Goal: Transaction & Acquisition: Purchase product/service

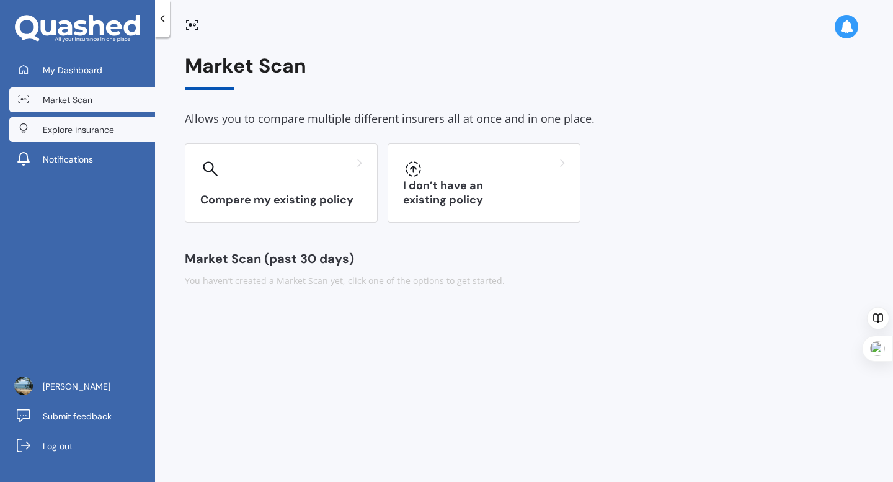
click at [97, 126] on span "Explore insurance" at bounding box center [78, 129] width 71 height 12
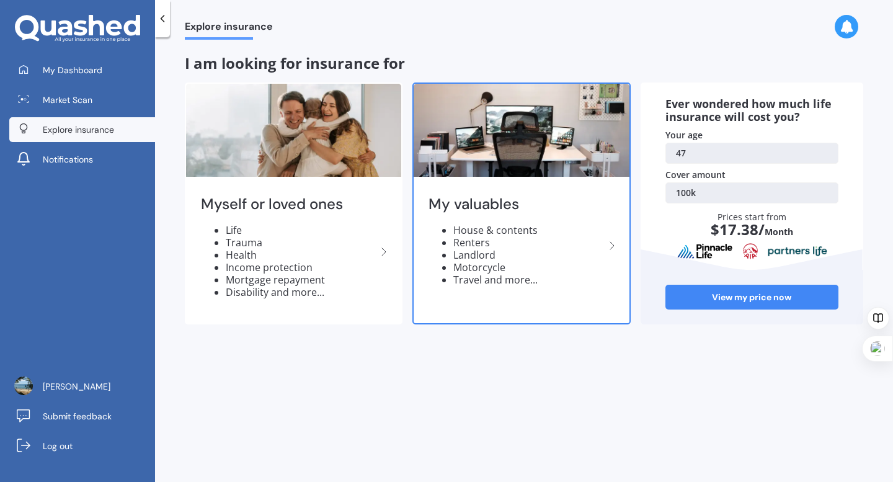
click at [487, 232] on li "House & contents" at bounding box center [528, 230] width 151 height 12
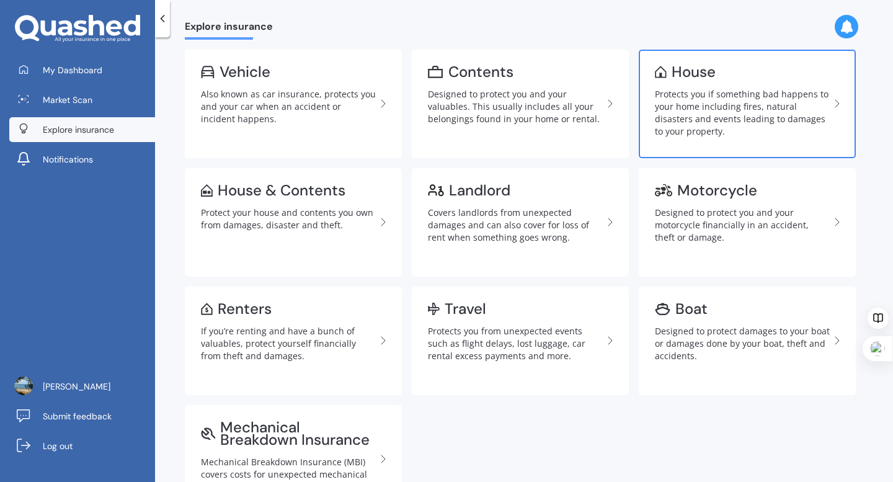
scroll to position [53, 0]
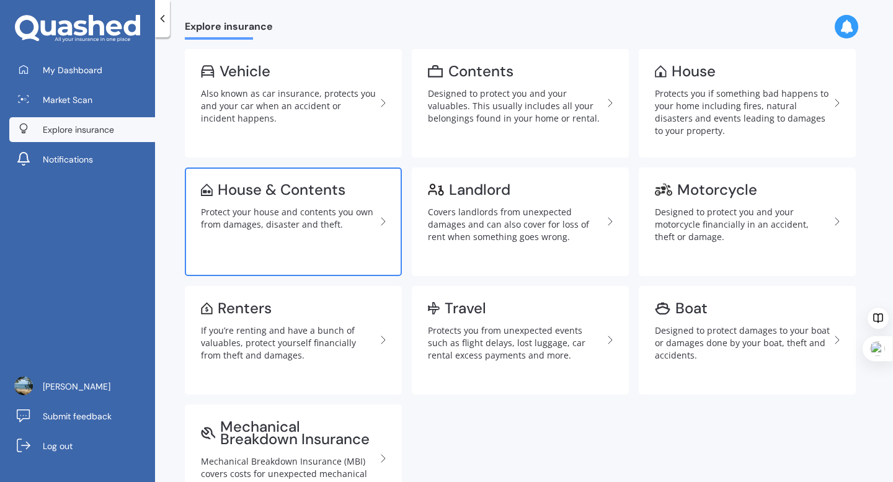
click at [309, 219] on div "Protect your house and contents you own from damages, disaster and theft." at bounding box center [288, 218] width 175 height 25
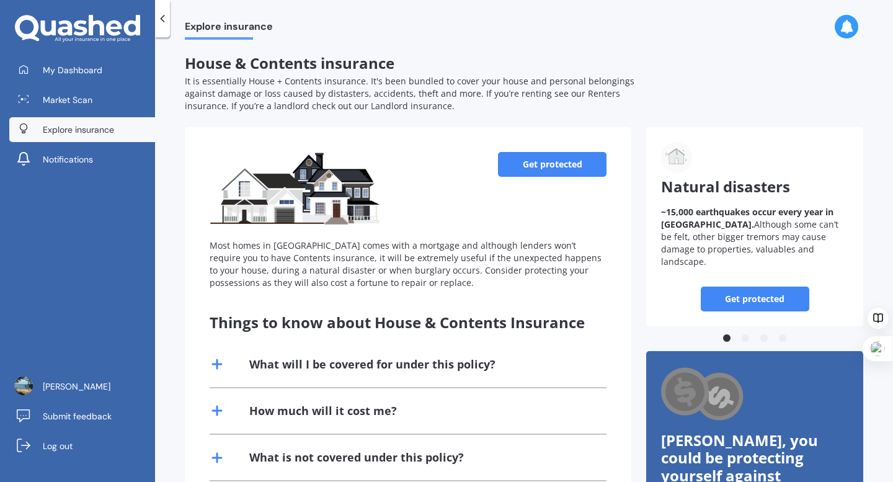
scroll to position [123, 0]
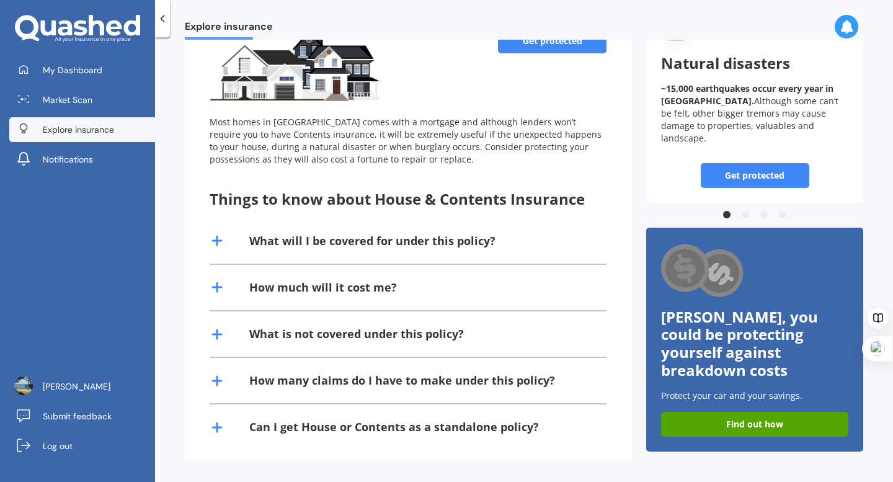
click at [430, 240] on div "What will I be covered for under this policy?" at bounding box center [372, 240] width 246 height 15
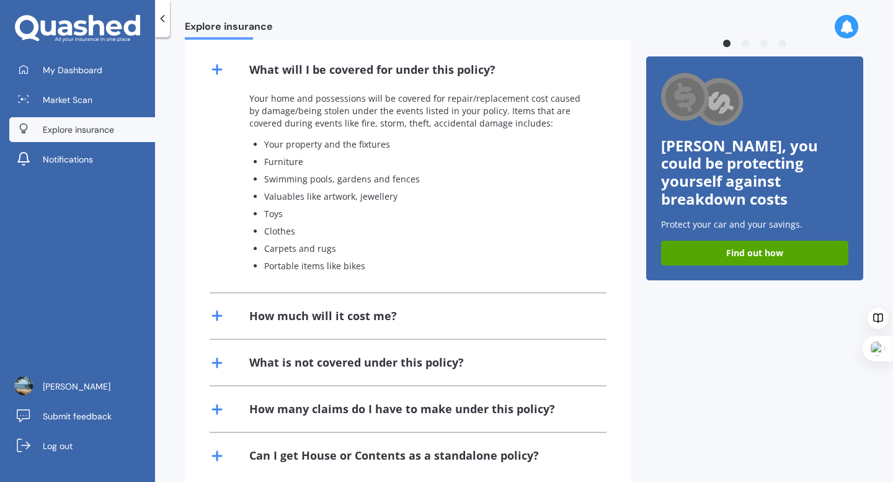
scroll to position [305, 0]
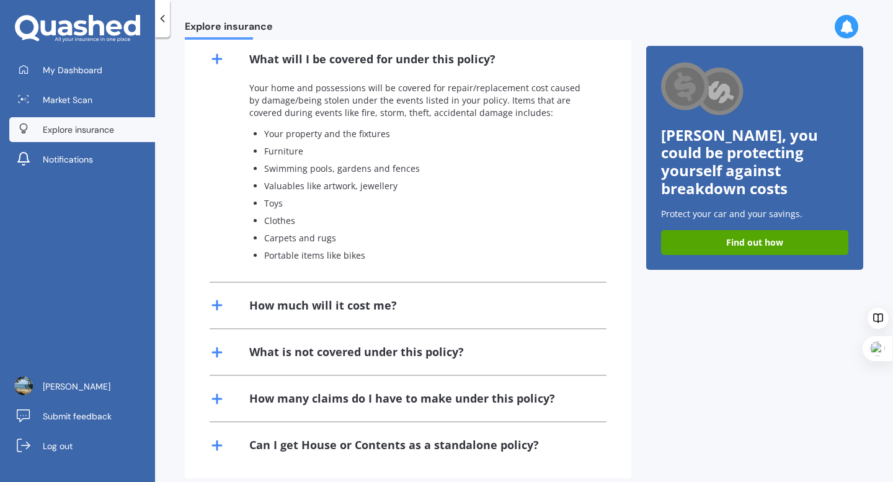
click at [378, 307] on div "How much will it cost me?" at bounding box center [323, 305] width 148 height 15
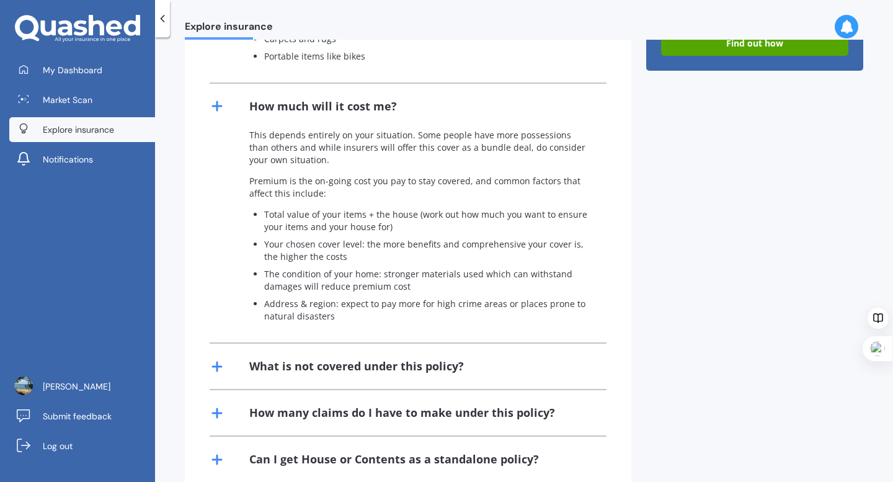
scroll to position [536, 0]
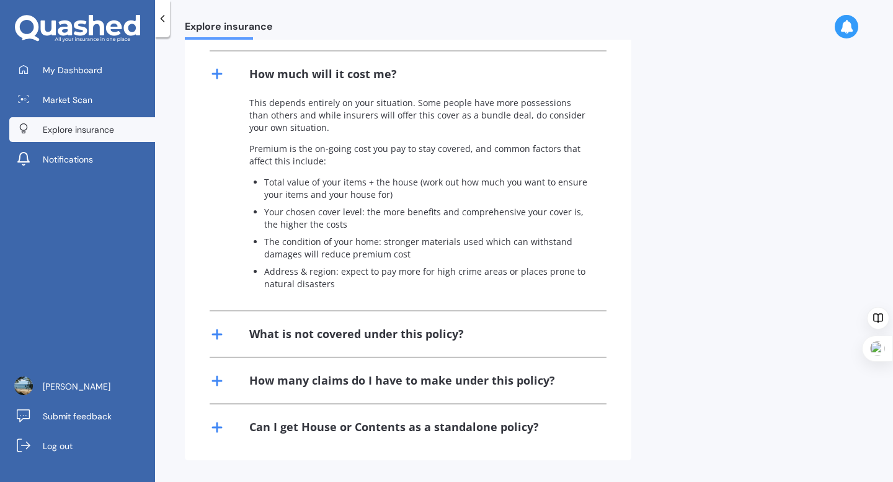
click at [295, 76] on div "How much will it cost me?" at bounding box center [323, 73] width 148 height 15
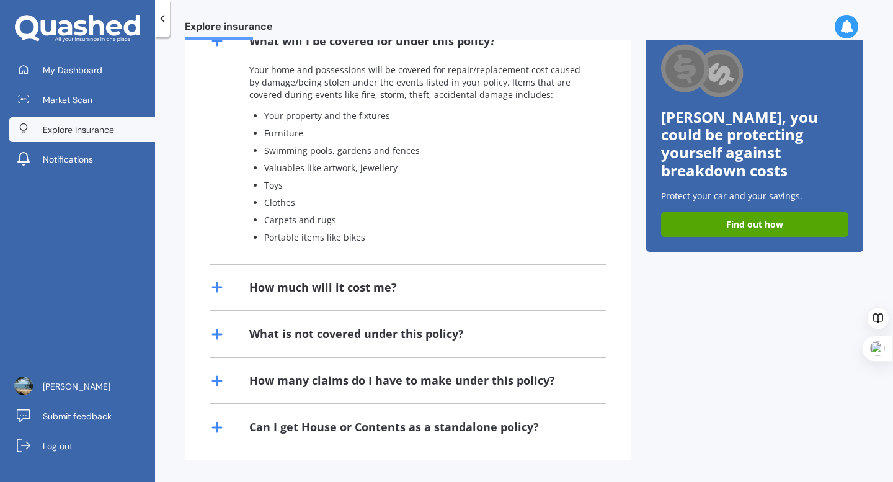
click at [396, 338] on div "What is not covered under this policy?" at bounding box center [356, 333] width 215 height 15
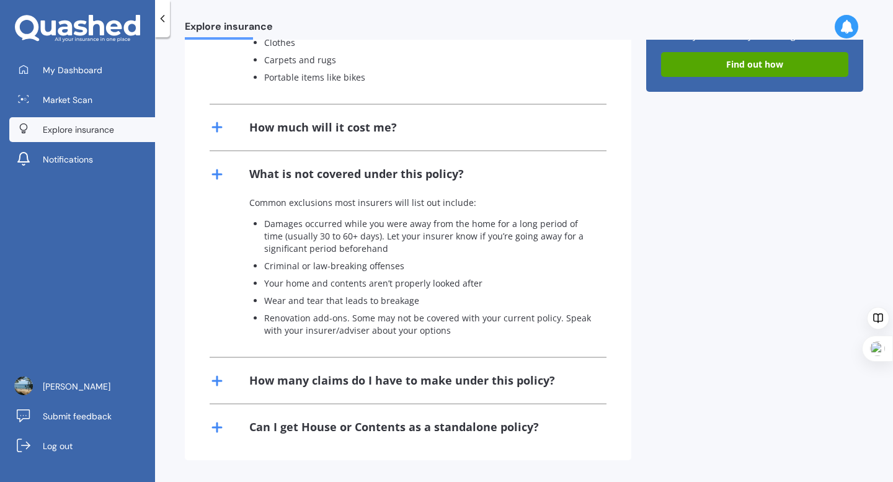
click at [417, 379] on div "How many claims do I have to make under this policy?" at bounding box center [402, 380] width 306 height 15
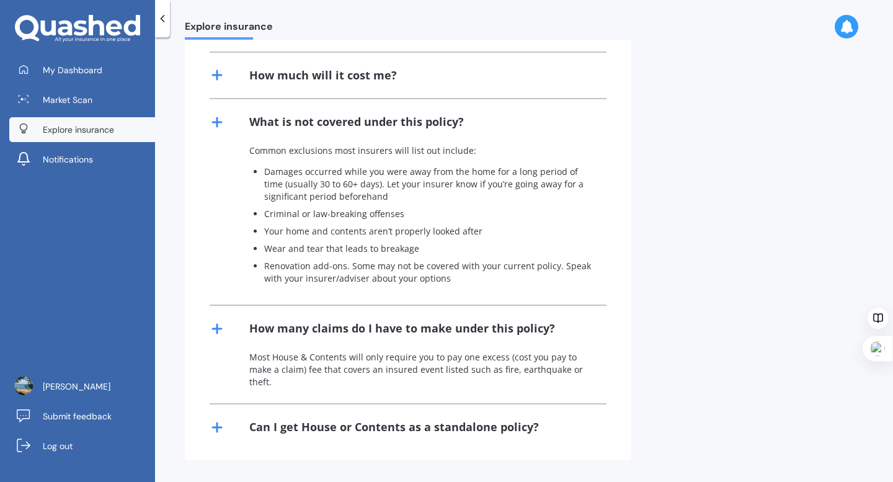
click at [454, 426] on div "Can I get House or Contents as a standalone policy?" at bounding box center [394, 426] width 290 height 15
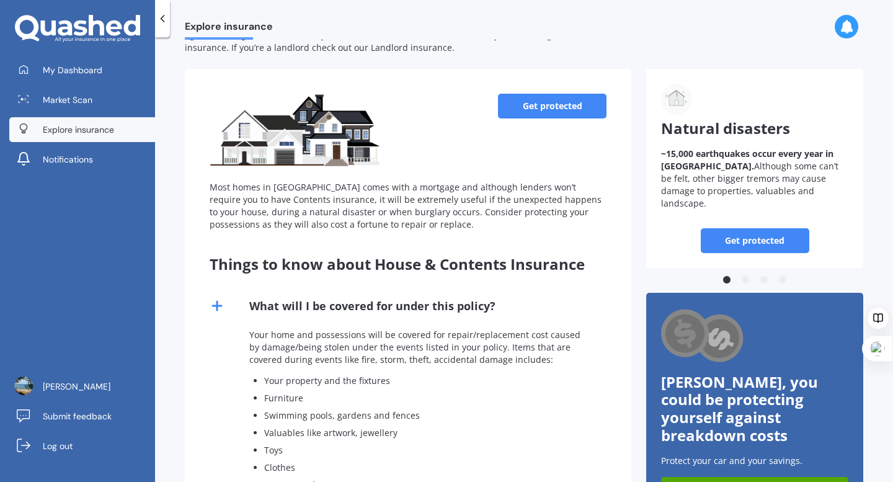
scroll to position [0, 0]
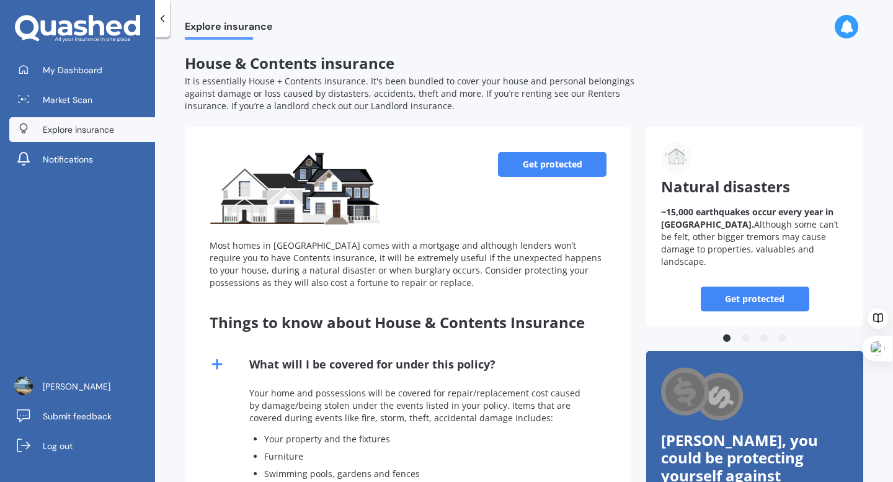
click at [531, 161] on link "Get protected" at bounding box center [552, 164] width 108 height 25
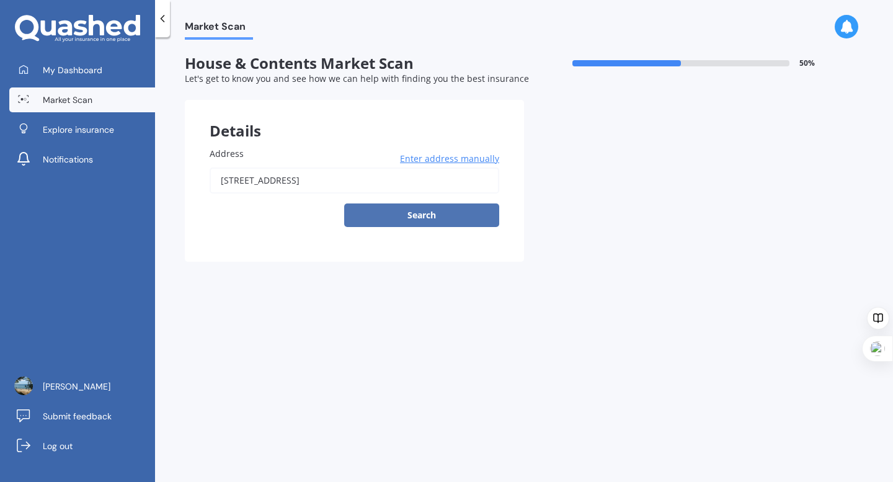
click at [424, 216] on button "Search" at bounding box center [421, 215] width 155 height 24
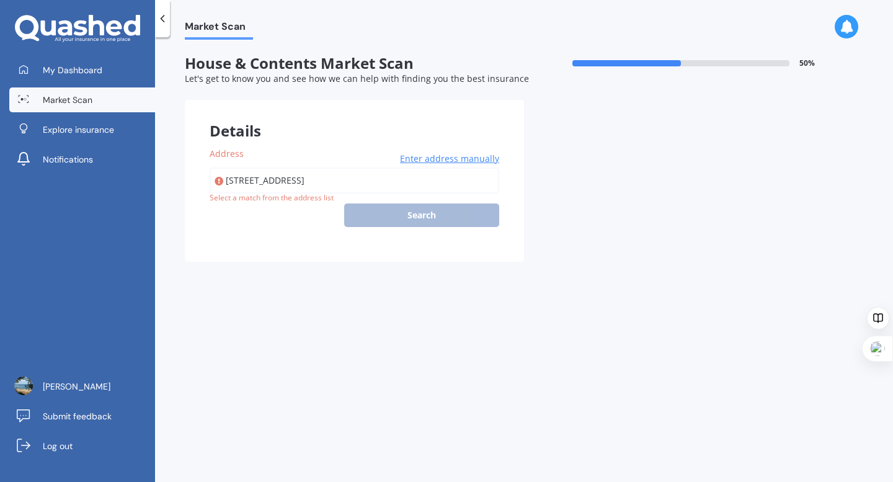
type input "[STREET_ADDRESS]"
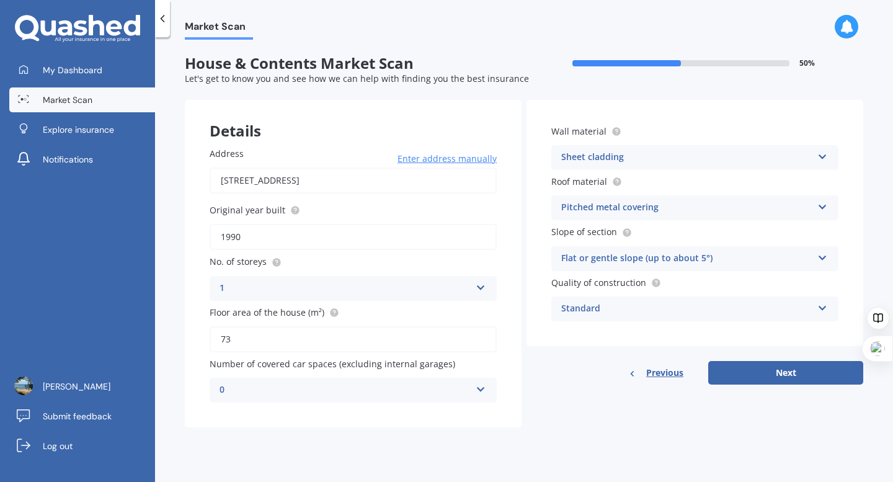
click at [661, 157] on div "Sheet cladding" at bounding box center [686, 157] width 251 height 15
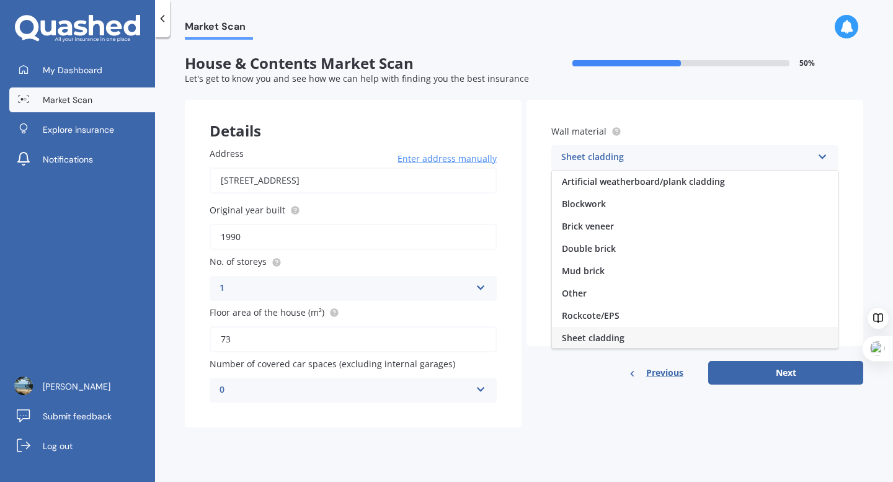
scroll to position [1, 0]
click at [728, 180] on div "Artificial weatherboard/plank cladding" at bounding box center [695, 180] width 286 height 22
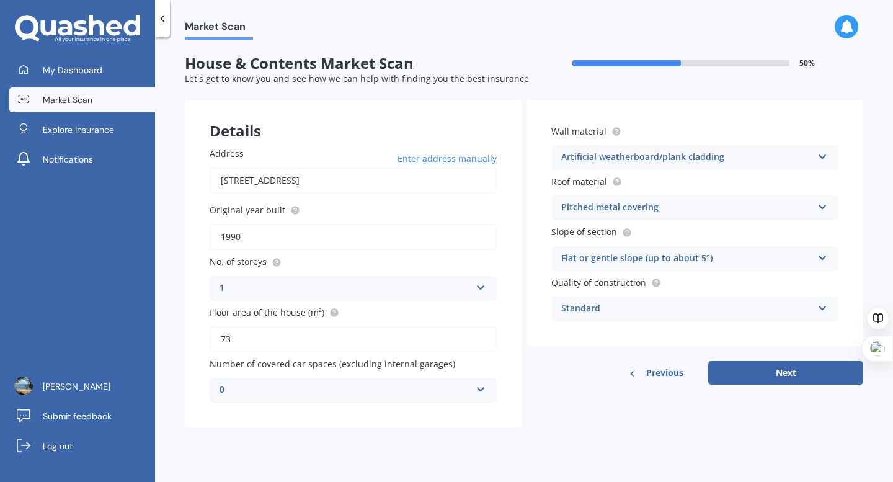
click at [702, 211] on div "Pitched metal covering" at bounding box center [686, 207] width 251 height 15
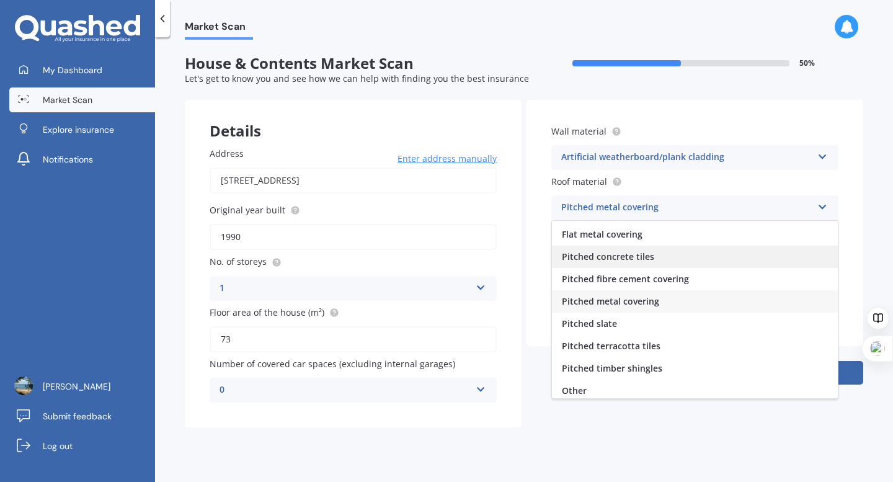
scroll to position [46, 0]
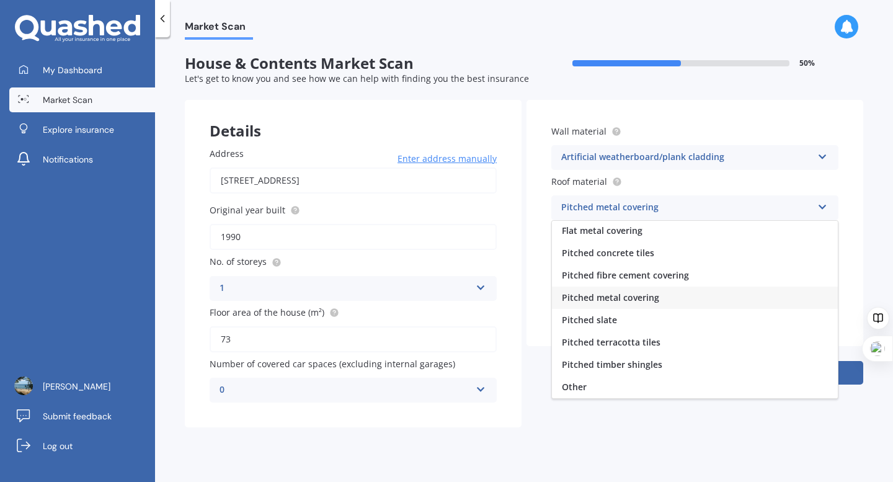
click at [860, 164] on div "Wall material Artificial weatherboard/plank cladding Artificial weatherboard/pl…" at bounding box center [694, 223] width 337 height 246
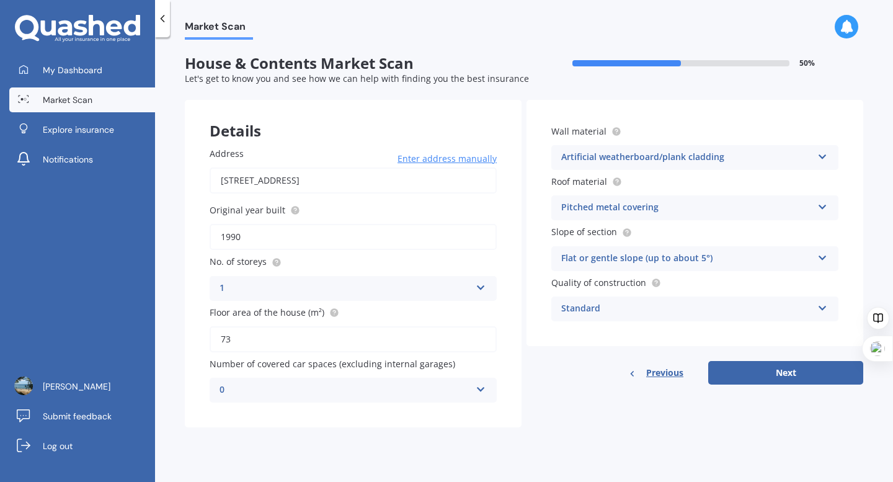
click at [819, 257] on icon at bounding box center [822, 255] width 11 height 9
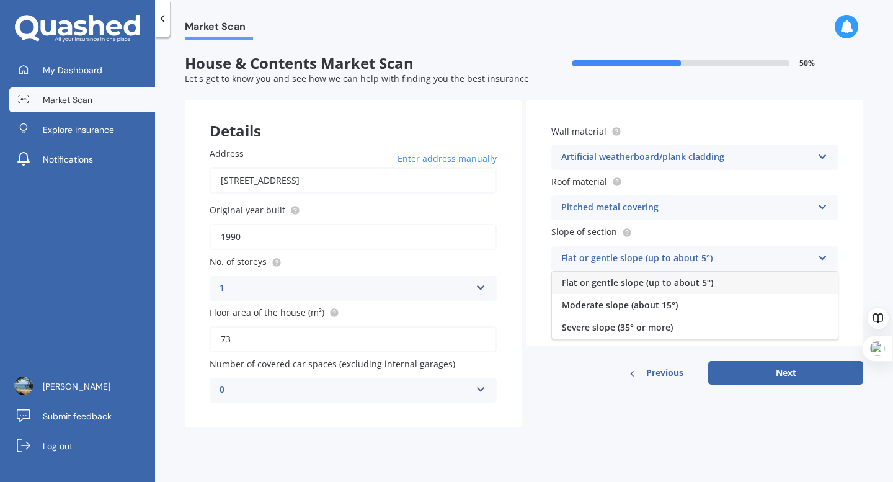
click at [723, 284] on div "Flat or gentle slope (up to about 5°)" at bounding box center [695, 283] width 286 height 22
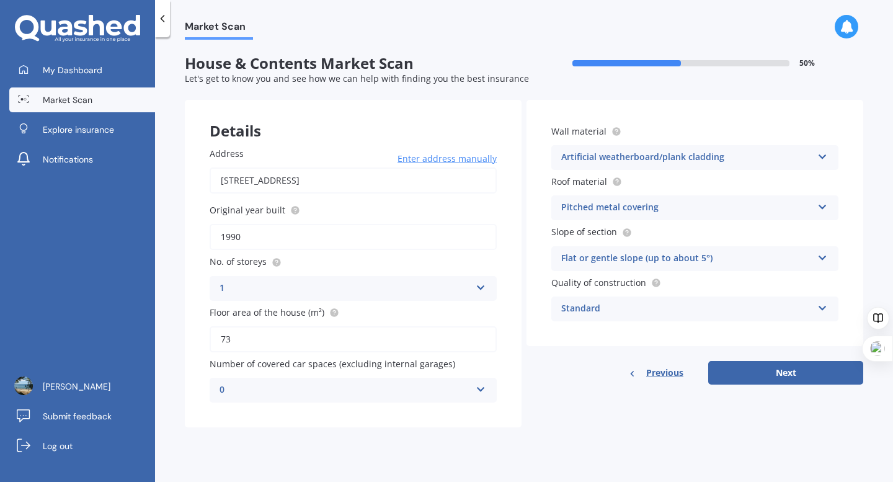
click at [708, 313] on div "Standard" at bounding box center [686, 308] width 251 height 15
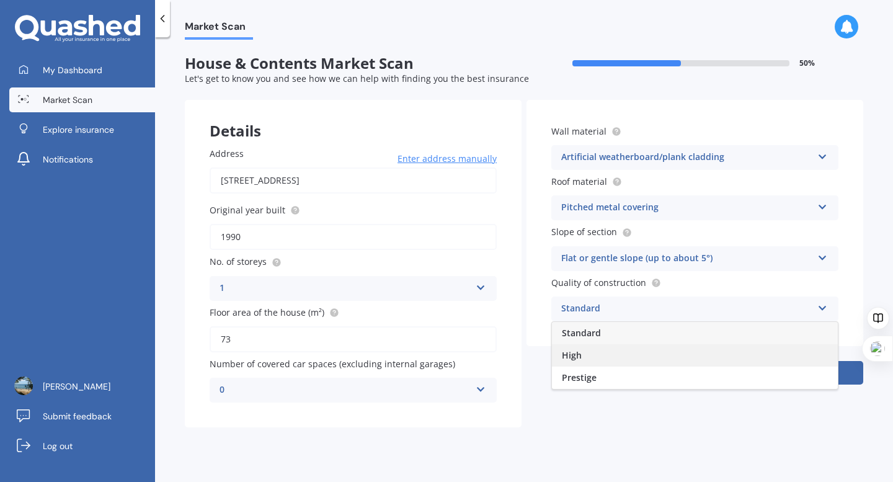
click at [704, 350] on div "High" at bounding box center [695, 355] width 286 height 22
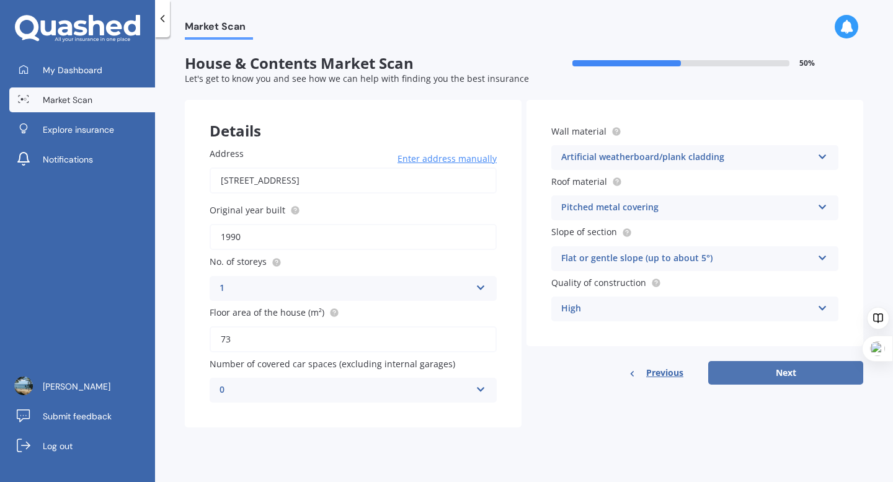
click at [787, 374] on button "Next" at bounding box center [785, 373] width 155 height 24
select select "05"
select select "1978"
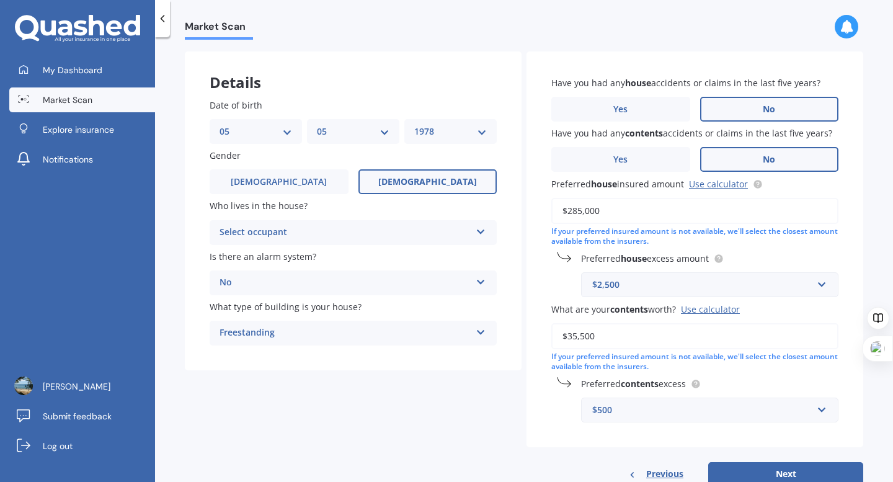
scroll to position [50, 0]
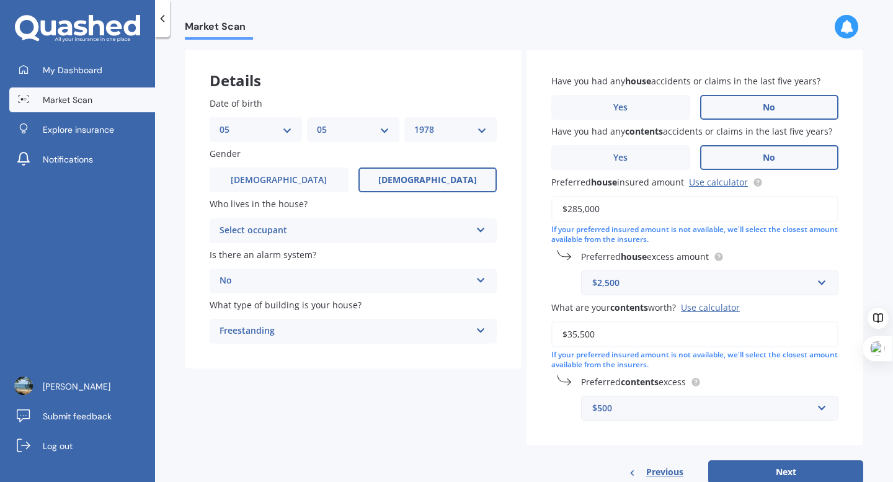
click at [478, 228] on icon at bounding box center [481, 227] width 11 height 9
click at [456, 255] on div "Owner" at bounding box center [353, 255] width 286 height 22
click at [464, 332] on div "Freestanding" at bounding box center [344, 331] width 251 height 15
click at [723, 184] on link "Use calculator" at bounding box center [718, 182] width 59 height 12
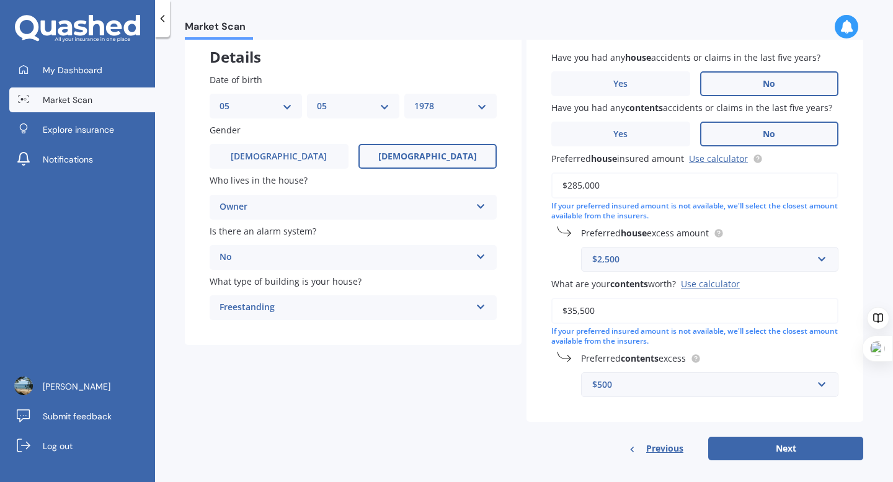
scroll to position [75, 0]
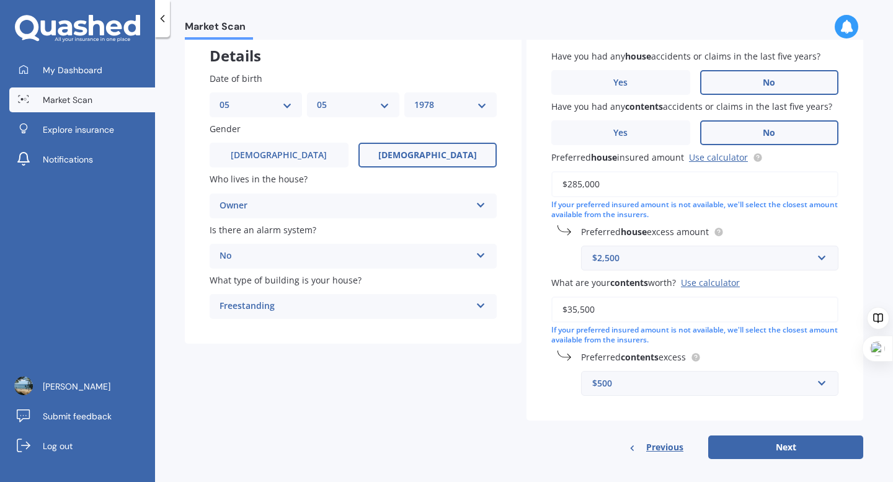
drag, startPoint x: 578, startPoint y: 184, endPoint x: 564, endPoint y: 184, distance: 14.9
click at [564, 184] on input "$285,000" at bounding box center [694, 184] width 287 height 26
type input "$360,000"
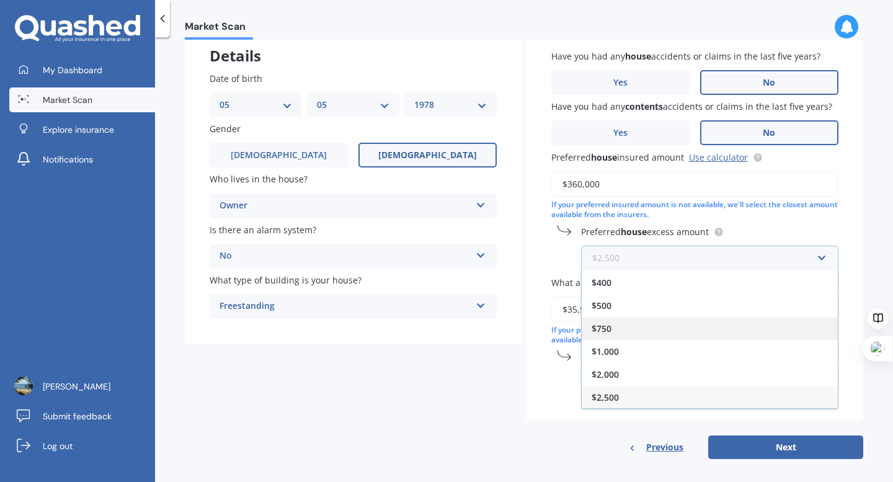
scroll to position [22, 0]
click at [647, 392] on div "$2,500" at bounding box center [710, 397] width 256 height 23
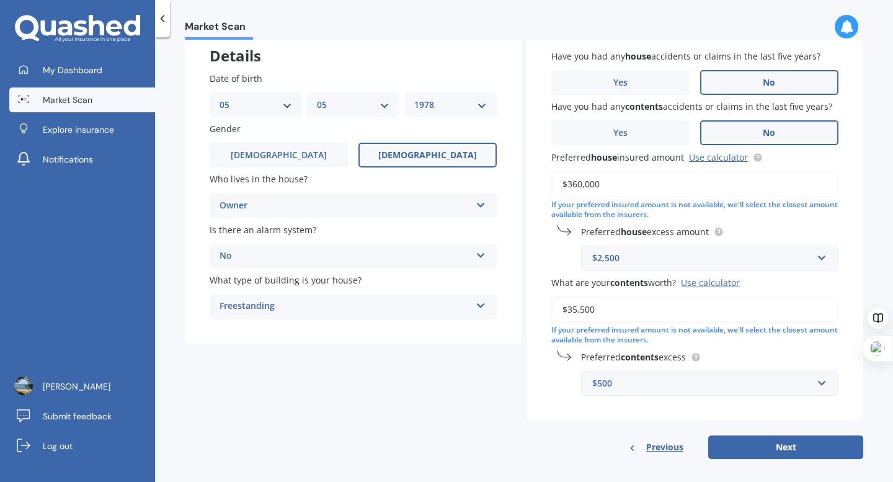
click at [735, 231] on label "Preferred house excess amount" at bounding box center [707, 231] width 252 height 13
click at [744, 260] on div "$2,500" at bounding box center [702, 258] width 220 height 14
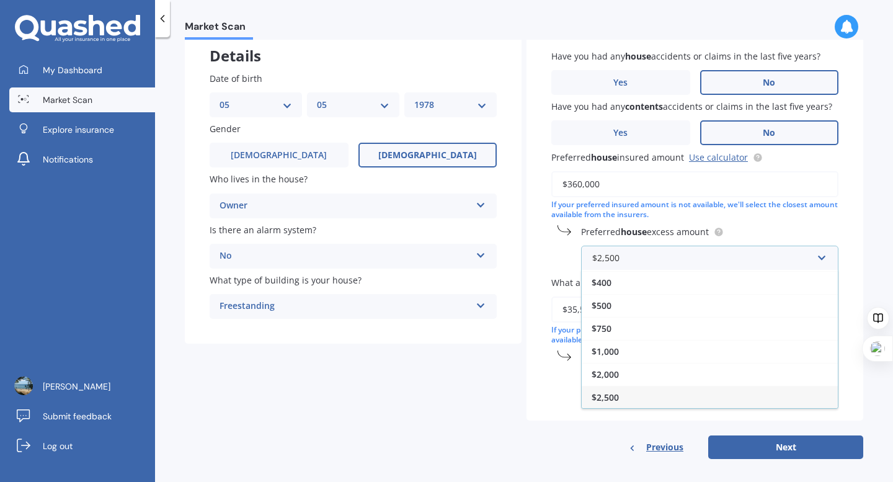
click at [746, 394] on div "$2,500" at bounding box center [710, 397] width 256 height 23
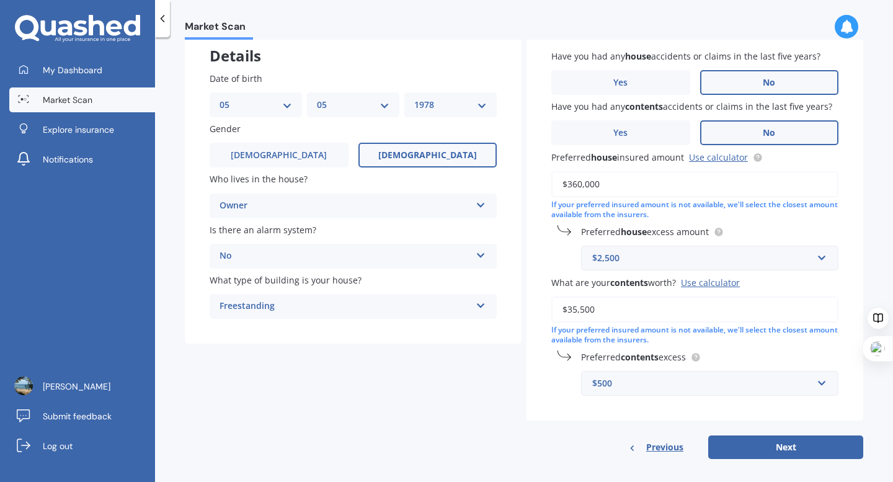
click at [696, 311] on input "$35,500" at bounding box center [694, 309] width 287 height 26
click at [707, 282] on div "Use calculator" at bounding box center [710, 282] width 59 height 12
click at [707, 296] on input "$35,500" at bounding box center [694, 309] width 287 height 26
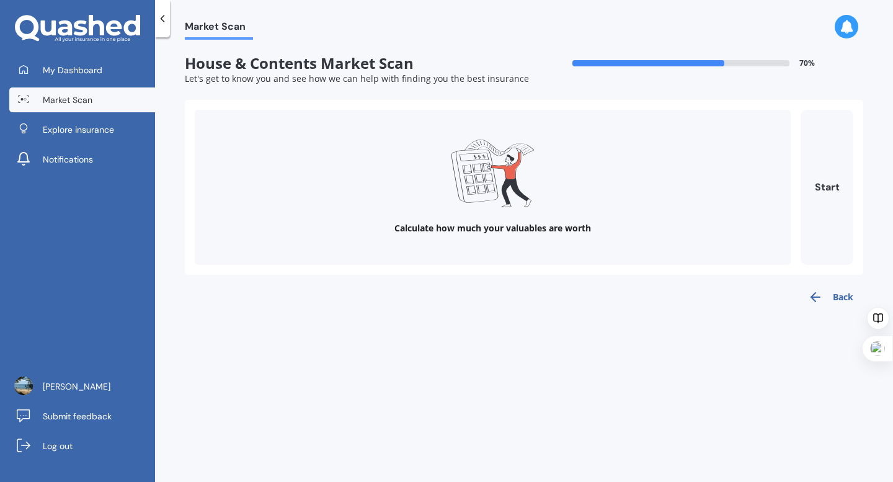
scroll to position [0, 0]
click at [820, 180] on button "Start" at bounding box center [826, 187] width 53 height 155
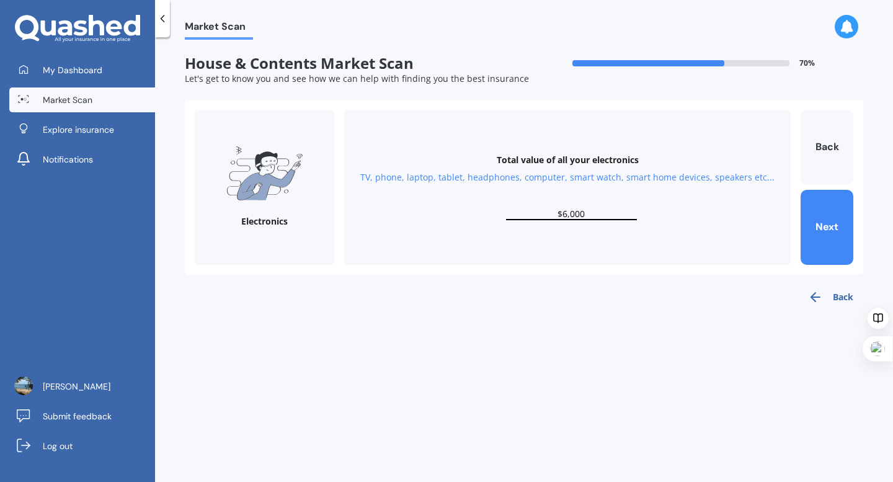
click at [563, 213] on input "$6,000" at bounding box center [571, 214] width 131 height 12
click at [828, 221] on button "Next" at bounding box center [826, 227] width 53 height 75
click at [564, 215] on input "$6,000" at bounding box center [571, 214] width 131 height 12
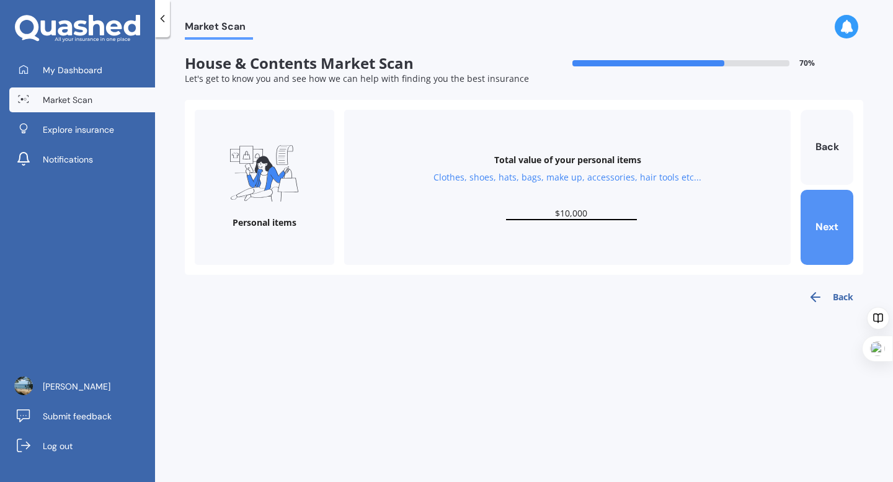
click at [819, 226] on button "Next" at bounding box center [826, 227] width 53 height 75
click at [833, 220] on button "Next" at bounding box center [826, 227] width 53 height 75
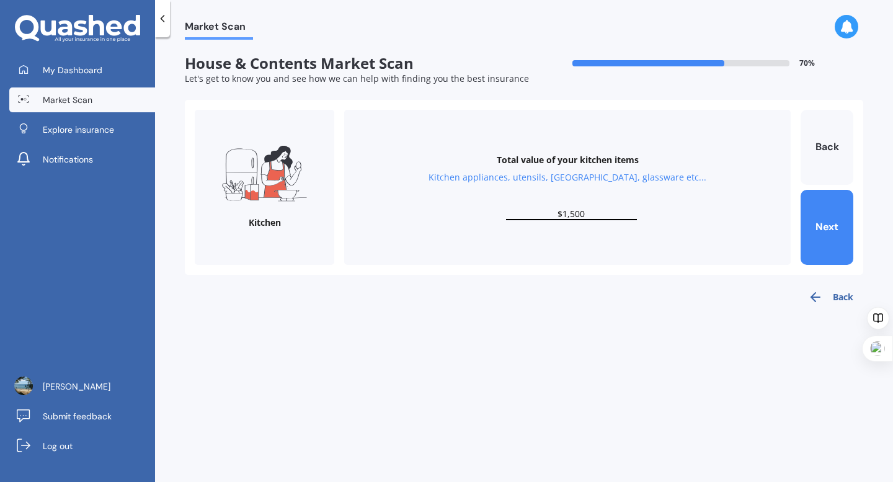
scroll to position [1, 0]
drag, startPoint x: 573, startPoint y: 213, endPoint x: 564, endPoint y: 215, distance: 10.1
click at [564, 215] on input "$1,500" at bounding box center [571, 214] width 131 height 12
click at [818, 226] on button "Next" at bounding box center [826, 227] width 53 height 75
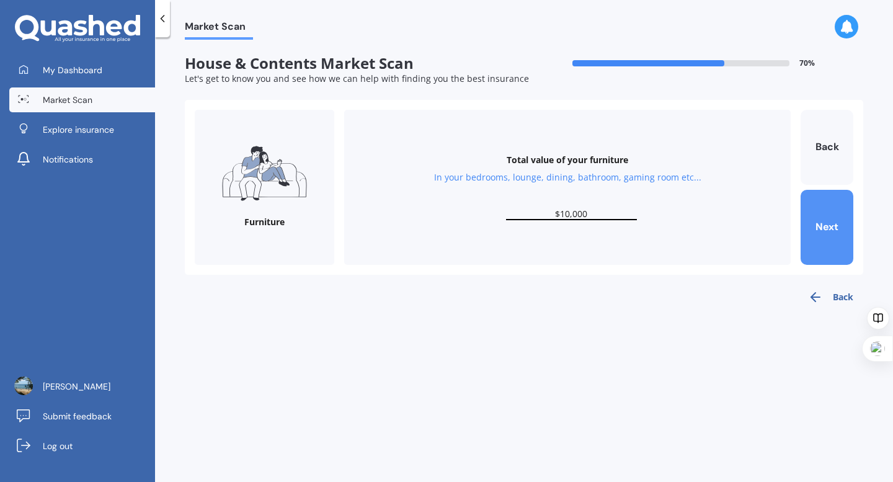
click at [820, 223] on button "Next" at bounding box center [826, 227] width 53 height 75
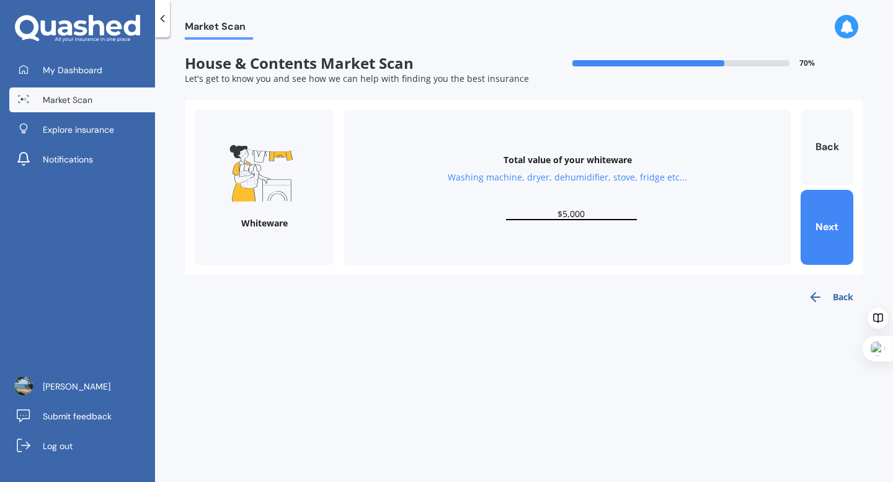
scroll to position [1, 0]
click at [562, 215] on input "$5,000" at bounding box center [571, 214] width 131 height 12
click at [816, 218] on button "Next" at bounding box center [826, 227] width 53 height 75
type input "$2,000"
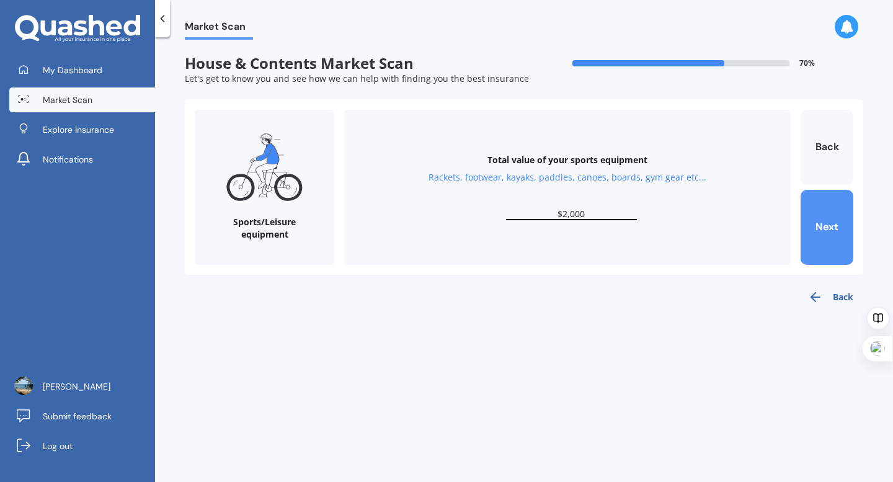
click at [823, 224] on button "Next" at bounding box center [826, 227] width 53 height 75
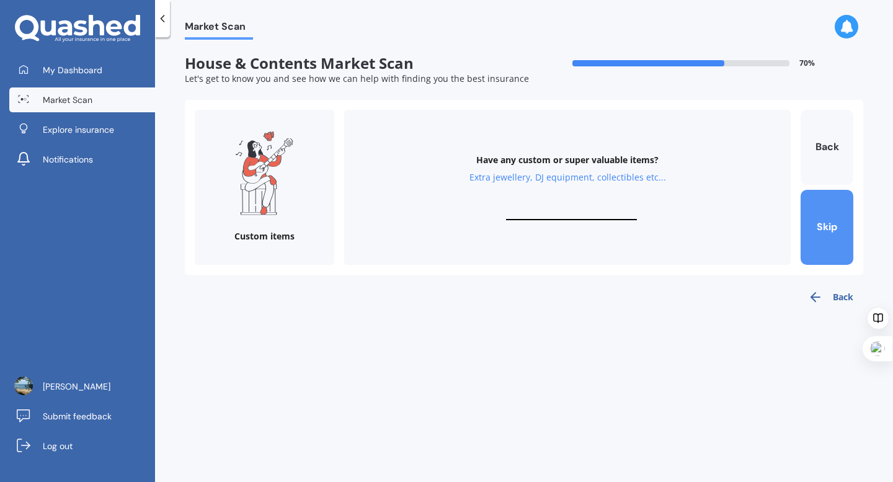
click at [826, 228] on button "Skip" at bounding box center [826, 227] width 53 height 75
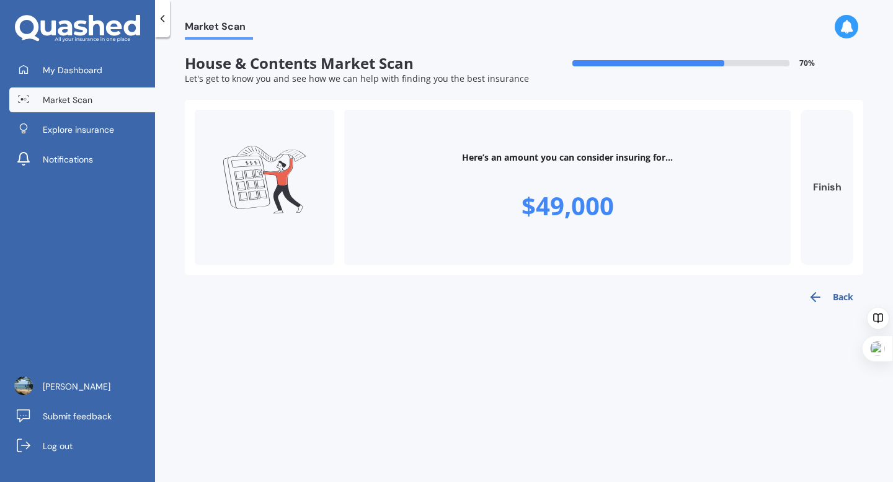
click at [823, 190] on button "Finish" at bounding box center [826, 187] width 53 height 155
type input "$49,000"
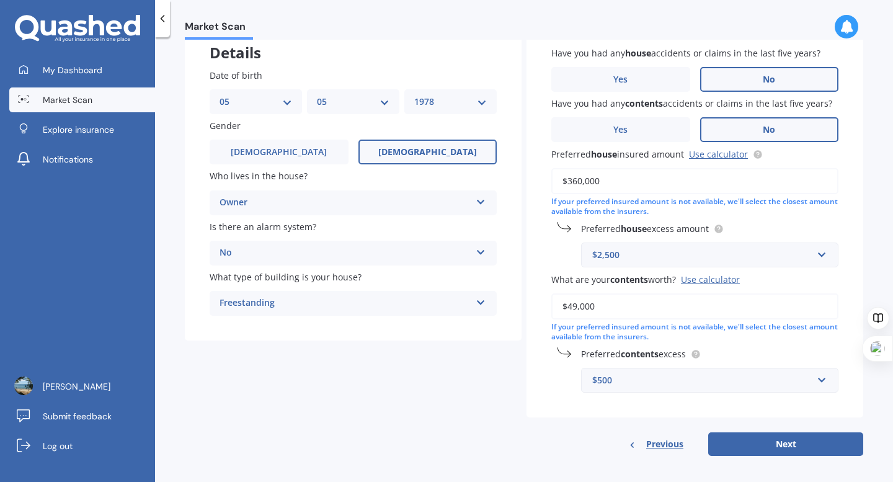
scroll to position [86, 0]
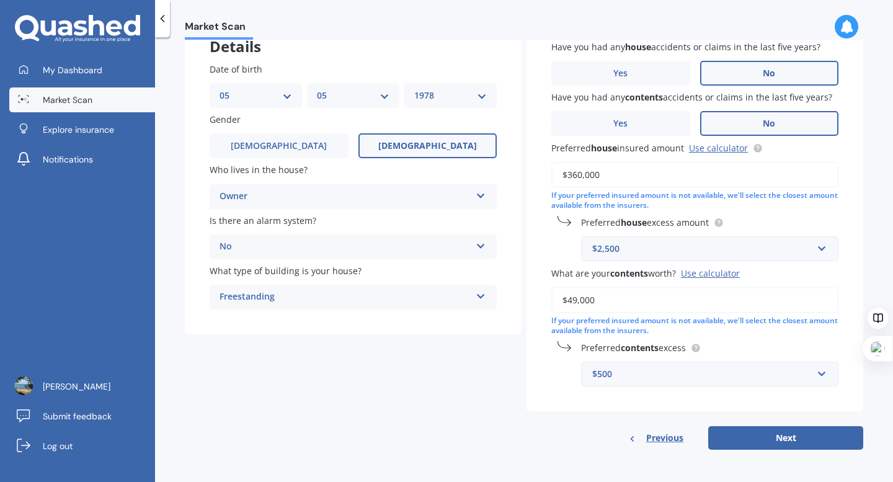
click at [700, 373] on div "$500" at bounding box center [702, 374] width 220 height 14
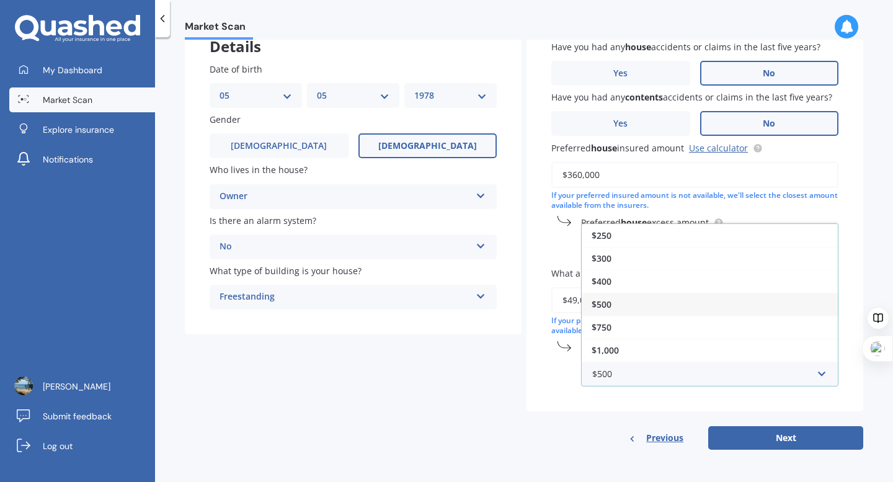
click at [661, 306] on div "$500" at bounding box center [710, 304] width 256 height 23
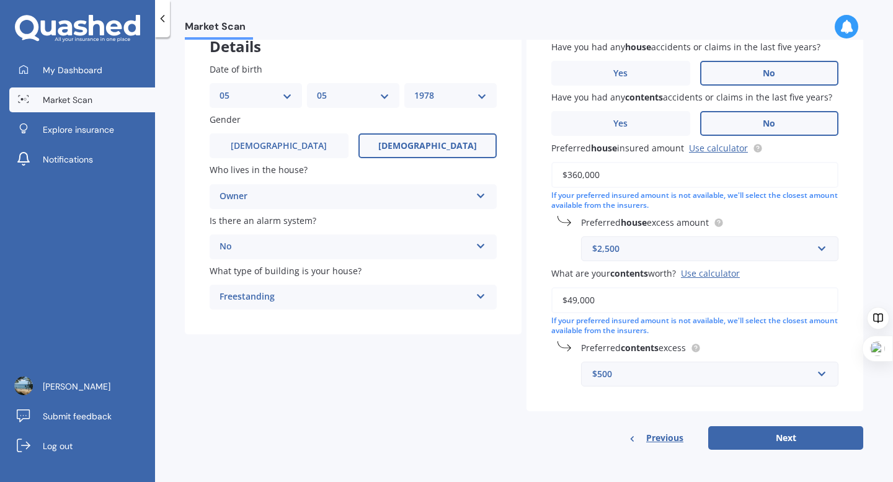
click at [706, 400] on div "Have you had any house accidents or claims in the last five years? Yes No Have …" at bounding box center [694, 213] width 337 height 396
click at [773, 438] on button "Next" at bounding box center [785, 438] width 155 height 24
select select "05"
select select "1978"
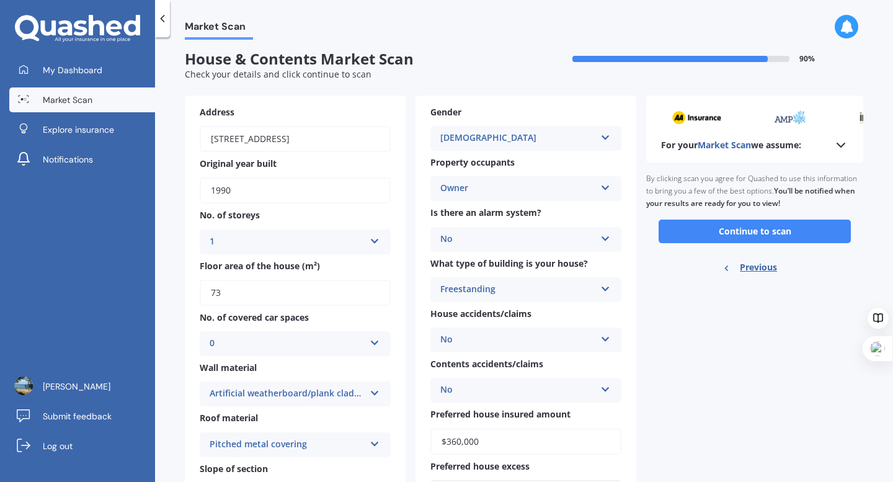
scroll to position [0, 0]
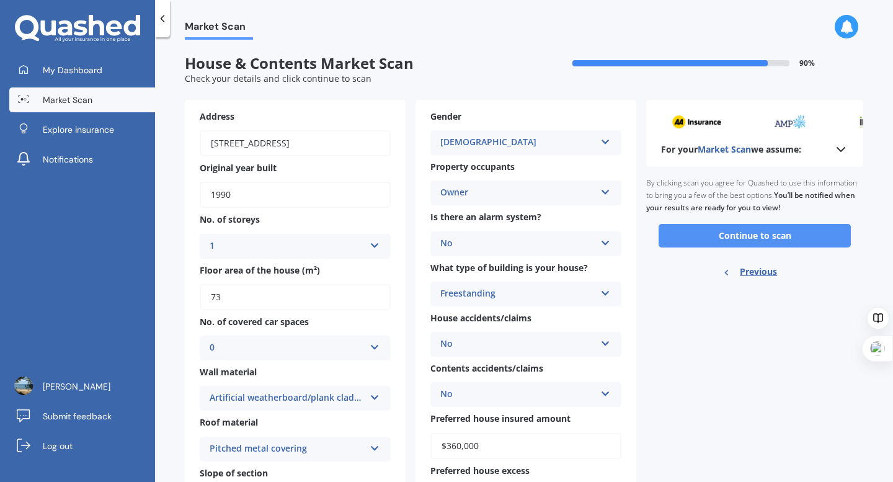
click at [729, 233] on button "Continue to scan" at bounding box center [754, 236] width 192 height 24
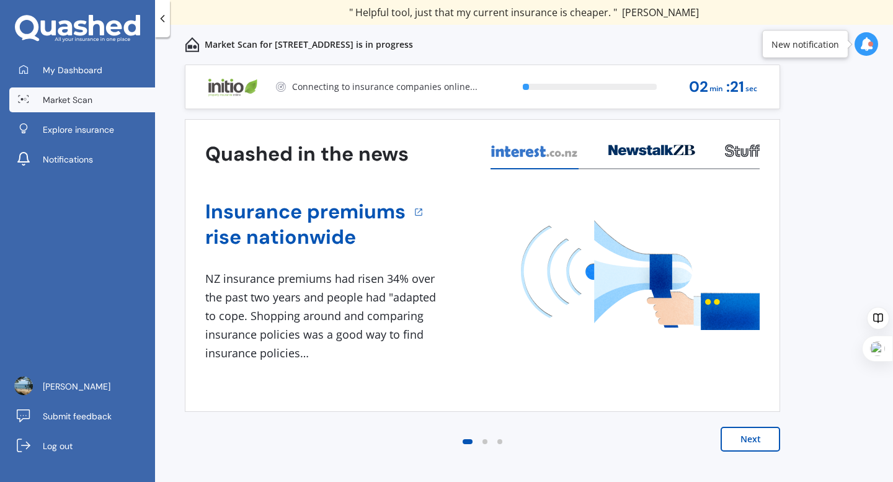
click at [748, 440] on button "Next" at bounding box center [750, 439] width 60 height 25
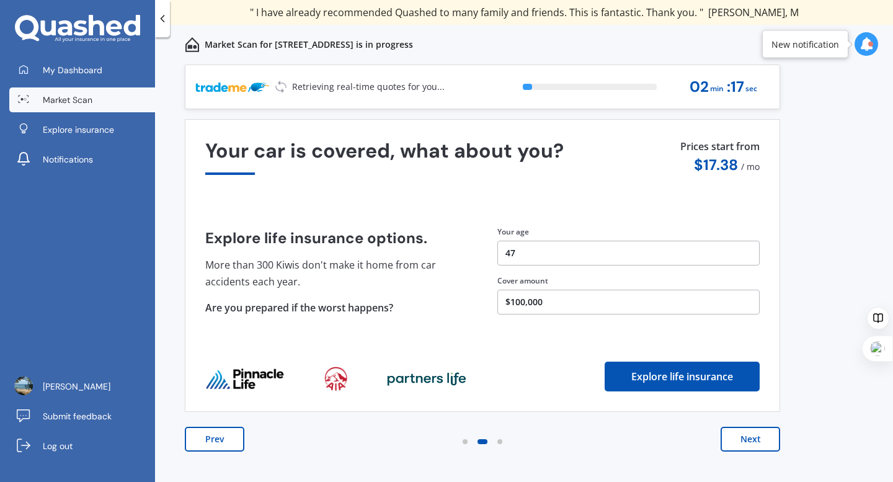
click at [748, 440] on button "Next" at bounding box center [750, 439] width 60 height 25
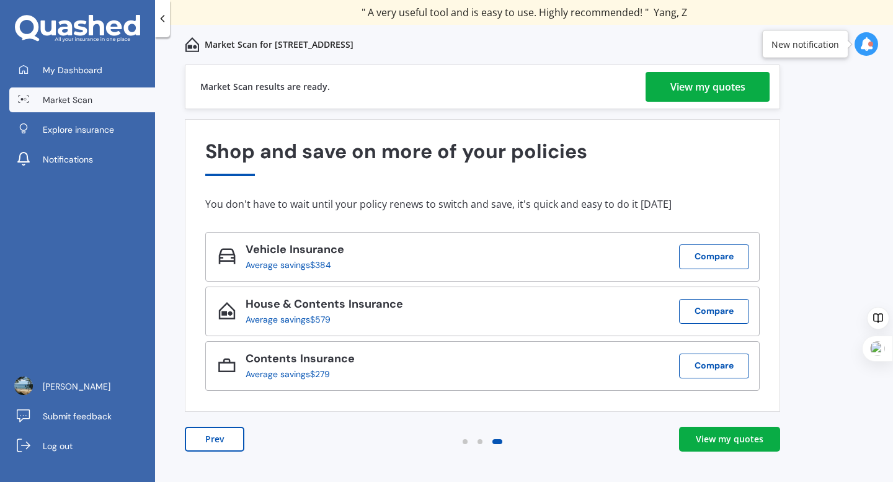
click at [681, 89] on div "View my quotes" at bounding box center [707, 87] width 75 height 30
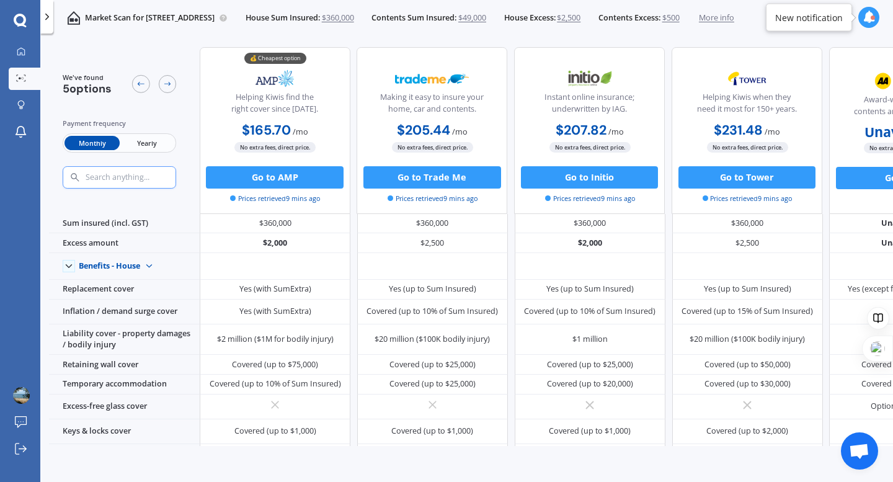
click at [145, 144] on span "Yearly" at bounding box center [147, 143] width 55 height 14
click at [94, 143] on span "Monthly" at bounding box center [91, 143] width 55 height 14
click at [149, 142] on span "Yearly" at bounding box center [147, 143] width 55 height 14
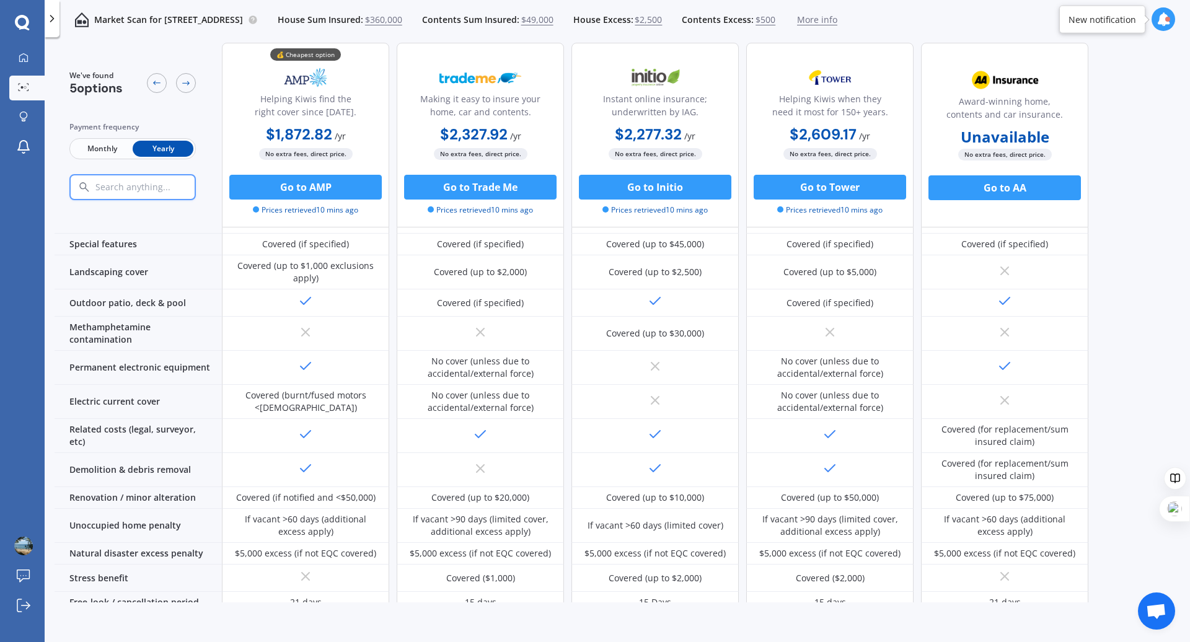
scroll to position [384, 0]
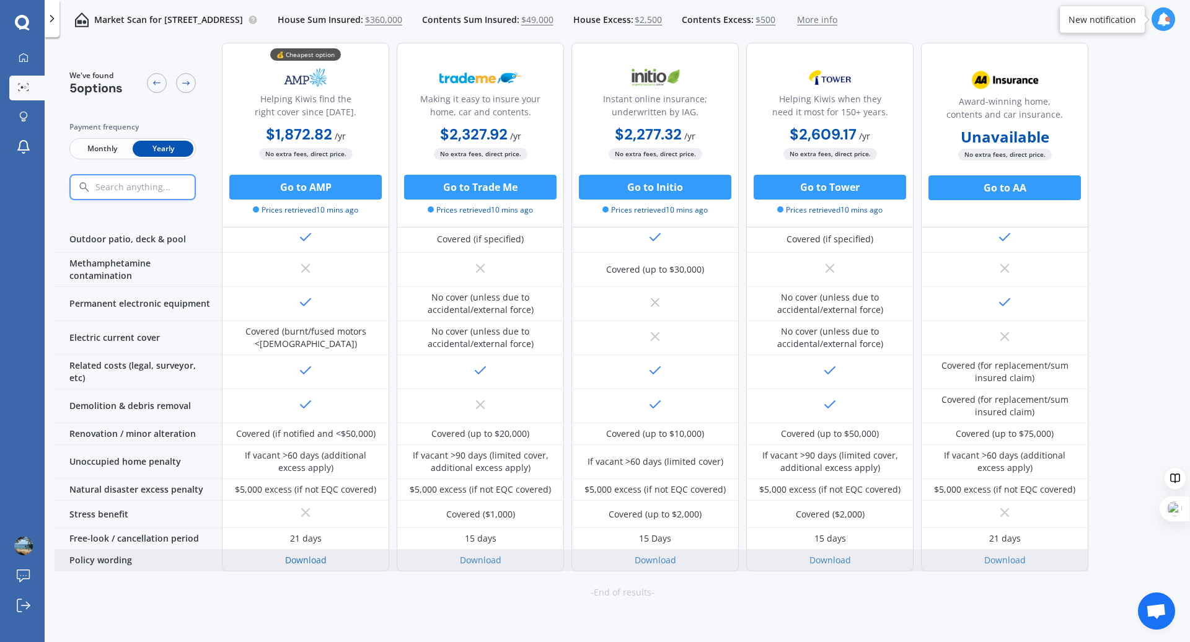
click at [299, 481] on link "Download" at bounding box center [306, 560] width 42 height 12
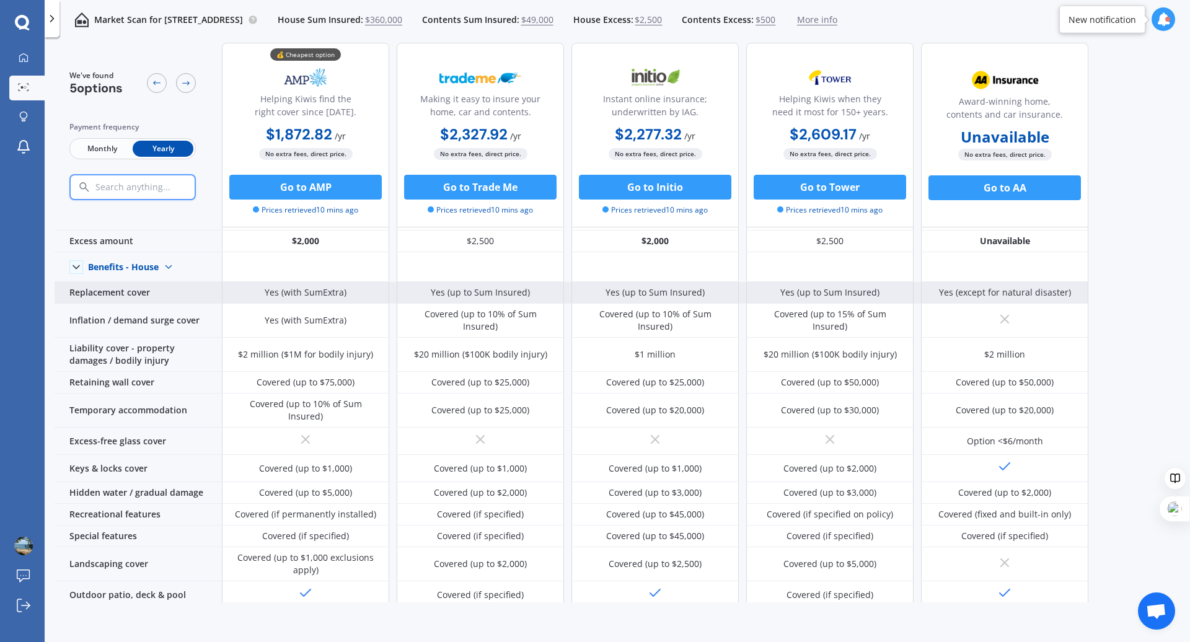
scroll to position [10, 0]
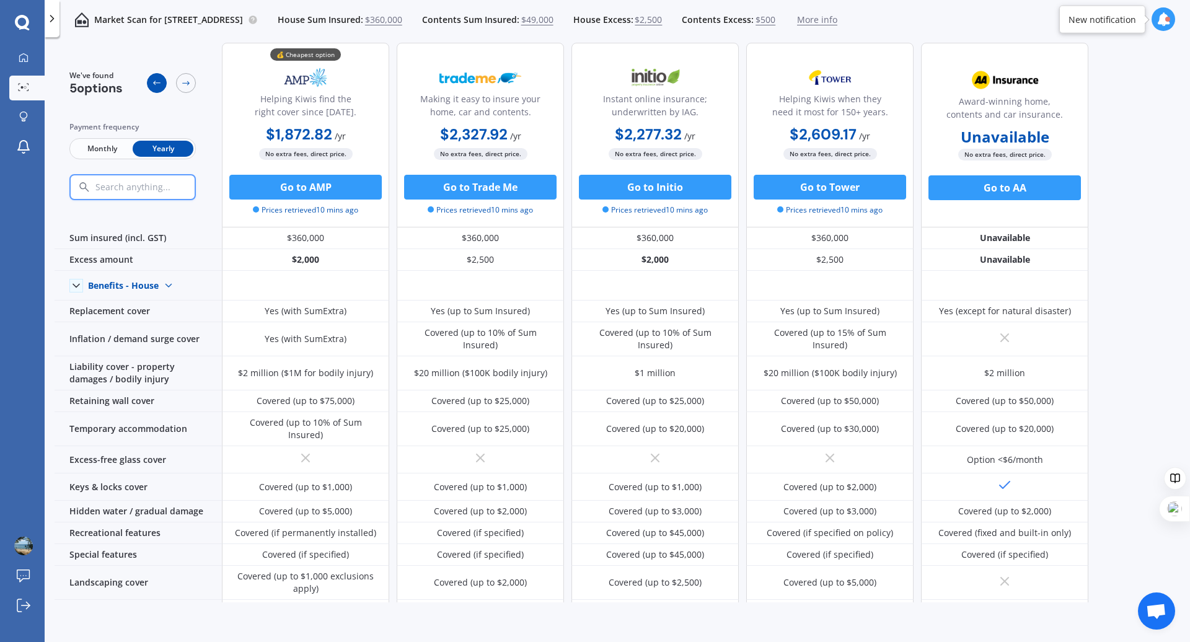
click at [157, 81] on icon at bounding box center [157, 83] width 10 height 10
click at [154, 79] on icon at bounding box center [157, 83] width 10 height 10
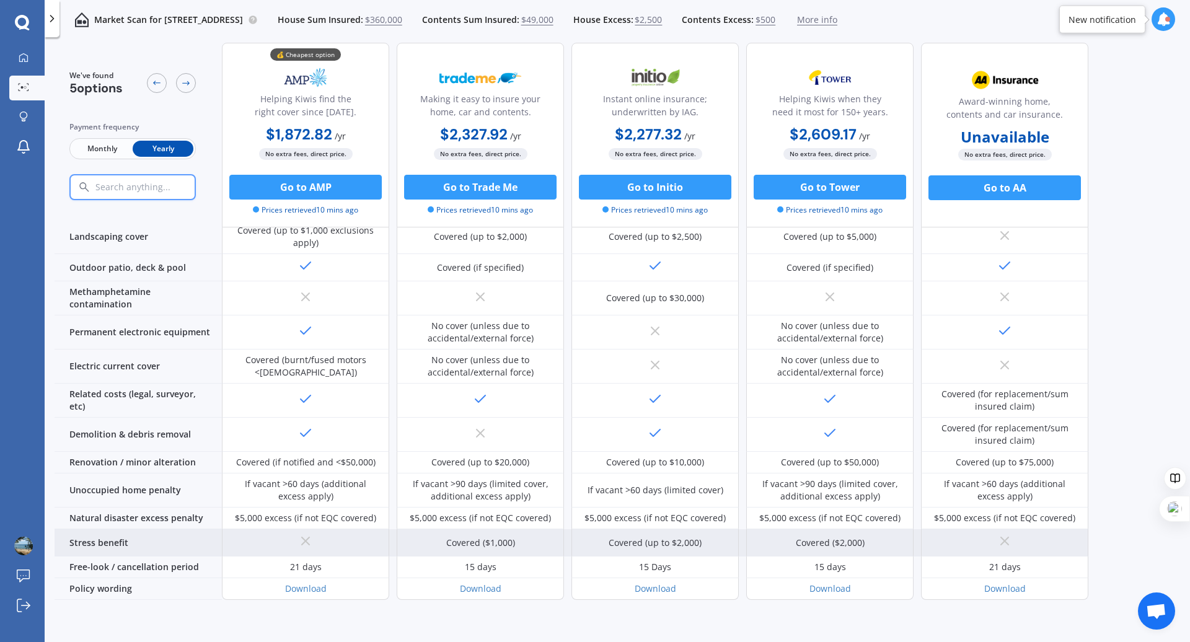
scroll to position [384, 0]
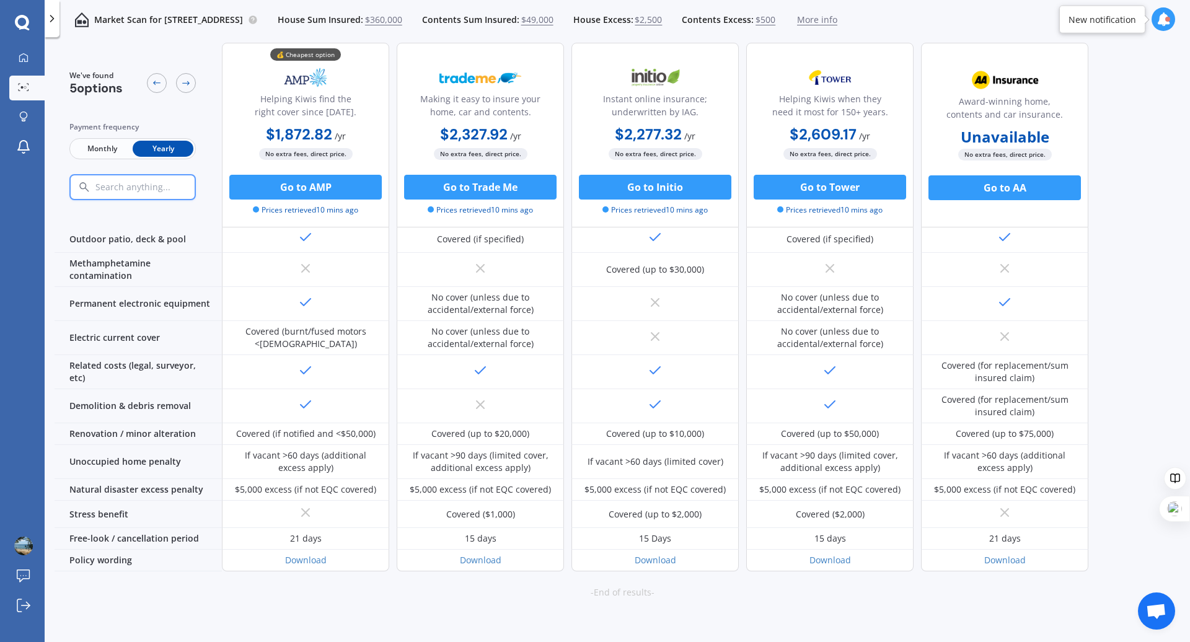
click at [651, 481] on button "Go back to the top" at bounding box center [629, 606] width 95 height 15
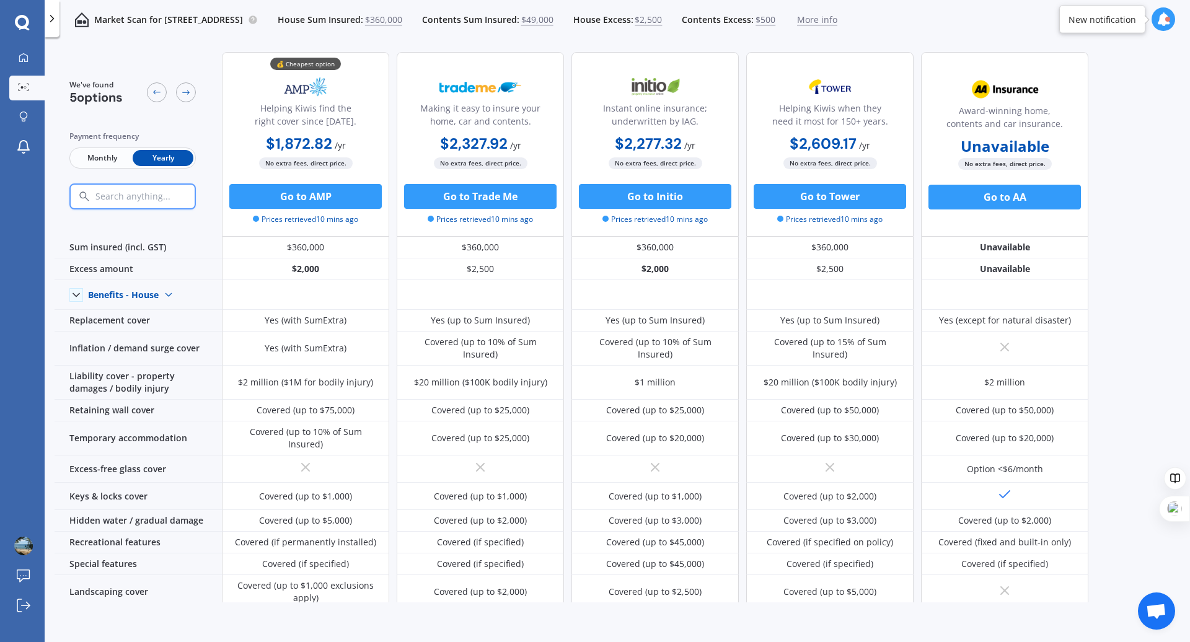
scroll to position [0, 0]
click at [662, 21] on span "$2,500" at bounding box center [648, 20] width 27 height 12
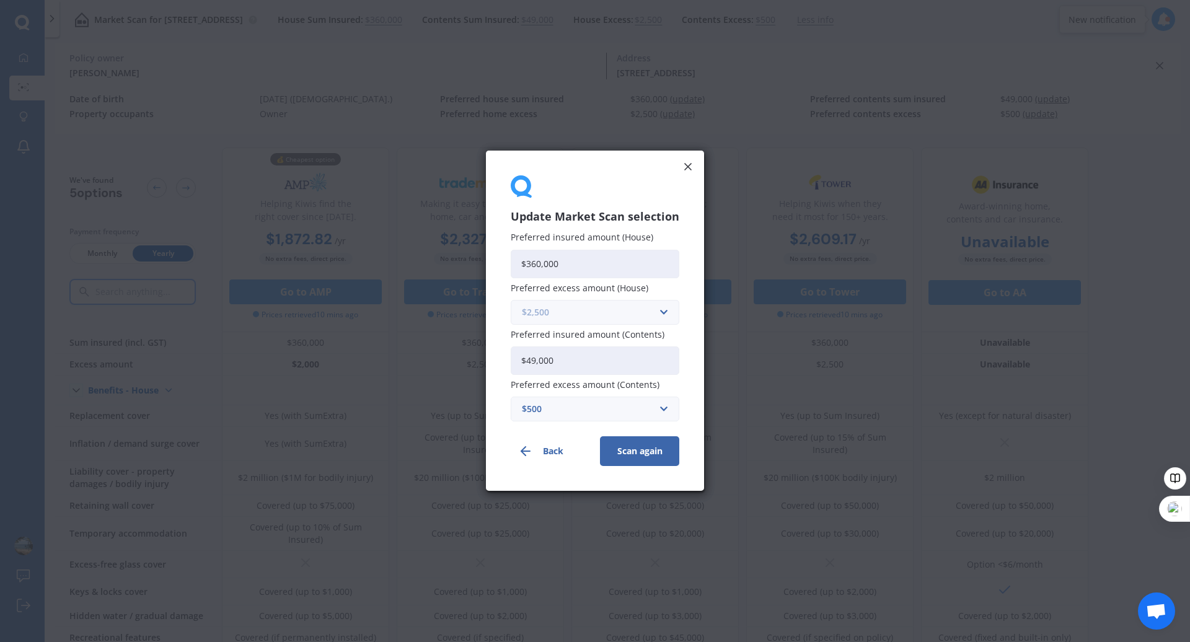
click at [665, 311] on input "text" at bounding box center [590, 313] width 157 height 24
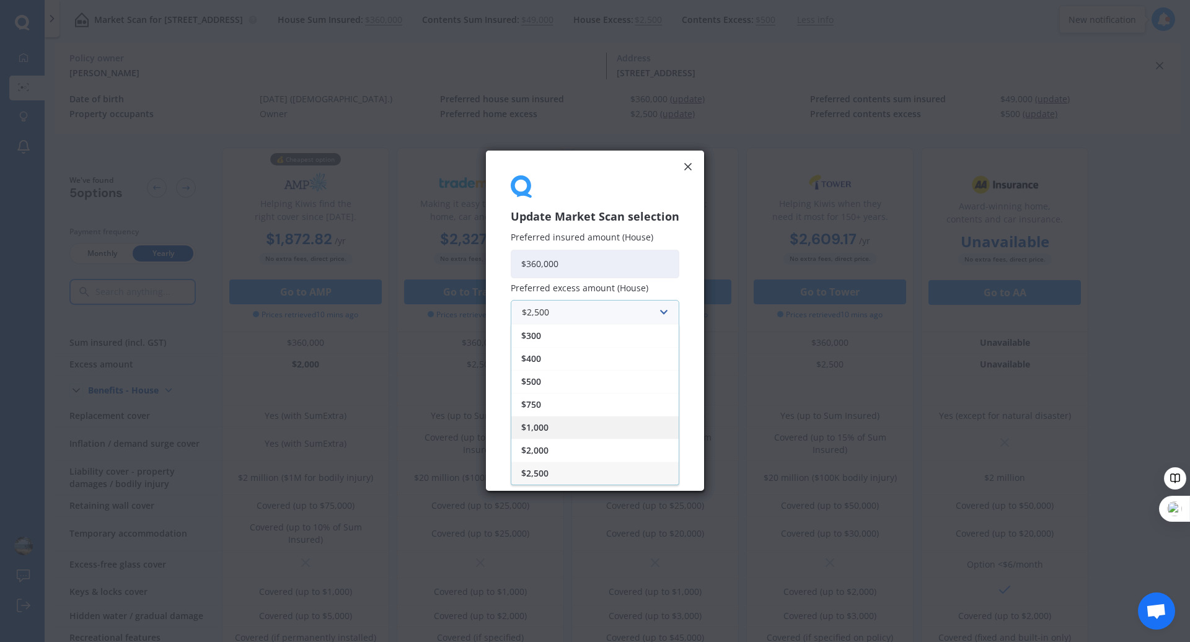
click at [616, 425] on div "$1,000" at bounding box center [594, 427] width 167 height 23
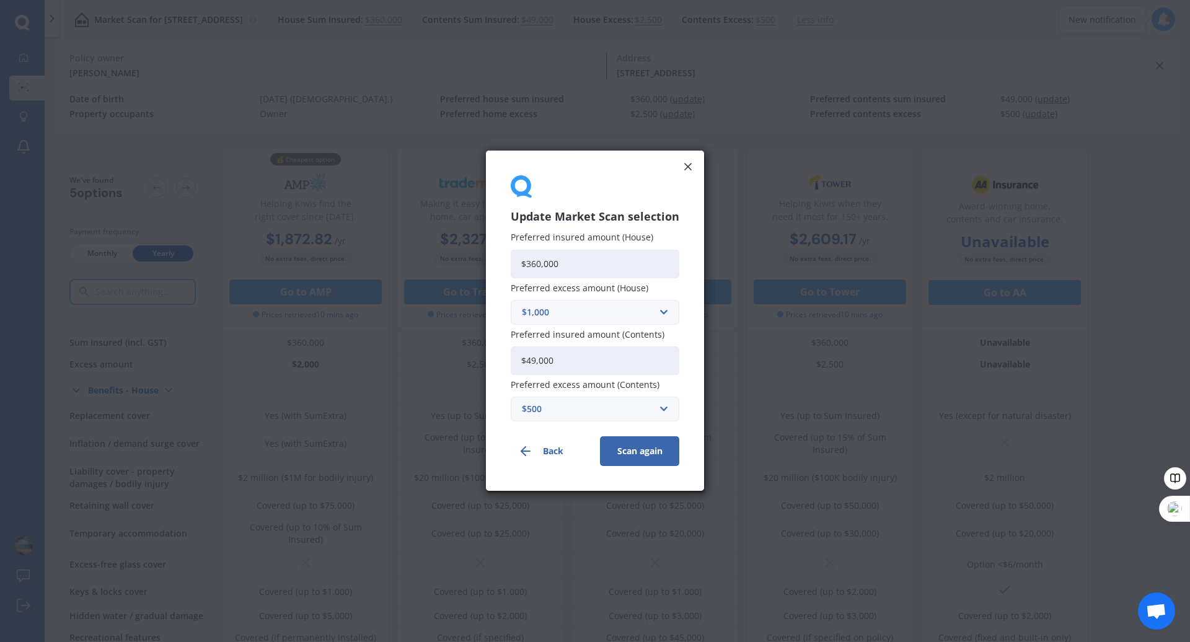
click at [632, 453] on button "Scan again" at bounding box center [639, 452] width 79 height 30
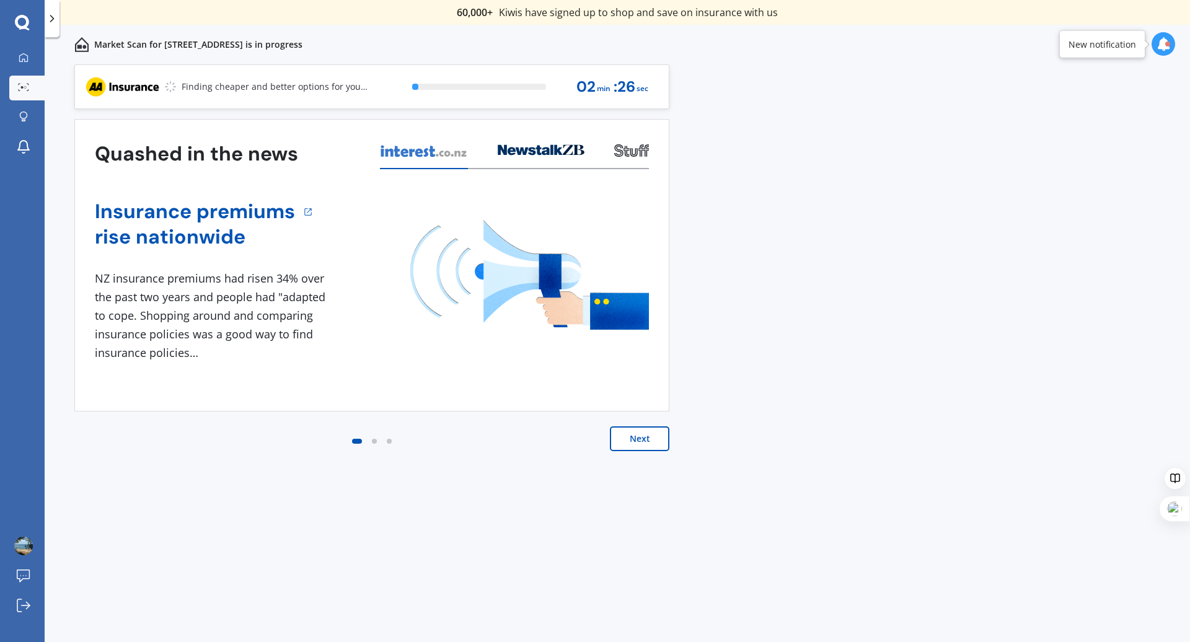
click at [644, 445] on button "Next" at bounding box center [640, 439] width 60 height 25
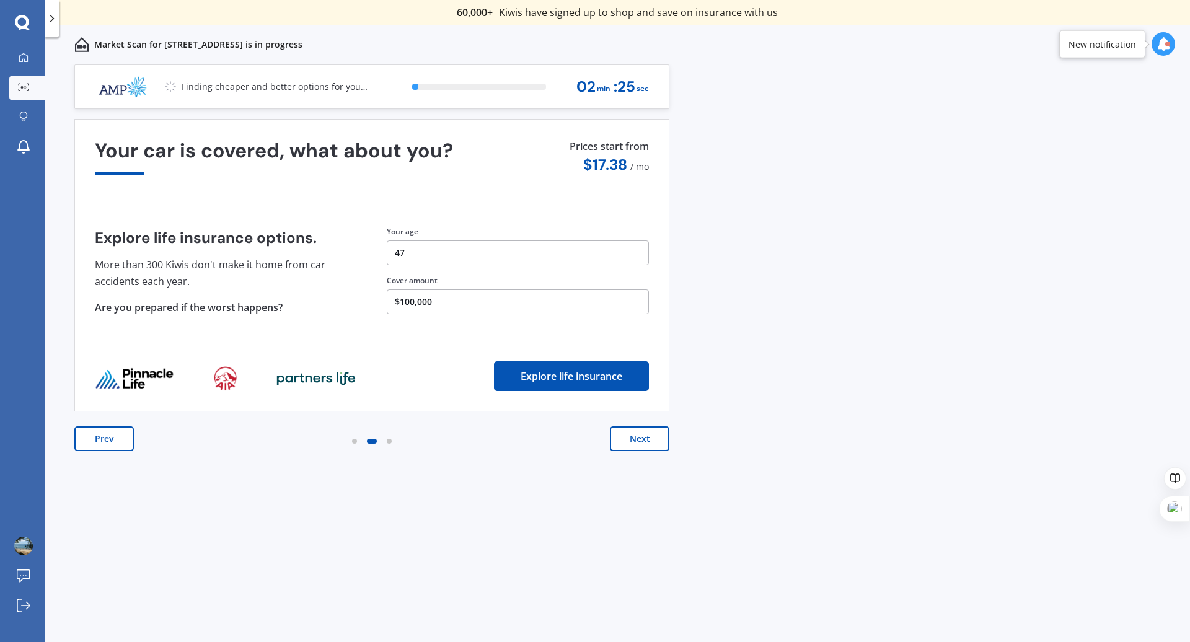
click at [644, 433] on button "Next" at bounding box center [640, 439] width 60 height 25
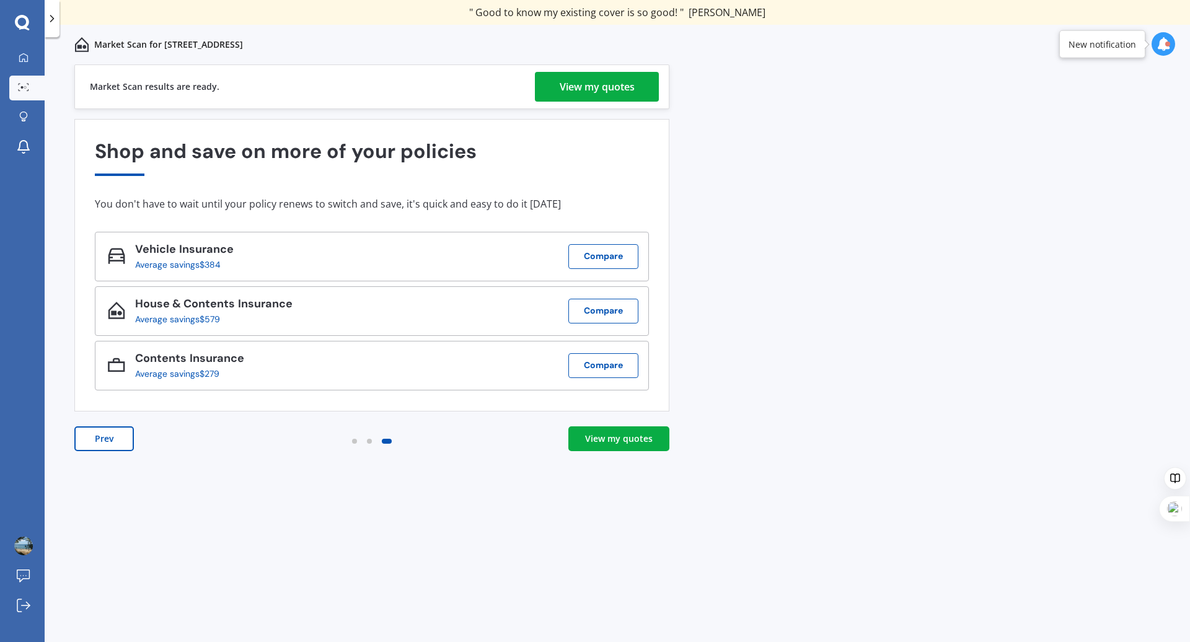
click at [626, 440] on div "View my quotes" at bounding box center [619, 439] width 68 height 12
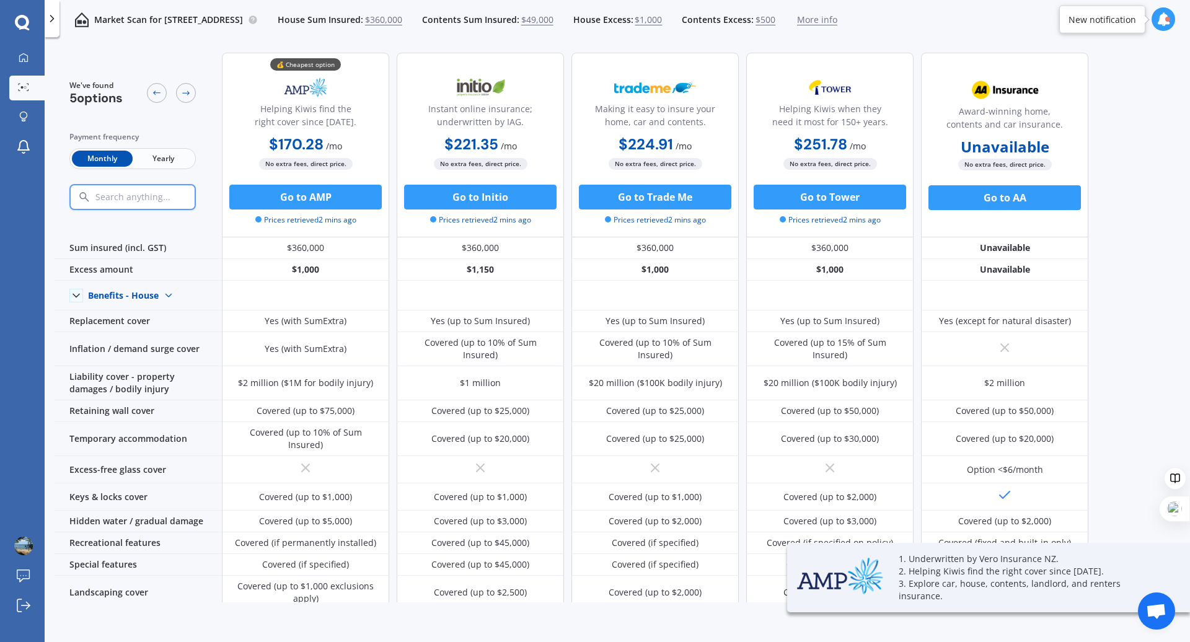
click at [180, 158] on span "Yearly" at bounding box center [163, 159] width 61 height 16
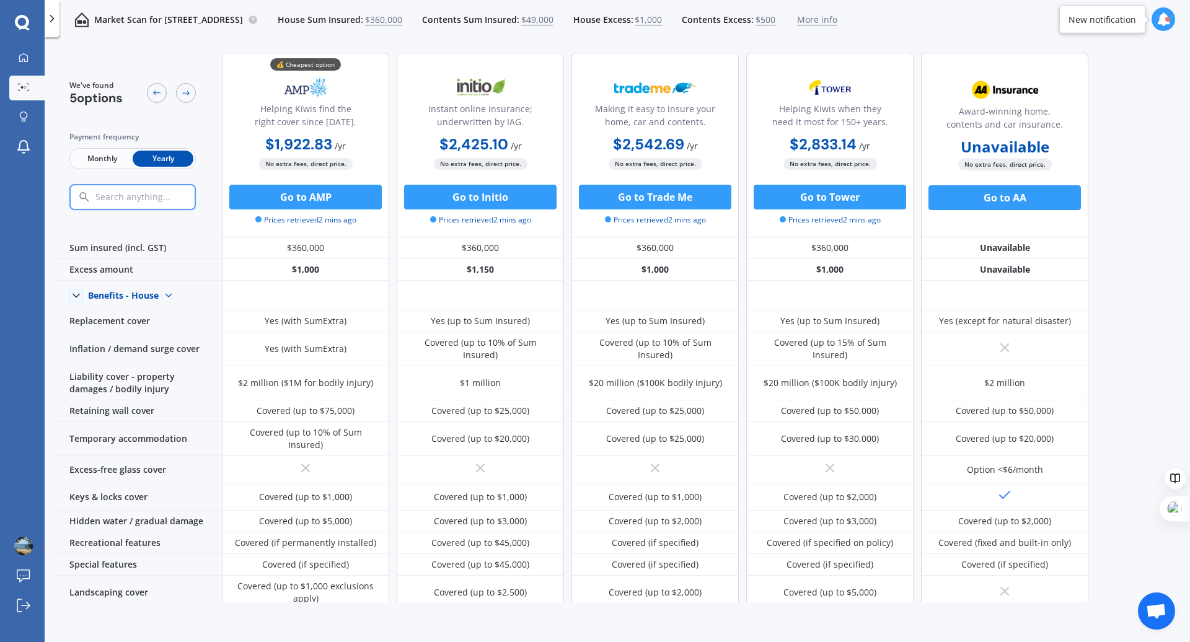
click at [554, 22] on span "$49,000" at bounding box center [537, 20] width 32 height 12
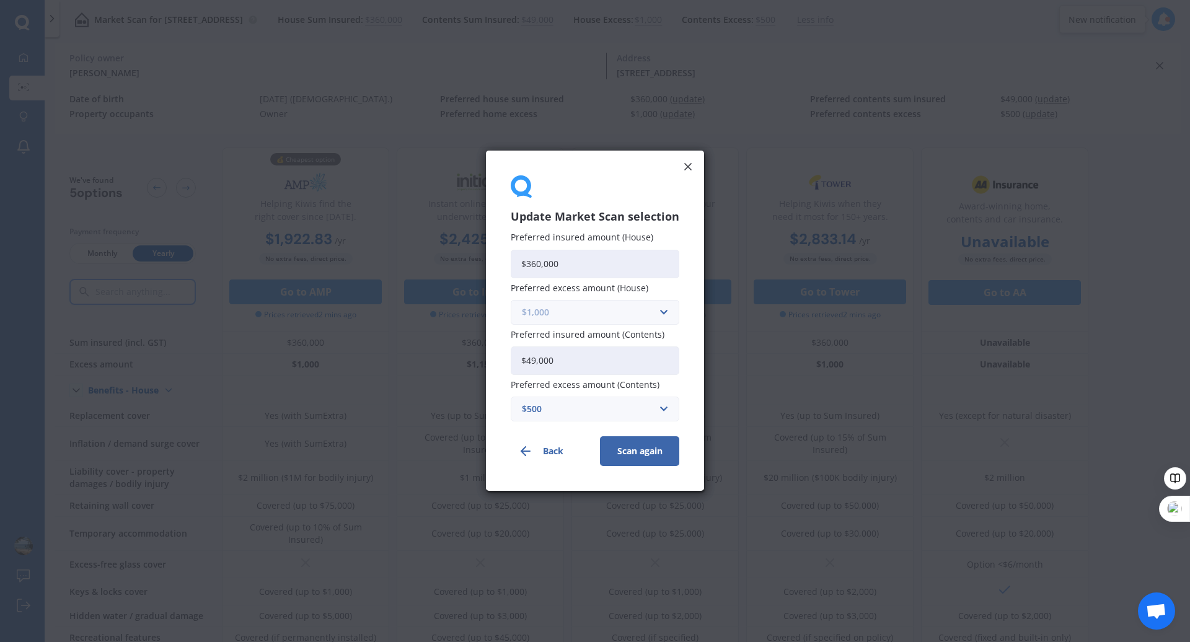
click at [663, 318] on input "text" at bounding box center [590, 313] width 157 height 24
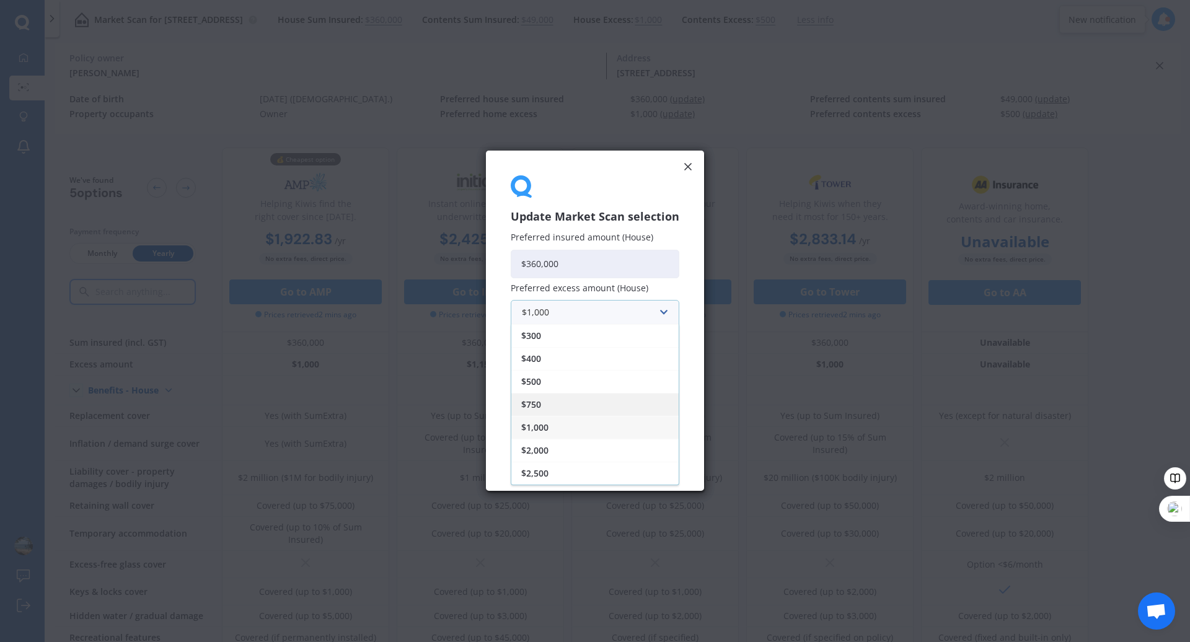
click at [648, 399] on div "$750" at bounding box center [594, 404] width 167 height 23
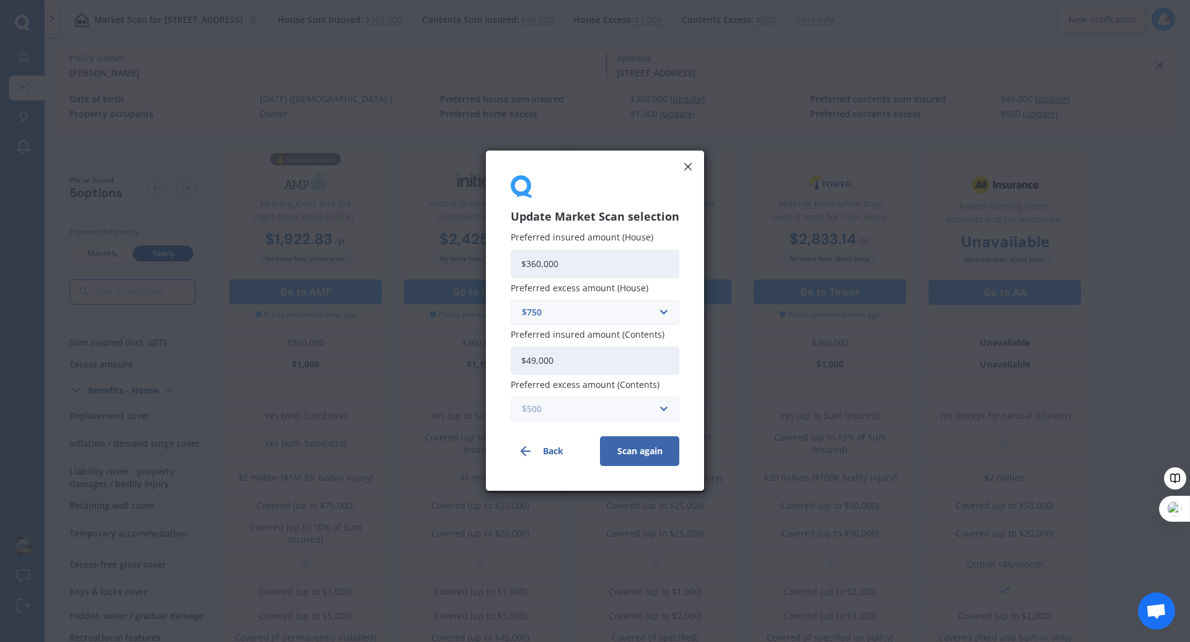
click at [661, 410] on input "text" at bounding box center [590, 410] width 157 height 24
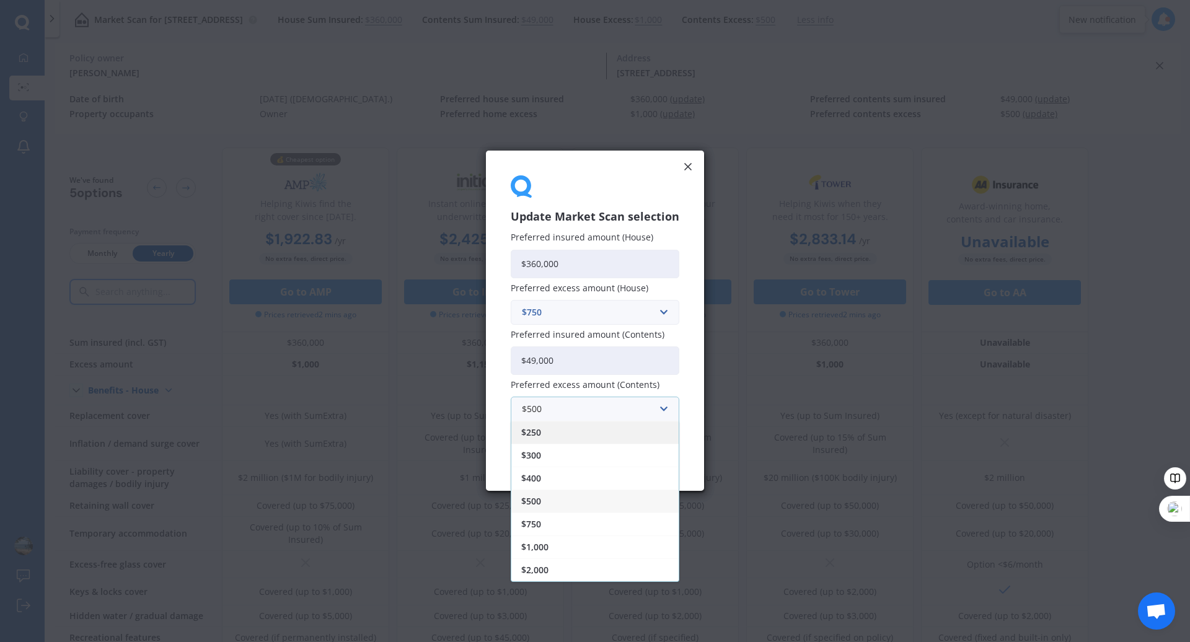
click at [655, 441] on div "$250" at bounding box center [594, 433] width 167 height 23
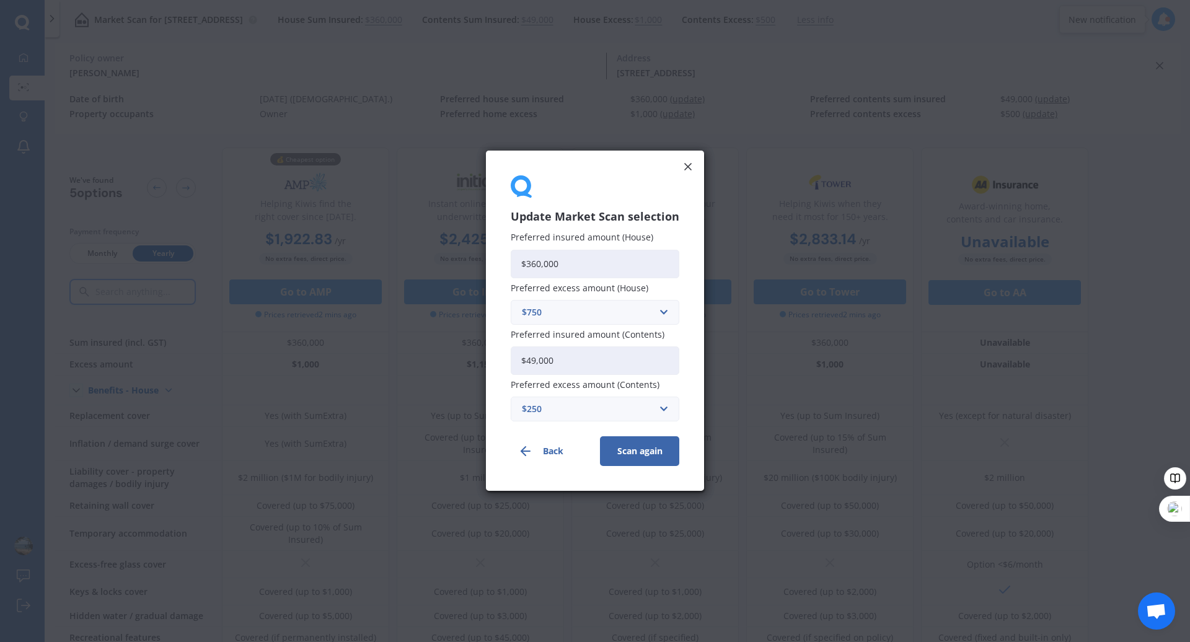
click at [654, 456] on button "Scan again" at bounding box center [639, 452] width 79 height 30
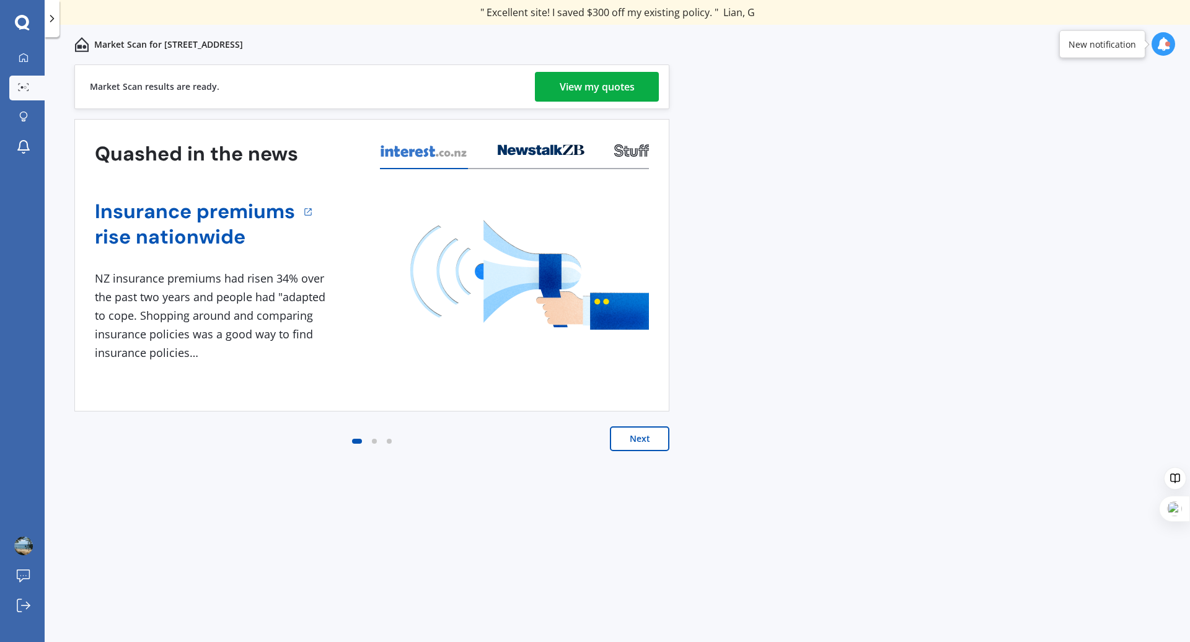
click at [582, 86] on div "View my quotes" at bounding box center [597, 87] width 75 height 30
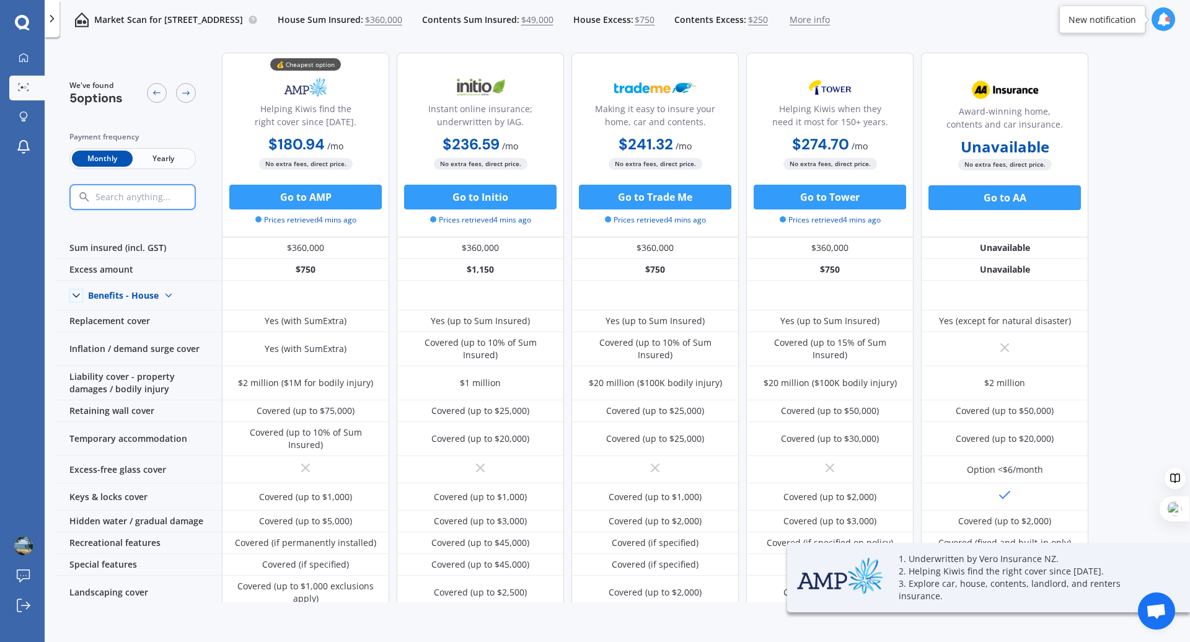
click at [156, 157] on span "Yearly" at bounding box center [163, 159] width 61 height 16
click at [768, 20] on span "$250" at bounding box center [758, 20] width 20 height 12
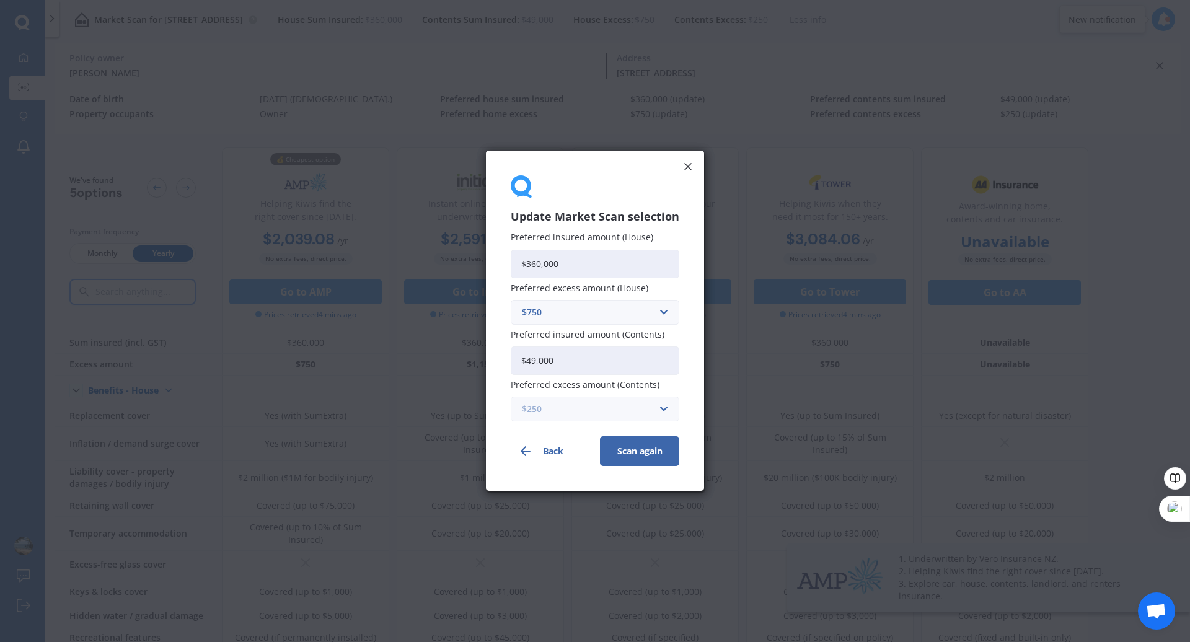
click at [661, 409] on input "text" at bounding box center [590, 410] width 157 height 24
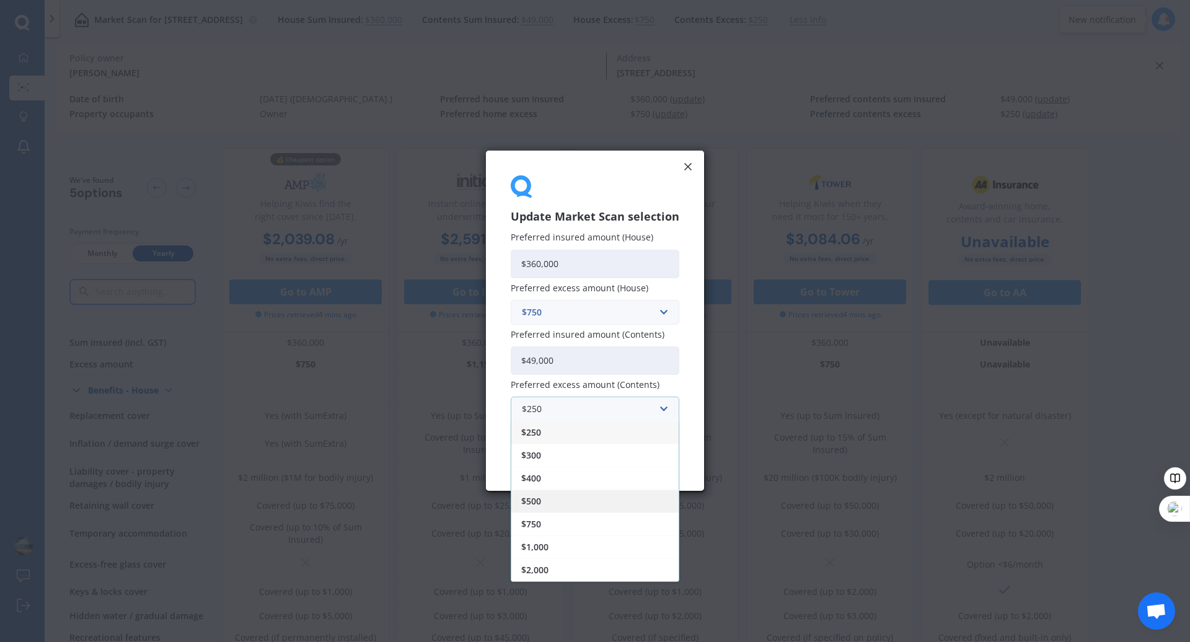
click at [634, 481] on div "$500" at bounding box center [594, 501] width 167 height 23
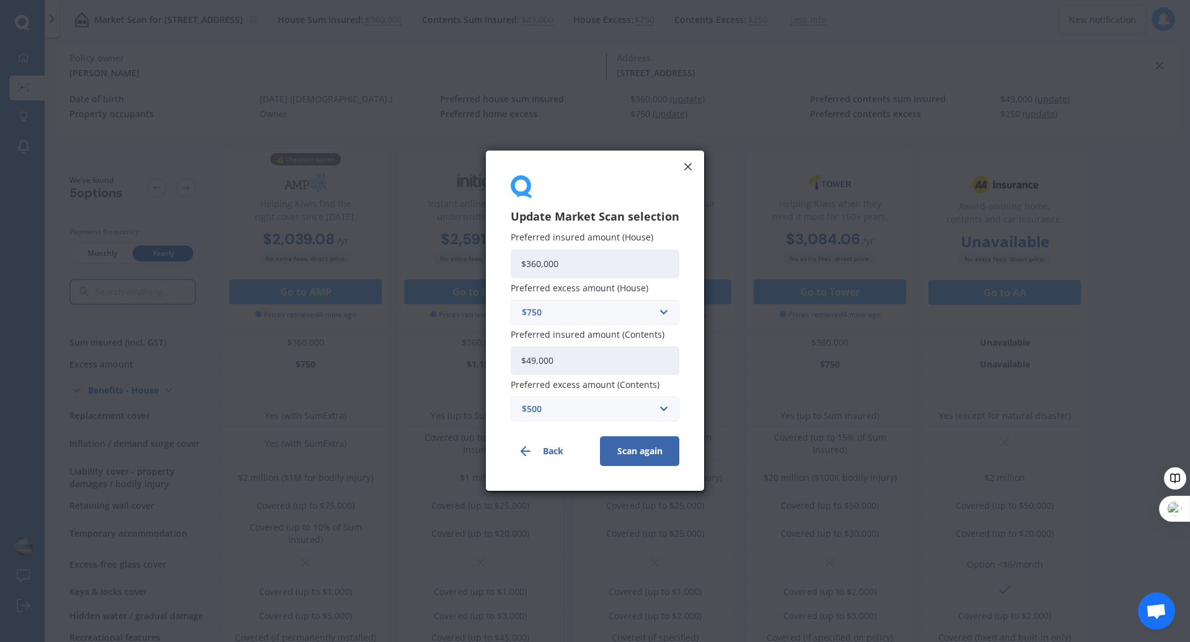
click at [645, 446] on button "Scan again" at bounding box center [639, 452] width 79 height 30
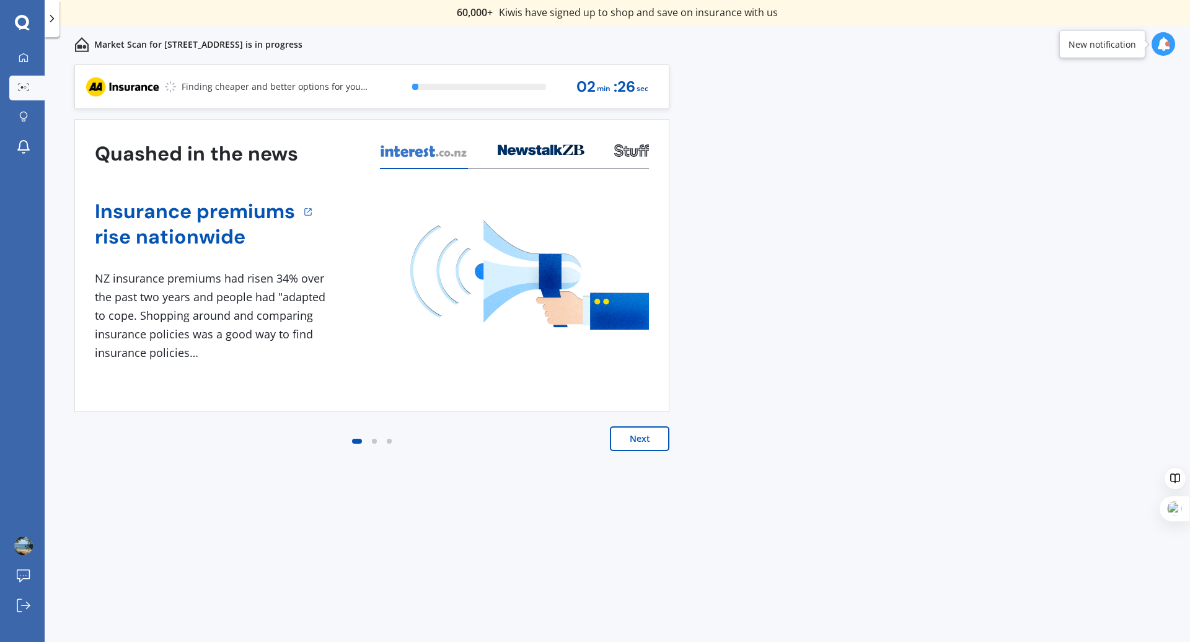
click at [643, 444] on button "Next" at bounding box center [640, 439] width 60 height 25
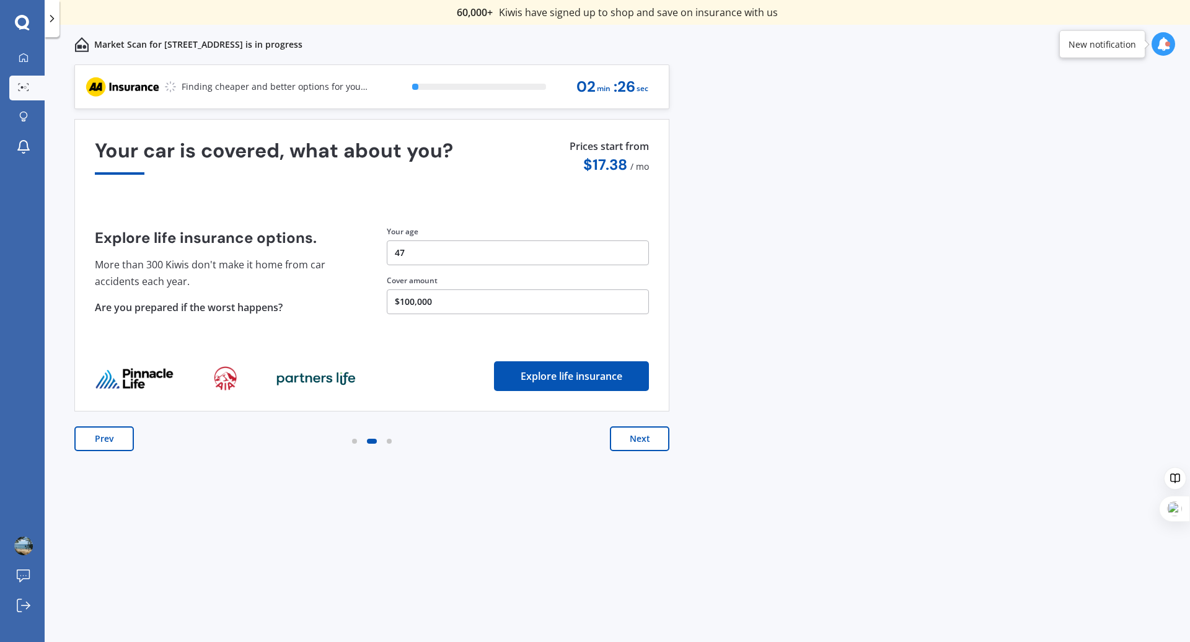
click at [643, 444] on button "Next" at bounding box center [640, 439] width 60 height 25
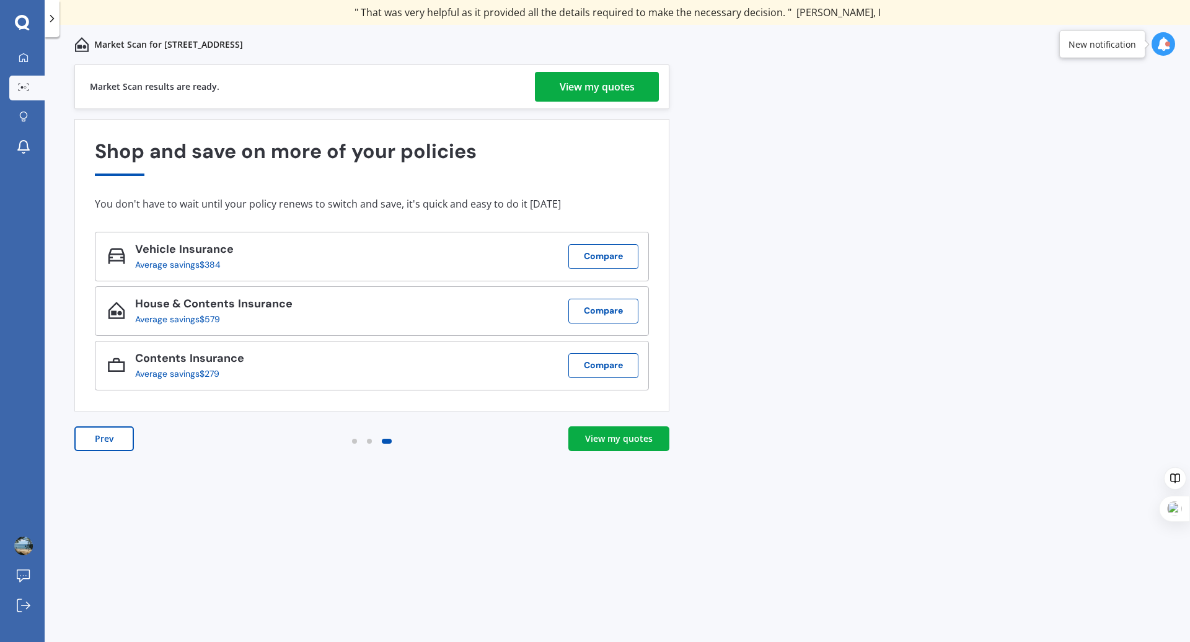
click at [610, 438] on div "View my quotes" at bounding box center [619, 439] width 68 height 12
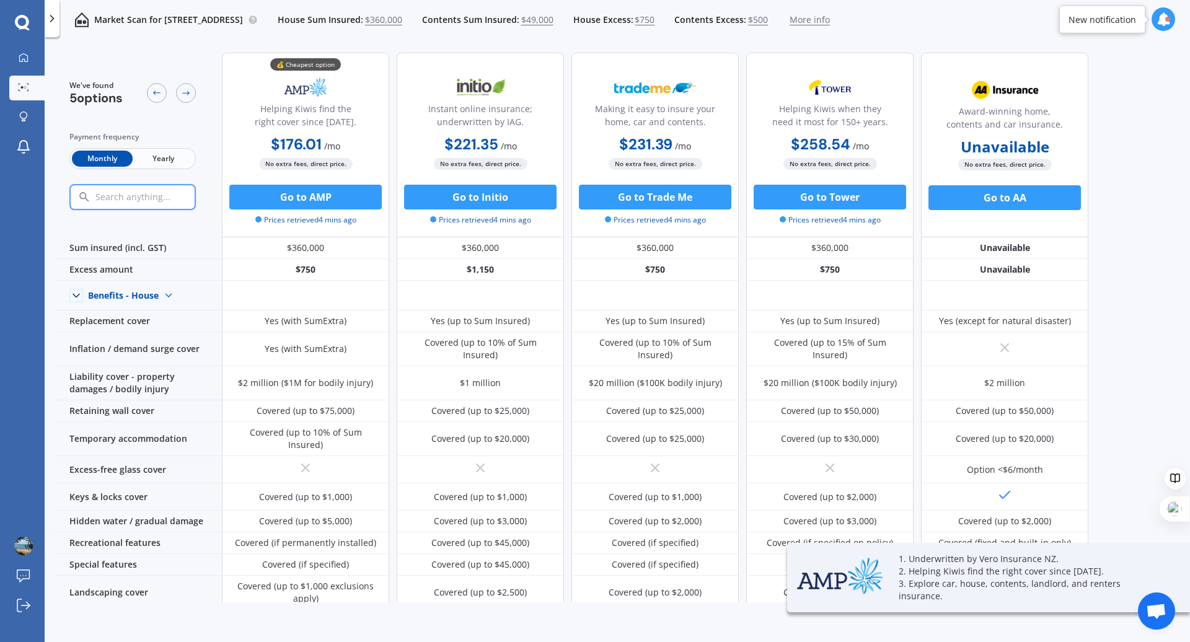
click at [161, 151] on span "Yearly" at bounding box center [163, 159] width 61 height 16
click at [655, 20] on span "$750" at bounding box center [645, 20] width 20 height 12
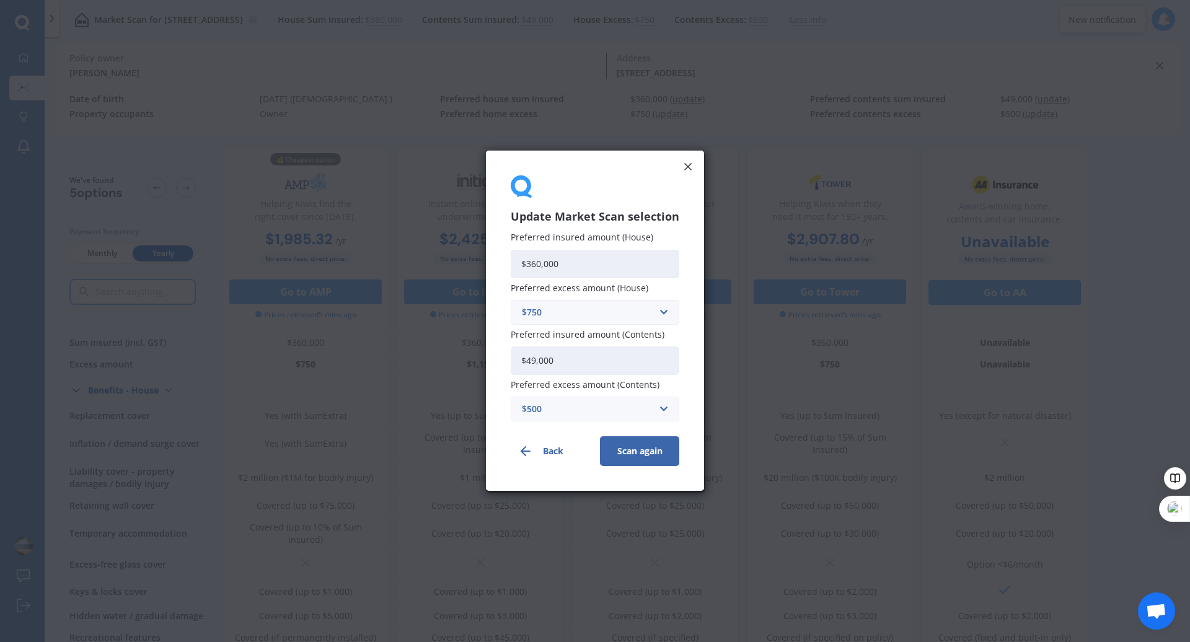
click at [630, 317] on div "$750" at bounding box center [587, 313] width 131 height 14
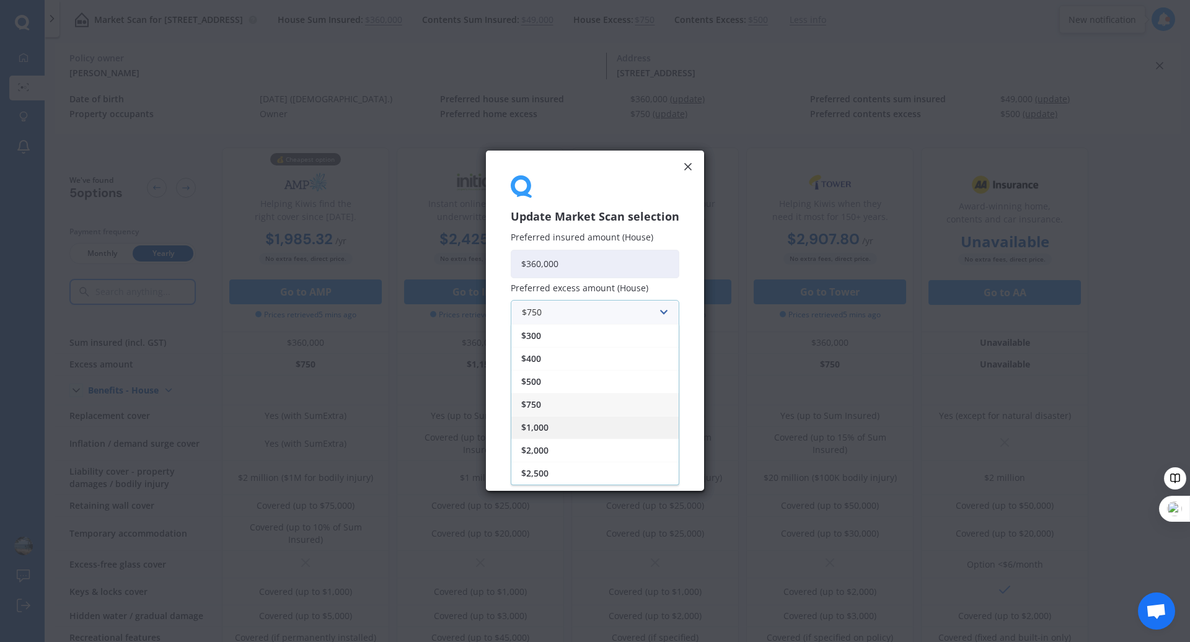
click at [616, 429] on div "$1,000" at bounding box center [594, 427] width 167 height 23
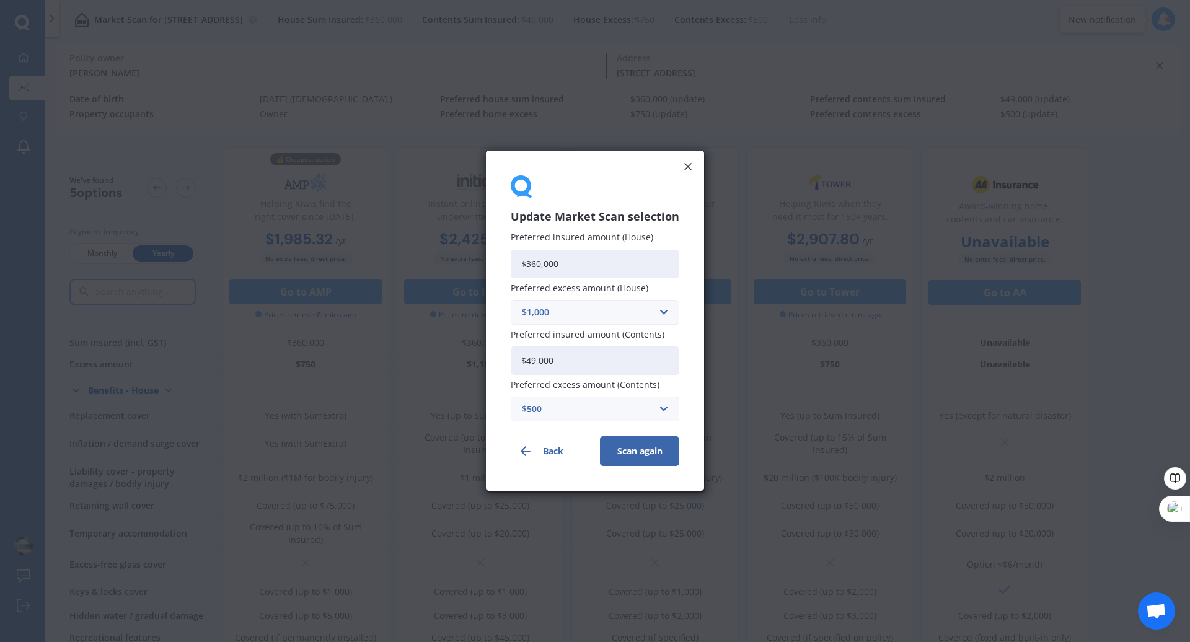
click at [641, 449] on button "Scan again" at bounding box center [639, 452] width 79 height 30
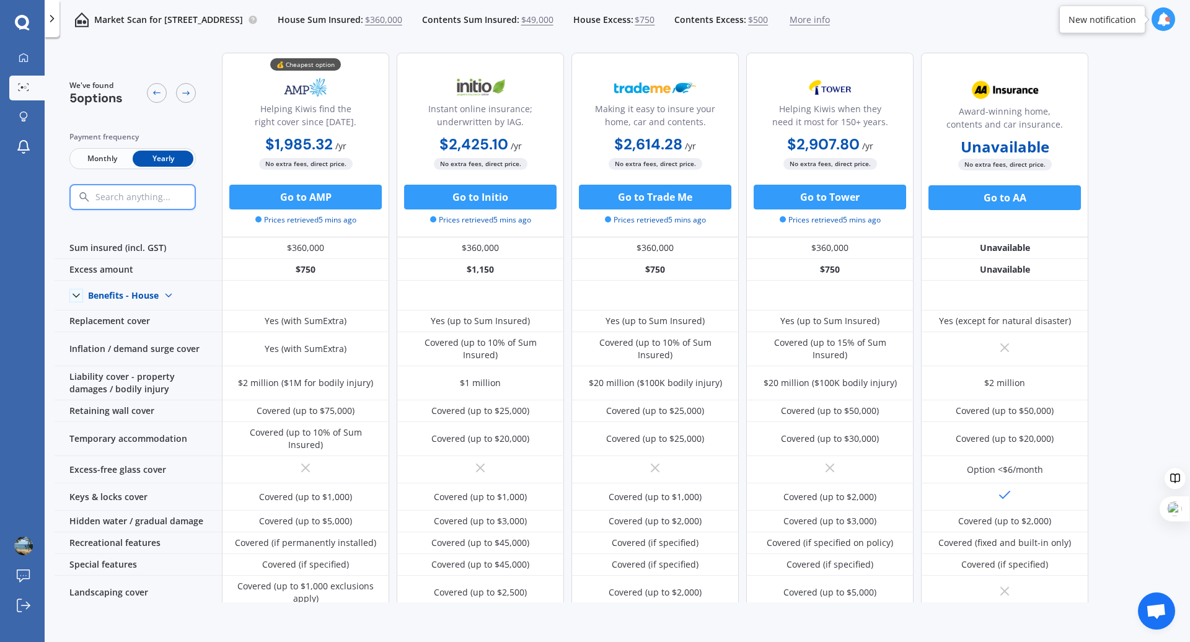
click at [655, 23] on span "$750" at bounding box center [645, 20] width 20 height 12
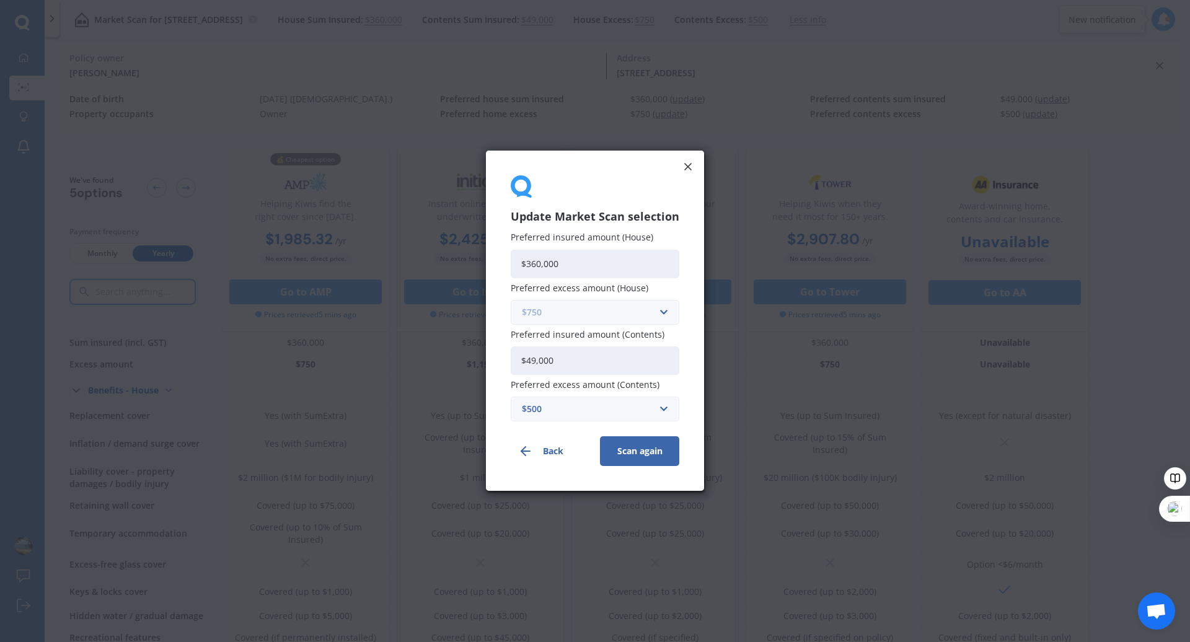
click at [662, 313] on input "text" at bounding box center [590, 313] width 157 height 24
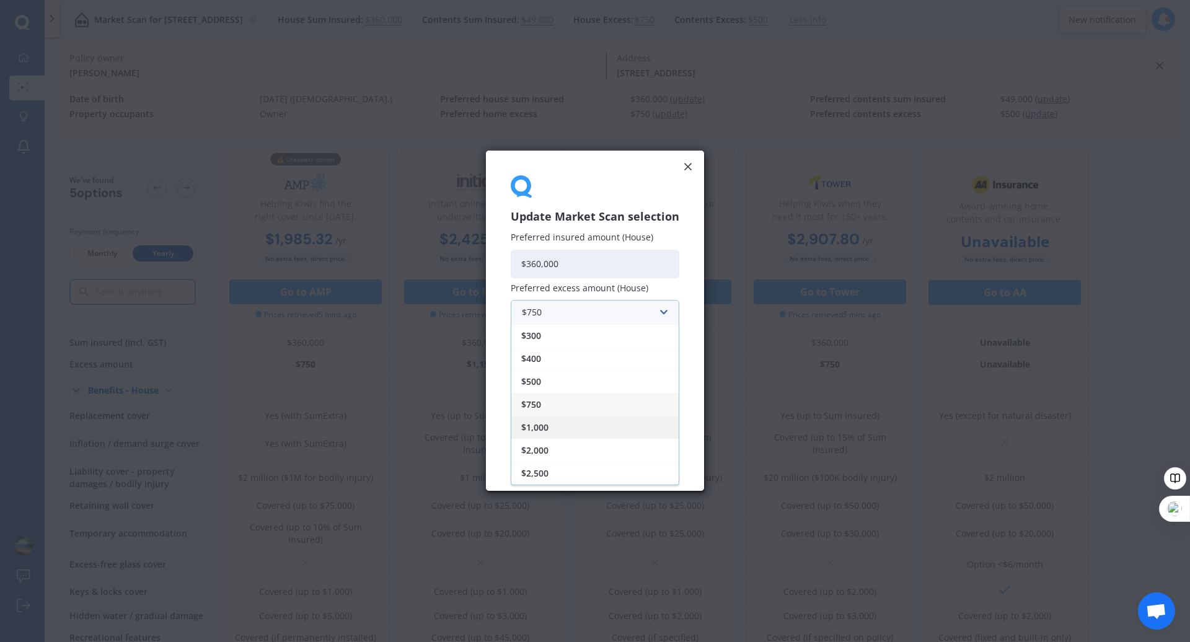
click at [645, 424] on div "$1,000" at bounding box center [594, 427] width 167 height 23
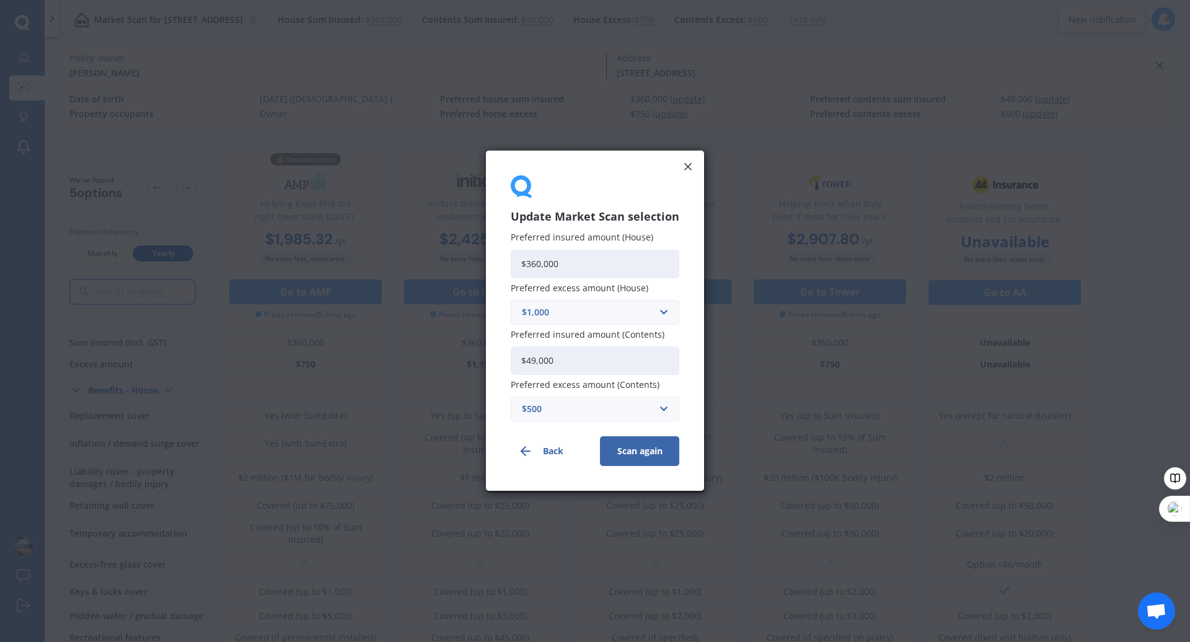
click at [640, 462] on button "Scan again" at bounding box center [639, 452] width 79 height 30
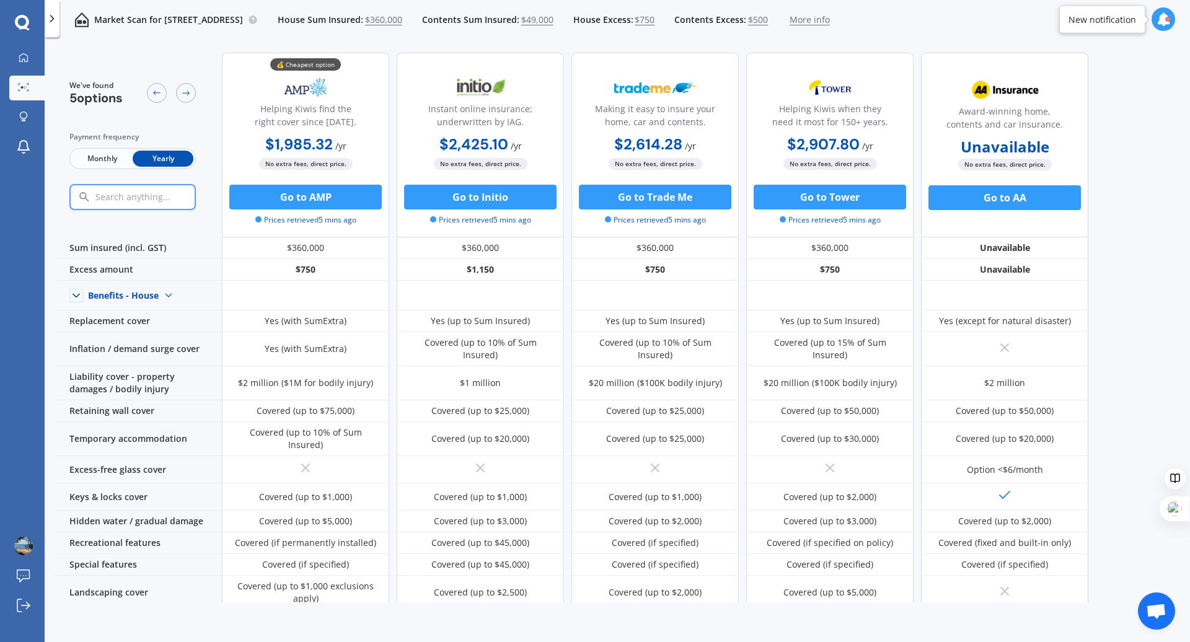
click at [655, 22] on span "$750" at bounding box center [645, 20] width 20 height 12
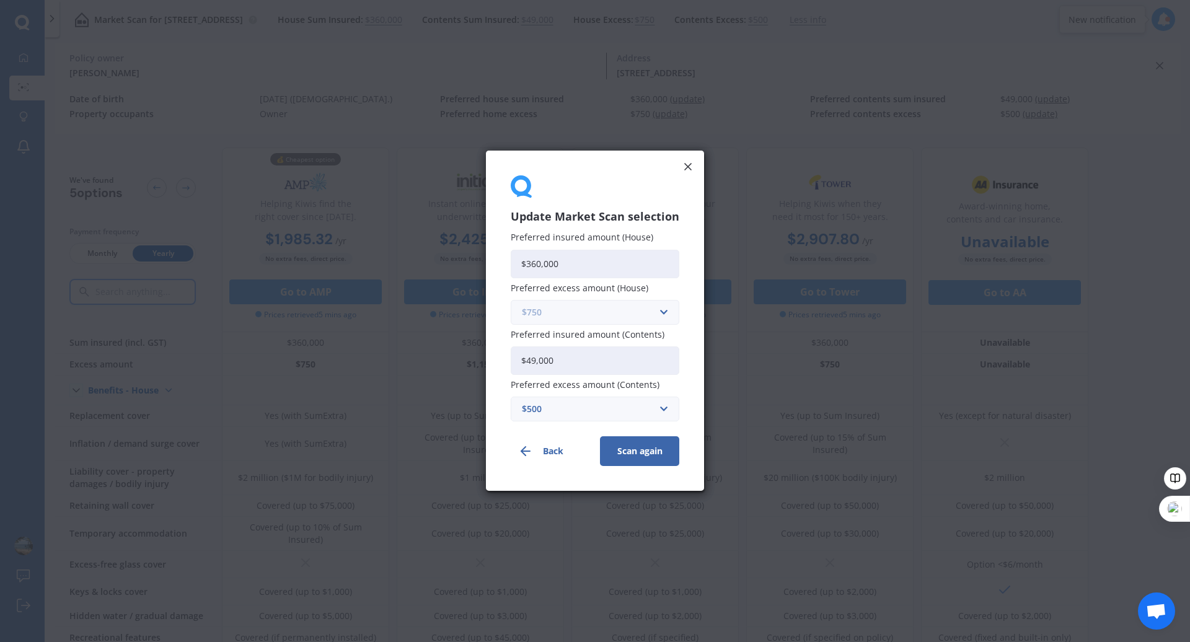
click at [621, 304] on input "text" at bounding box center [590, 313] width 157 height 24
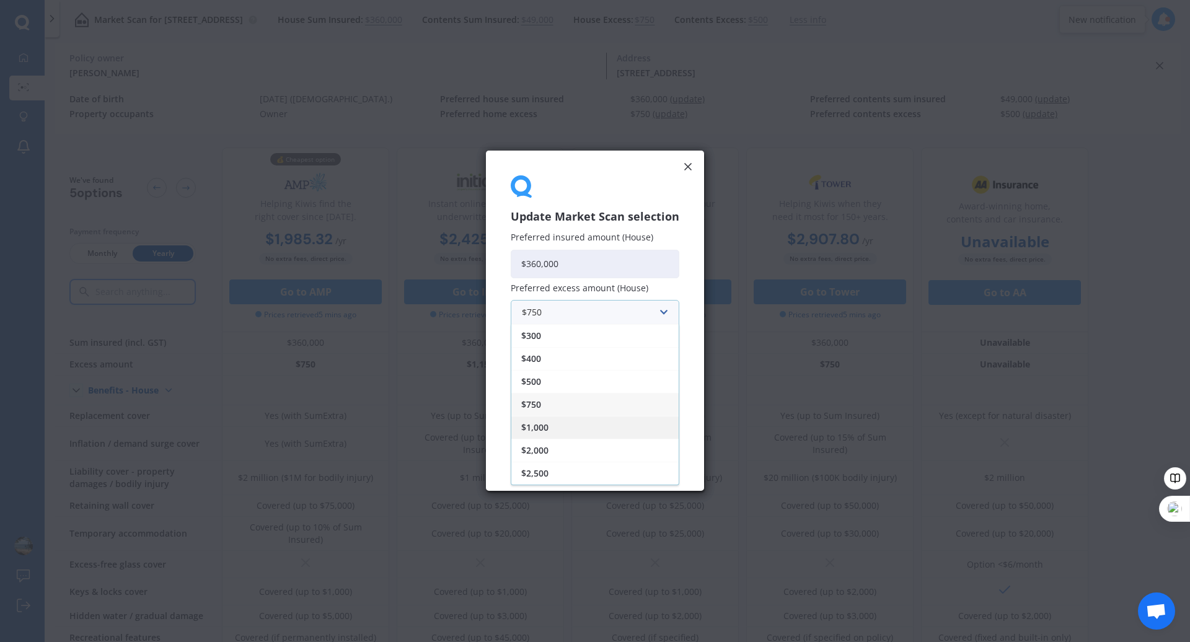
click at [539, 424] on span "$1,000" at bounding box center [534, 427] width 27 height 9
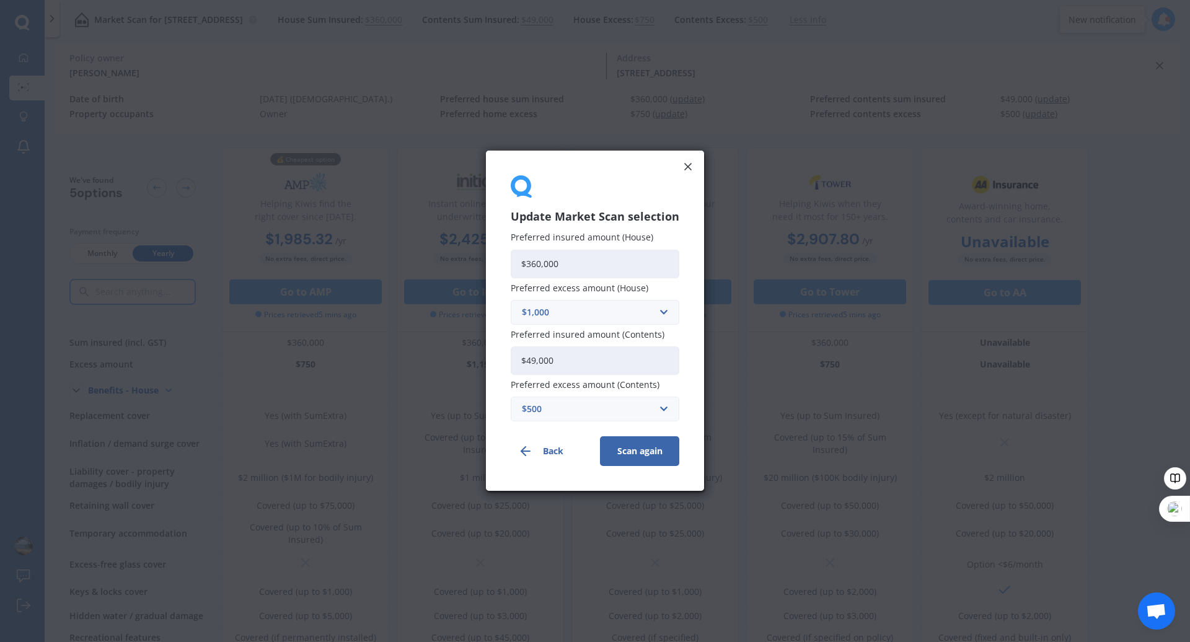
click at [619, 445] on button "Scan again" at bounding box center [639, 452] width 79 height 30
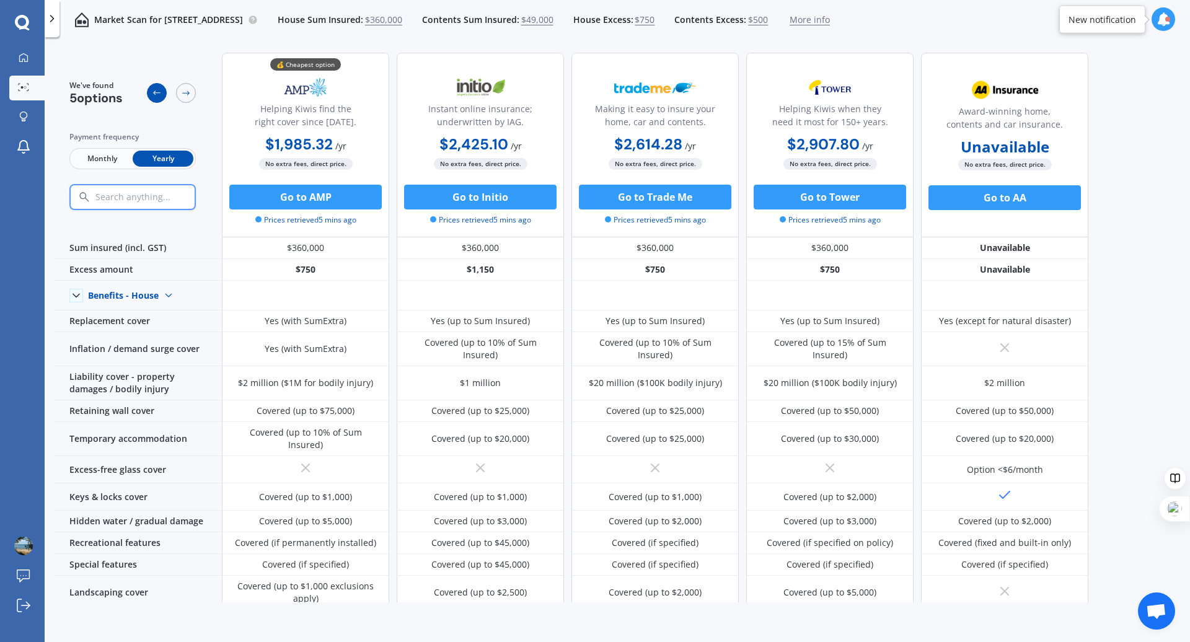
click at [159, 92] on icon at bounding box center [157, 93] width 10 height 10
click at [158, 94] on icon at bounding box center [157, 93] width 10 height 10
click at [190, 89] on icon at bounding box center [186, 93] width 10 height 10
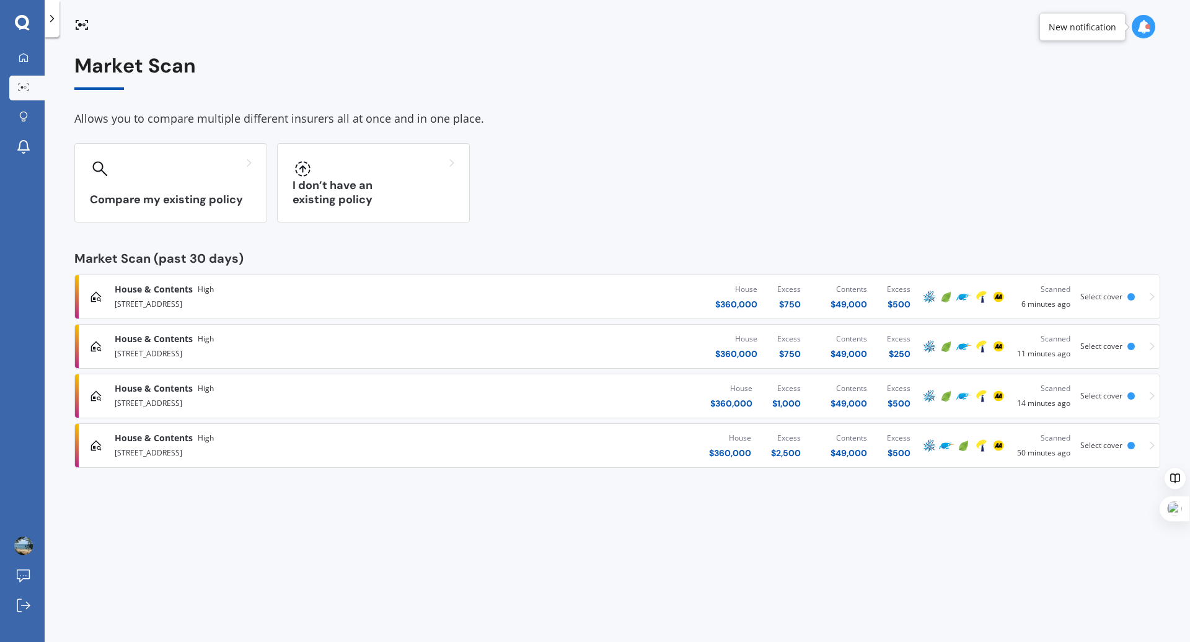
click at [459, 398] on div "[STREET_ADDRESS]" at bounding box center [310, 402] width 391 height 15
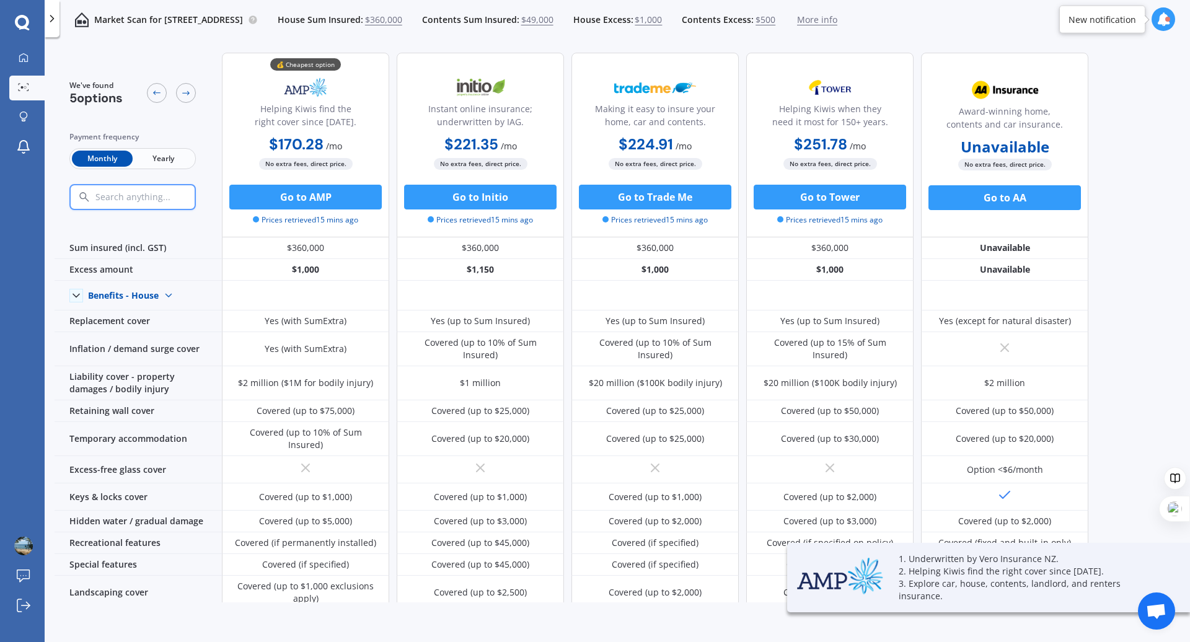
click at [169, 164] on span "Yearly" at bounding box center [163, 159] width 61 height 16
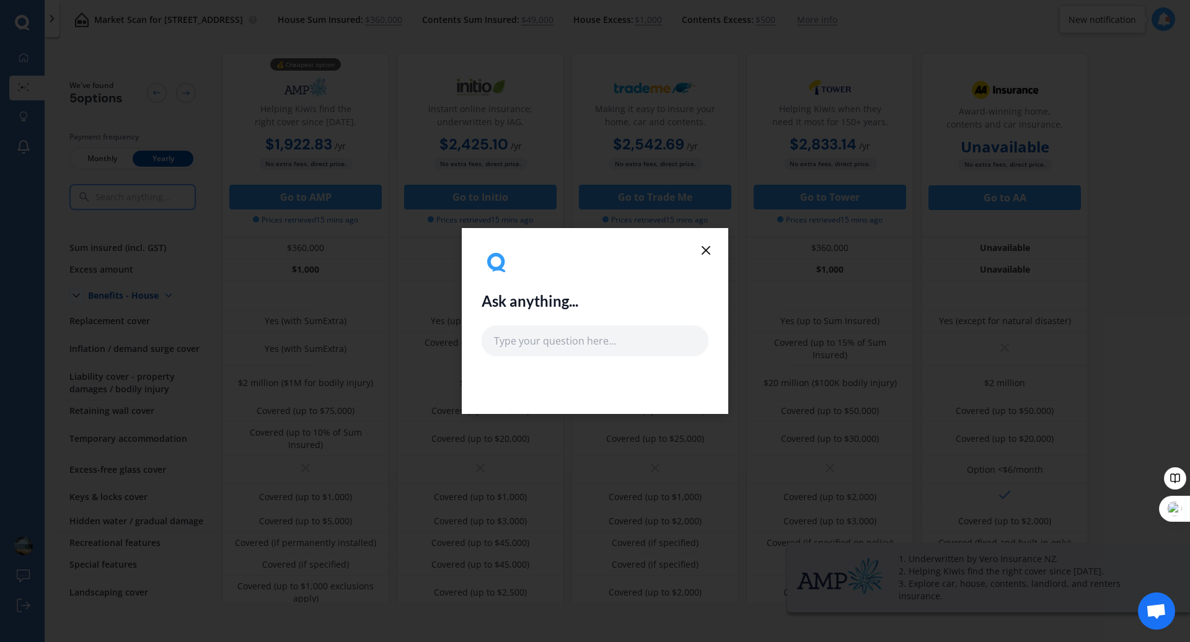
click at [704, 247] on line at bounding box center [705, 250] width 7 height 7
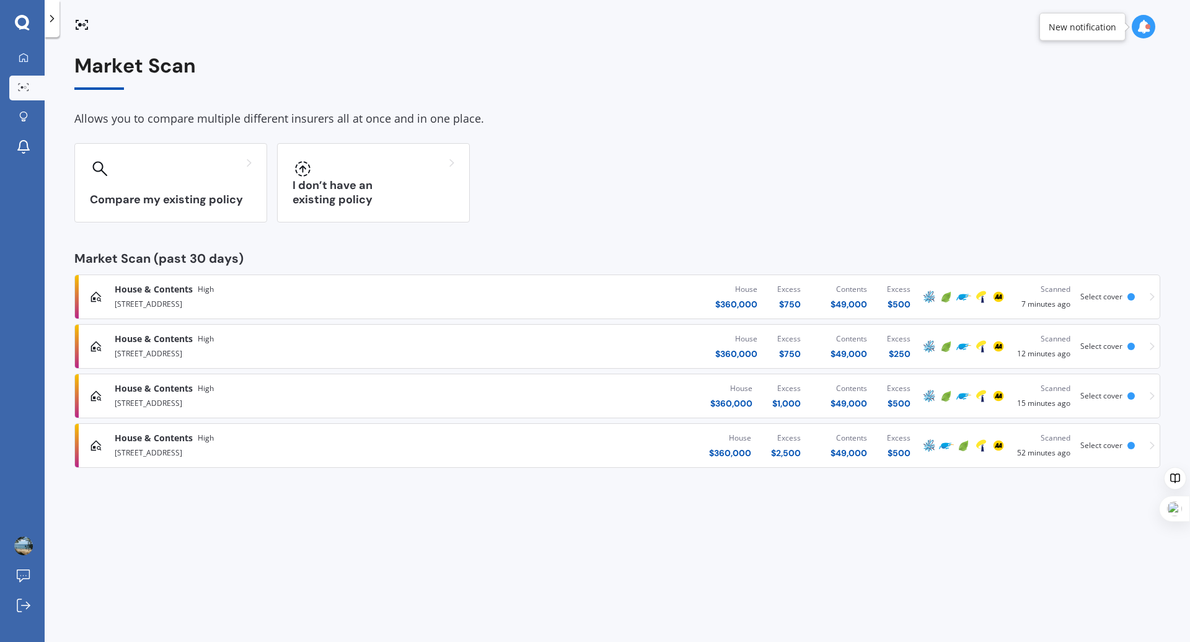
click at [573, 445] on div "House $ 360,000 Excess $ 2,500 Contents $ 49,000 Excess $ 500" at bounding box center [712, 445] width 415 height 37
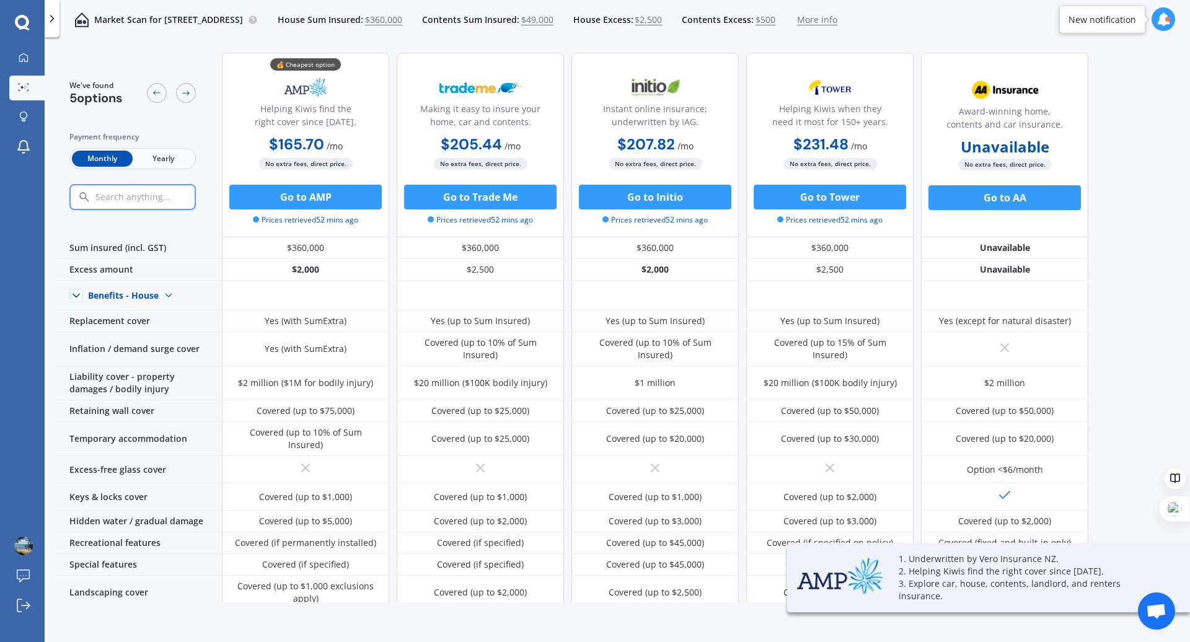
click at [174, 156] on span "Yearly" at bounding box center [163, 159] width 61 height 16
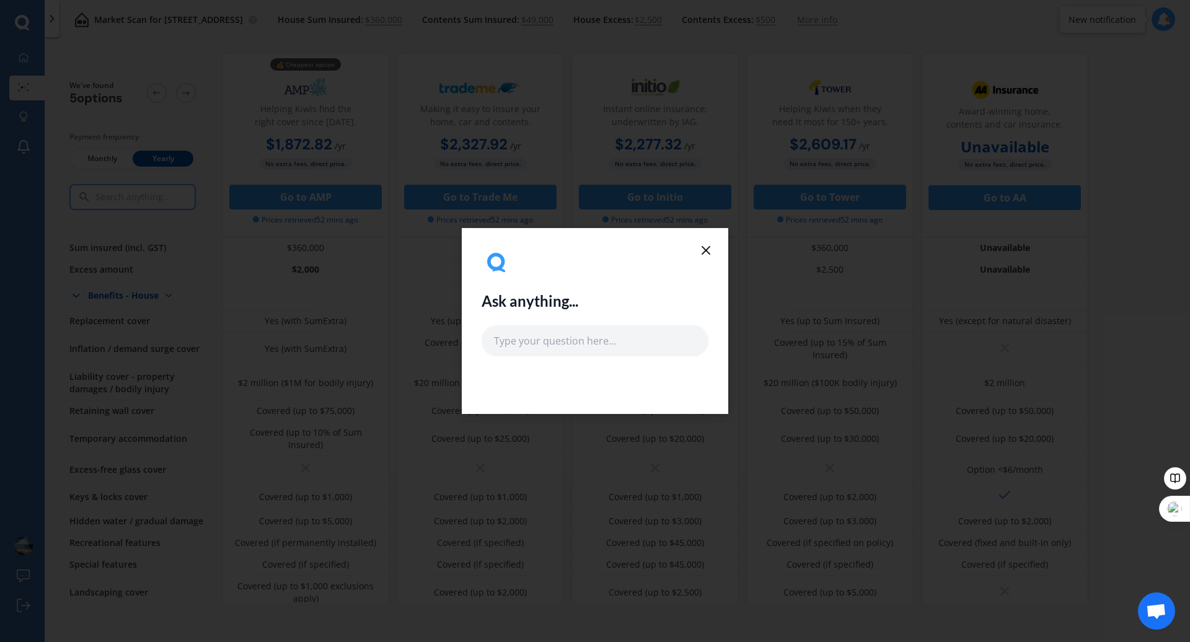
click at [710, 248] on icon at bounding box center [706, 250] width 15 height 15
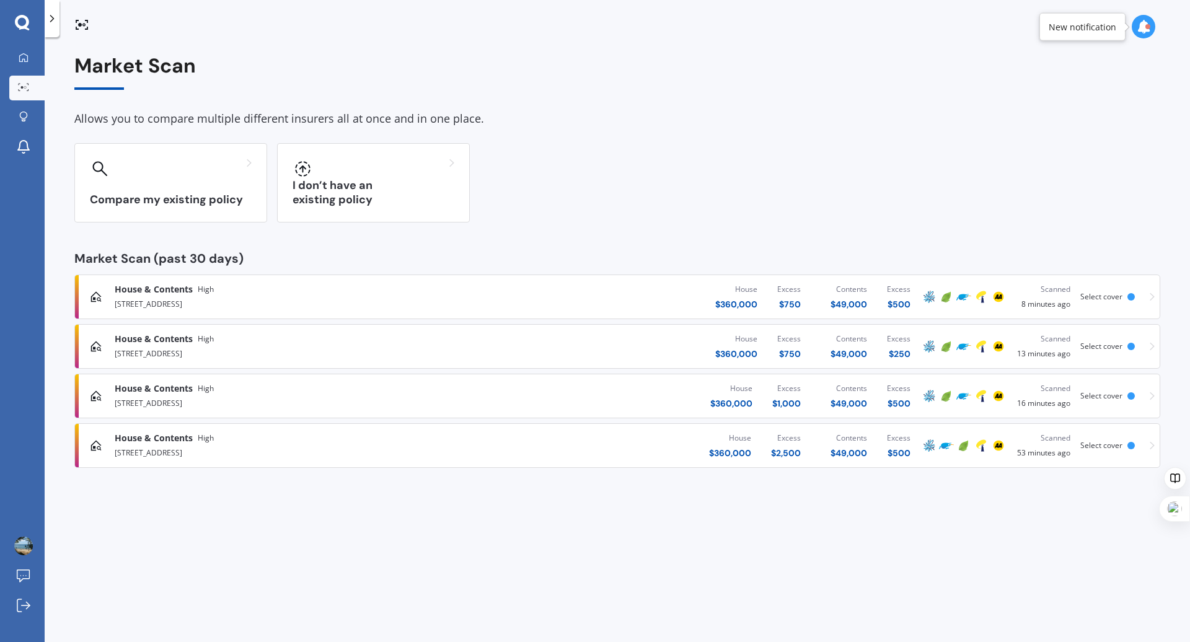
click at [649, 299] on div "House $ 360,000 Excess $ 750 Contents $ 49,000 Excess $ 500" at bounding box center [712, 296] width 415 height 37
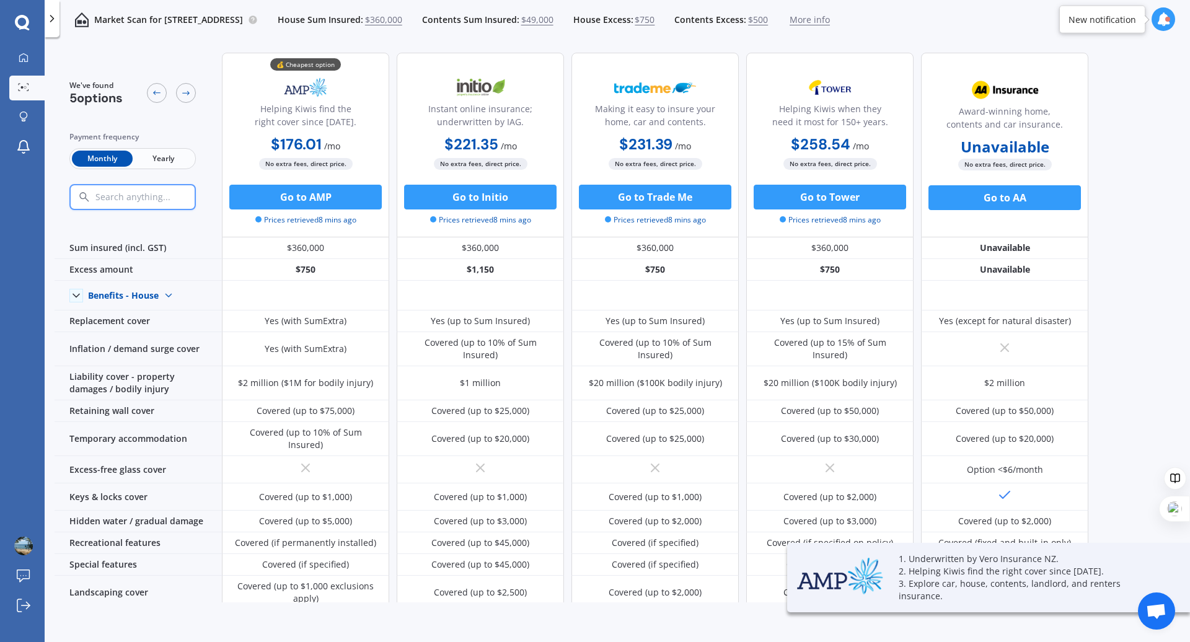
click at [167, 156] on span "Yearly" at bounding box center [163, 159] width 61 height 16
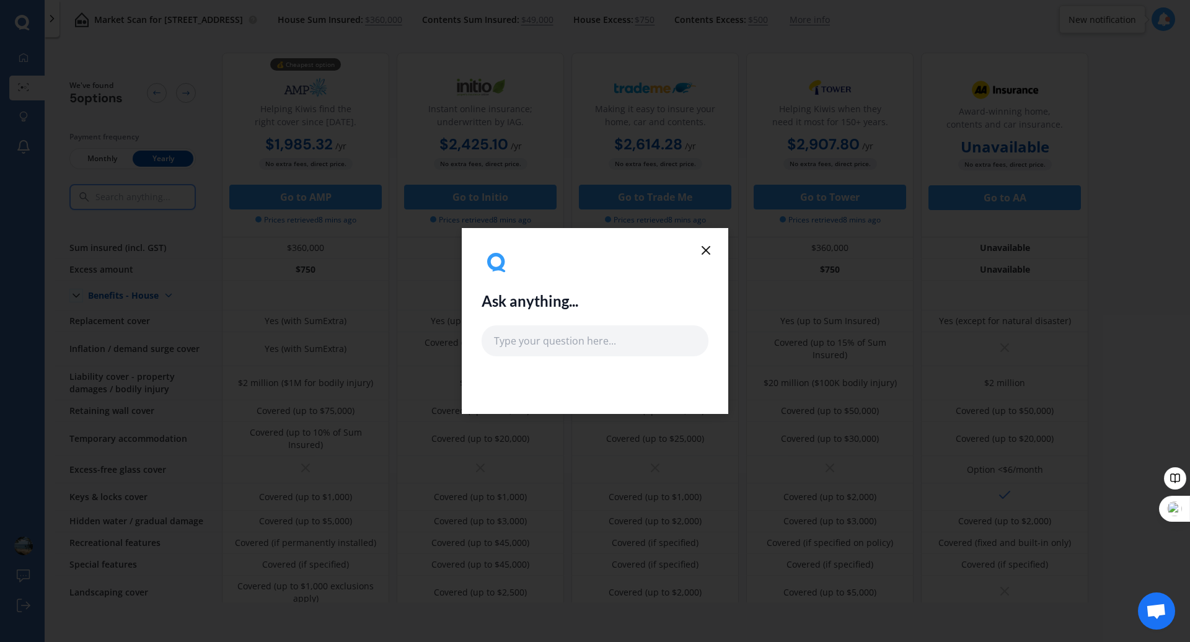
click at [707, 248] on icon at bounding box center [706, 250] width 15 height 15
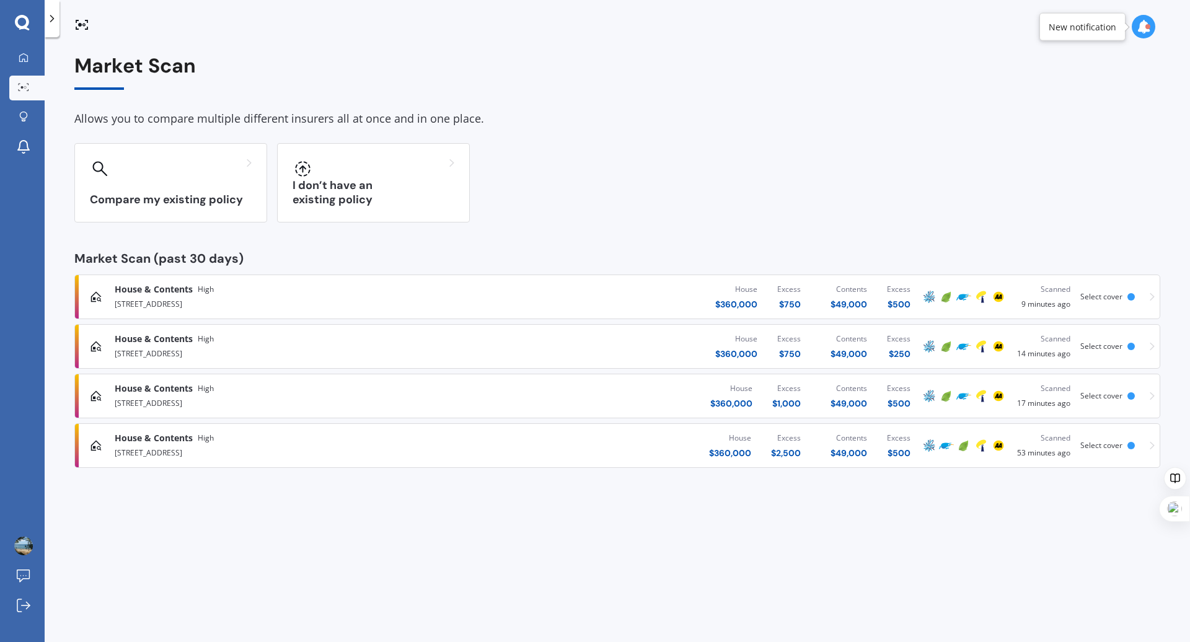
click at [647, 345] on div "House $ 360,000 Excess $ 750 Contents $ 49,000 Excess $ 250" at bounding box center [712, 346] width 415 height 37
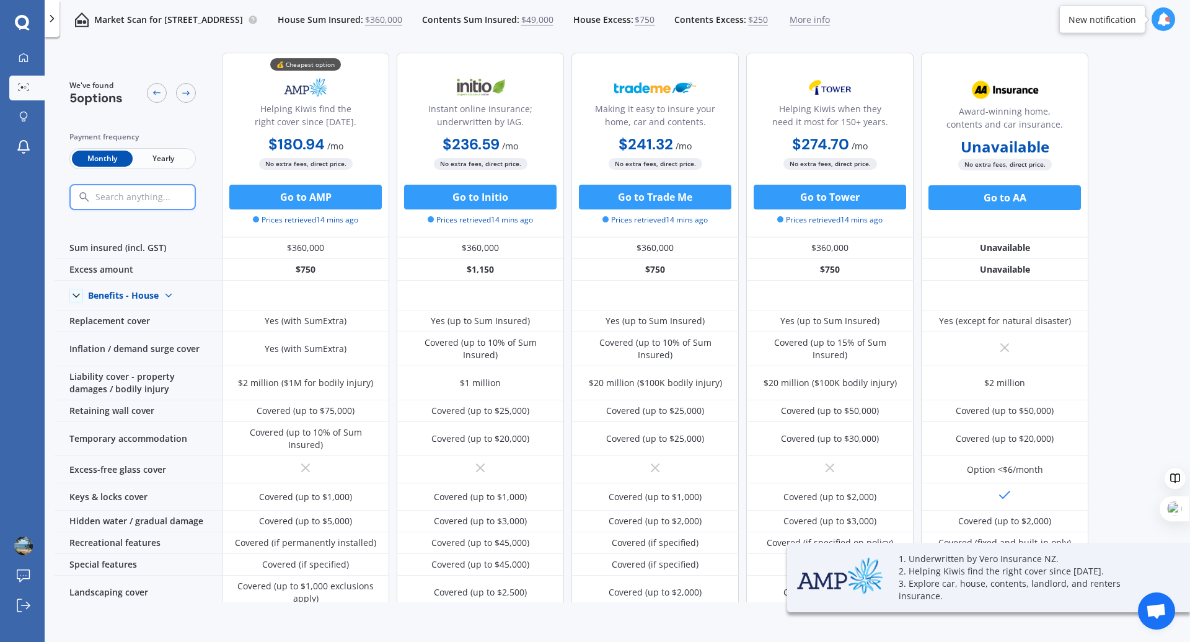
click at [177, 162] on span "Yearly" at bounding box center [163, 159] width 61 height 16
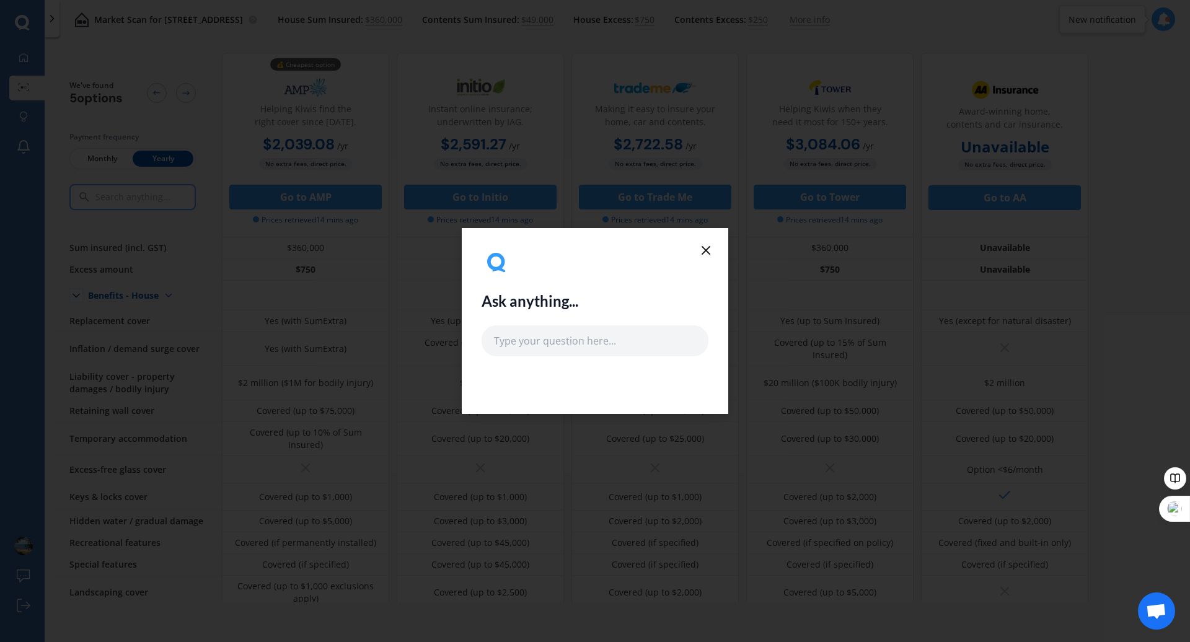
click at [707, 245] on icon at bounding box center [706, 250] width 15 height 15
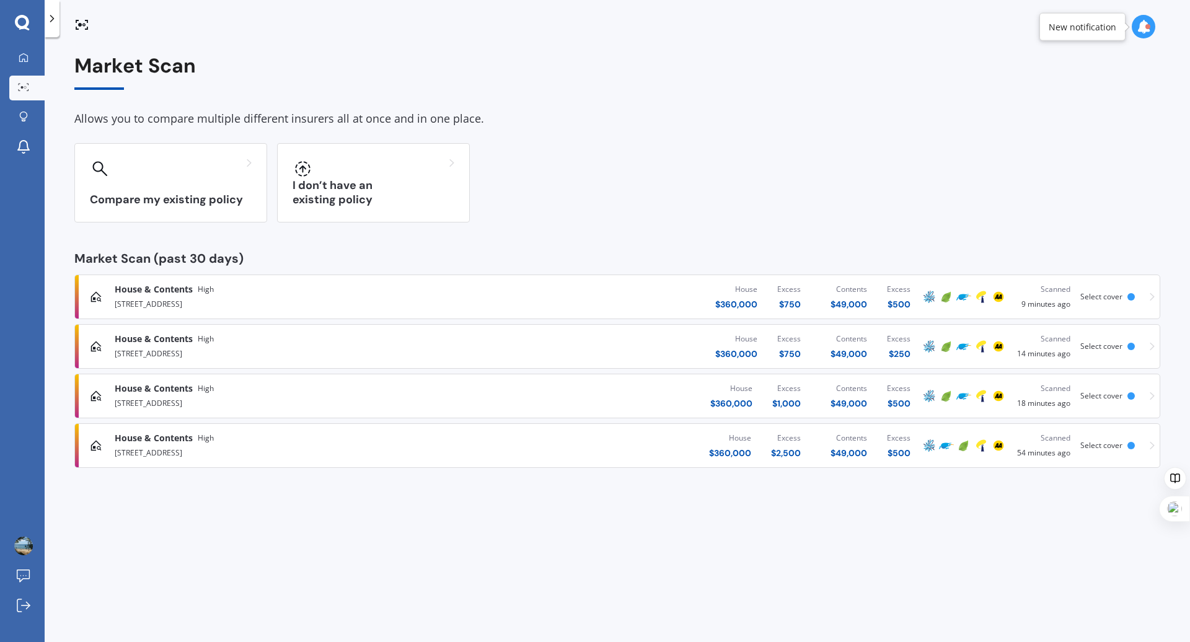
click at [610, 399] on div "House $ 360,000 Excess $ 1,000 Contents $ 49,000 Excess $ 500" at bounding box center [712, 396] width 415 height 37
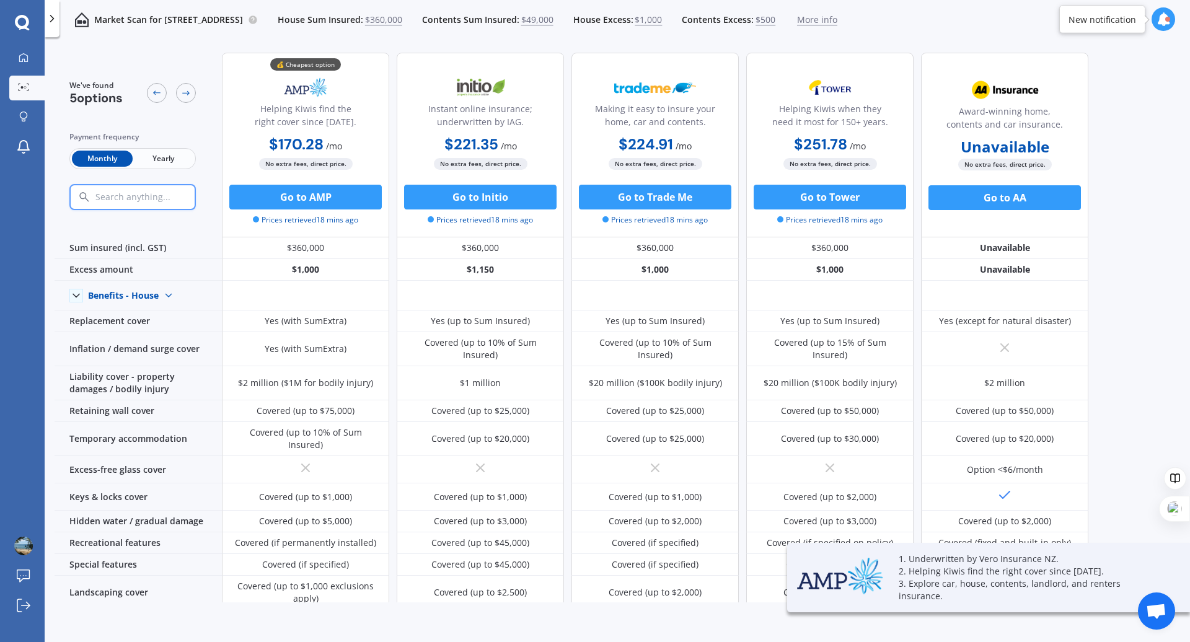
click at [163, 160] on span "Yearly" at bounding box center [163, 159] width 61 height 16
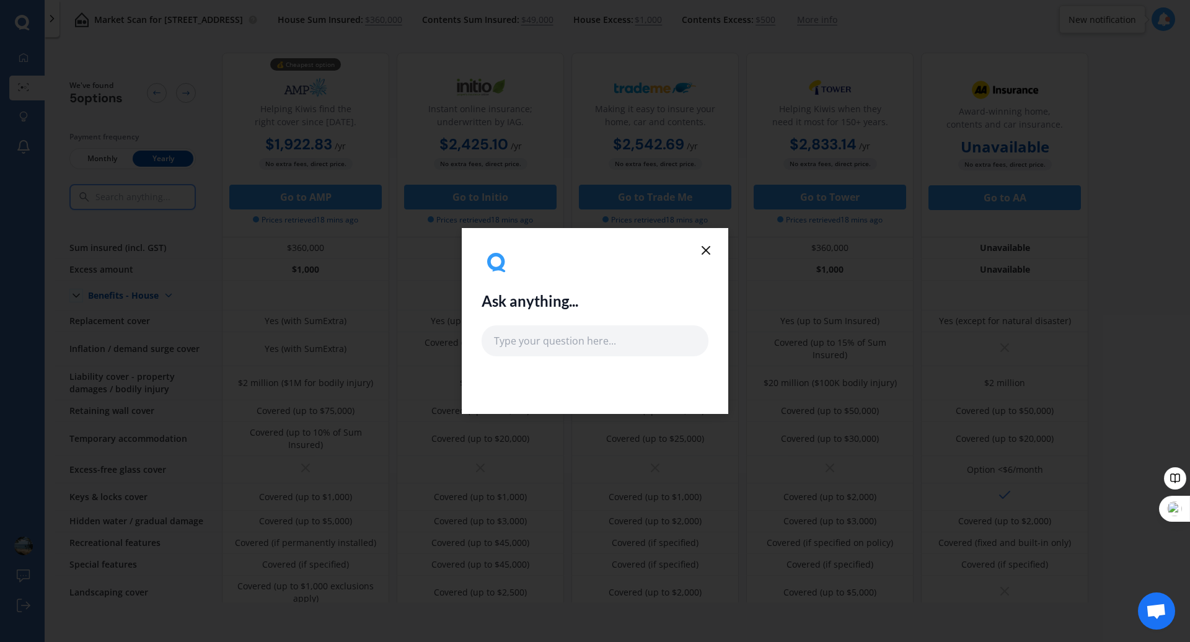
click at [710, 249] on icon at bounding box center [706, 250] width 15 height 15
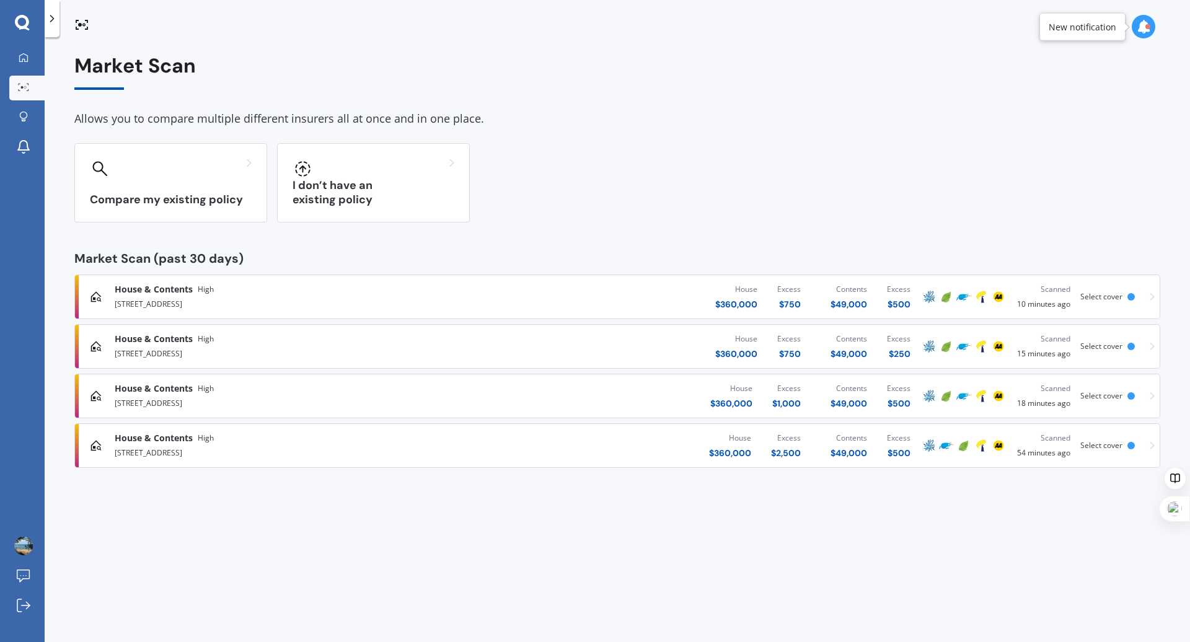
click at [642, 299] on div "House $ 360,000 Excess $ 750 Contents $ 49,000 Excess $ 500" at bounding box center [712, 296] width 415 height 37
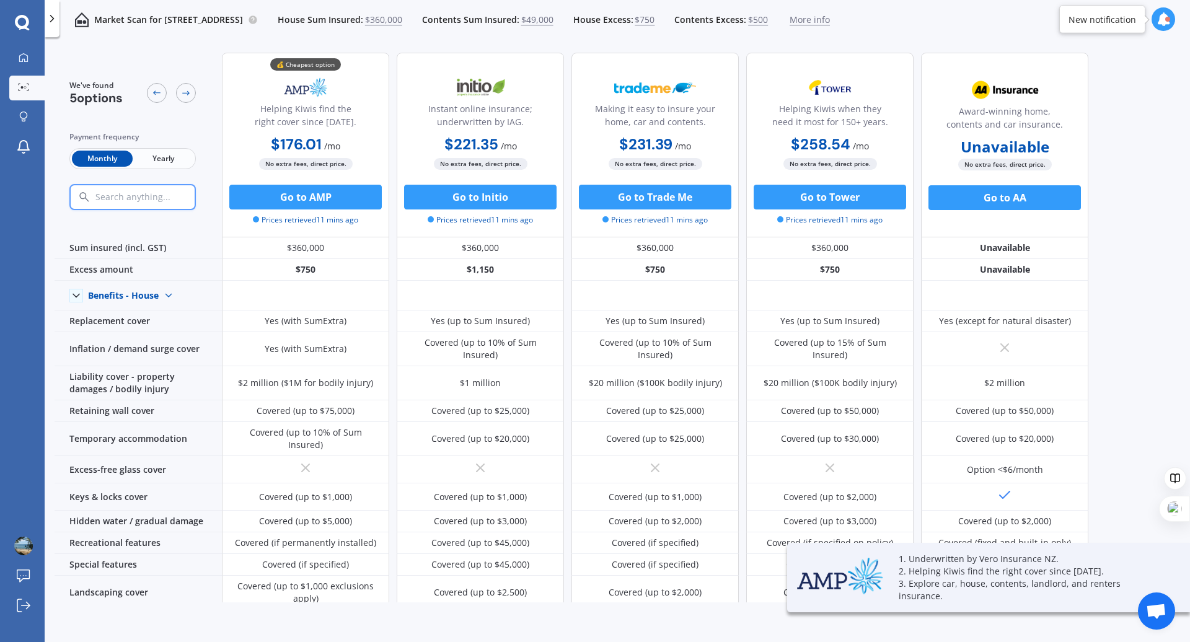
click at [164, 161] on span "Yearly" at bounding box center [163, 159] width 61 height 16
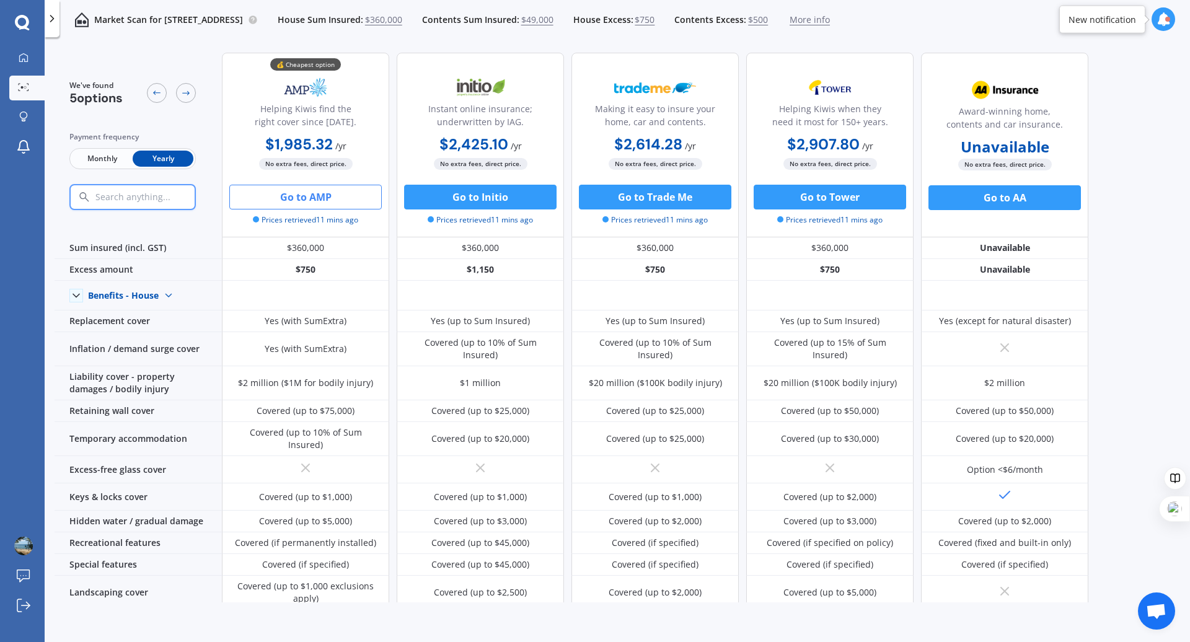
click at [294, 193] on button "Go to AMP" at bounding box center [305, 197] width 153 height 25
